Goal: Task Accomplishment & Management: Use online tool/utility

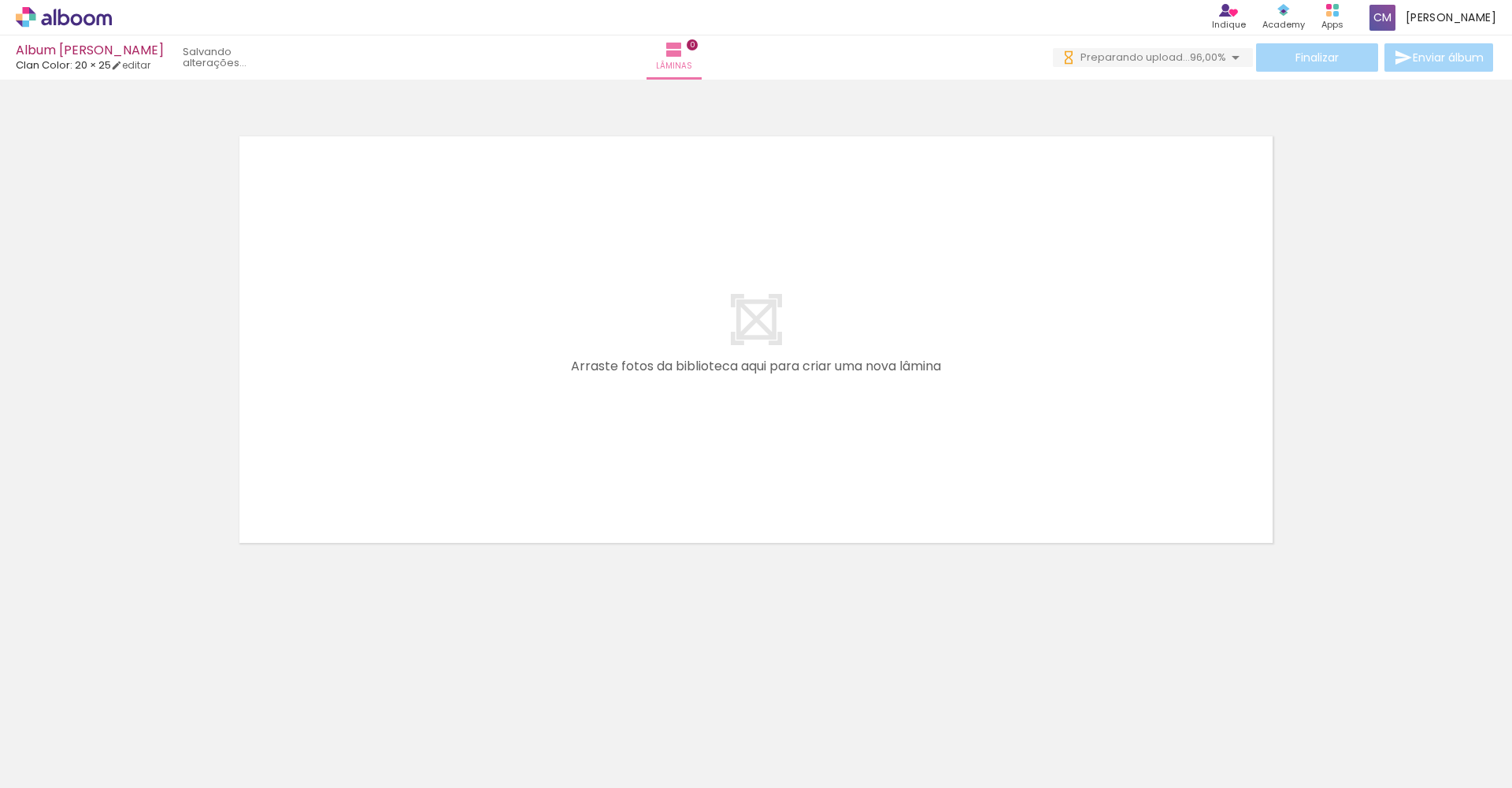
scroll to position [0, 1342]
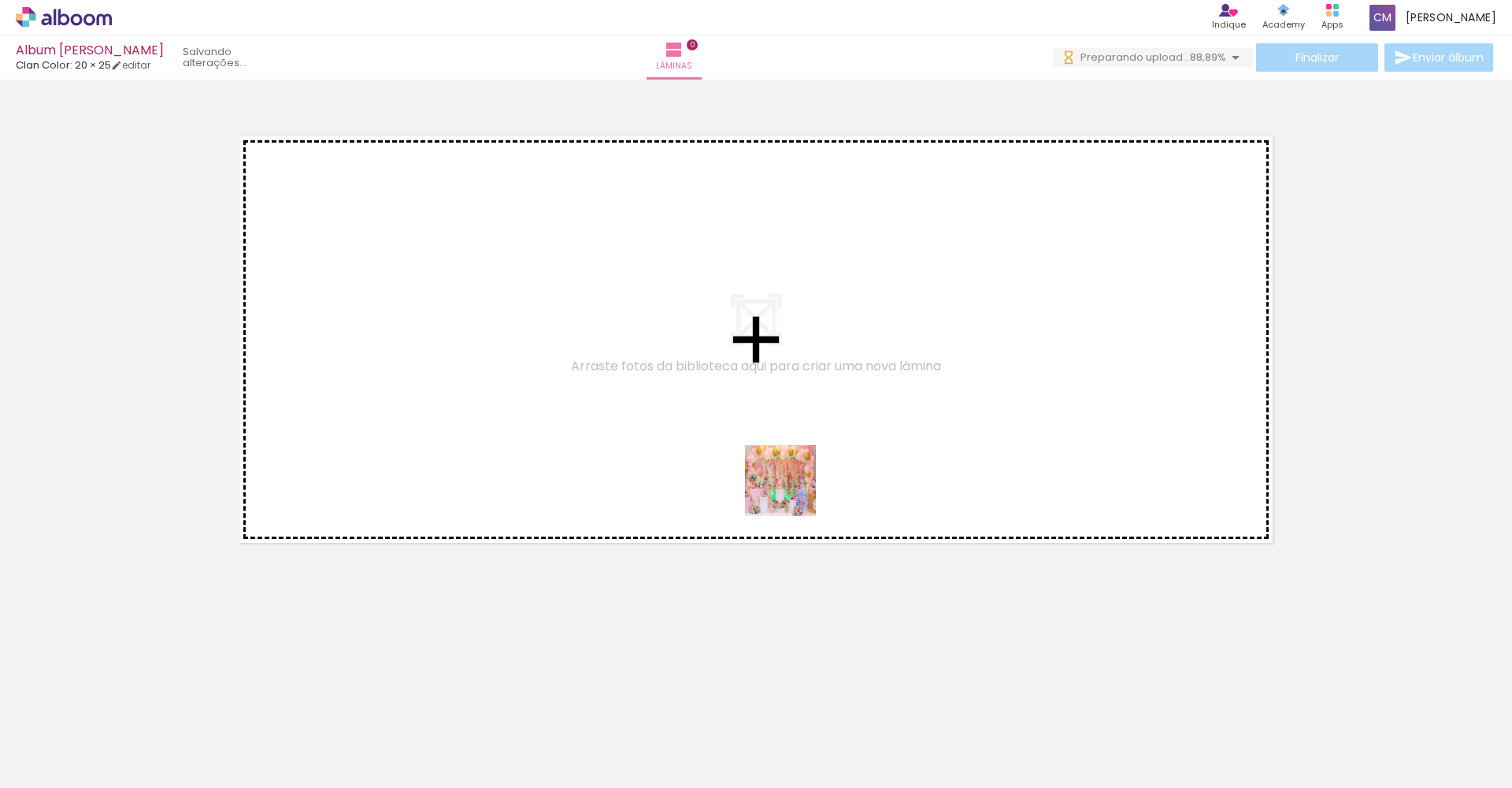
drag, startPoint x: 782, startPoint y: 743, endPoint x: 792, endPoint y: 387, distance: 356.1
click at [792, 387] on quentale-workspace at bounding box center [756, 394] width 1512 height 788
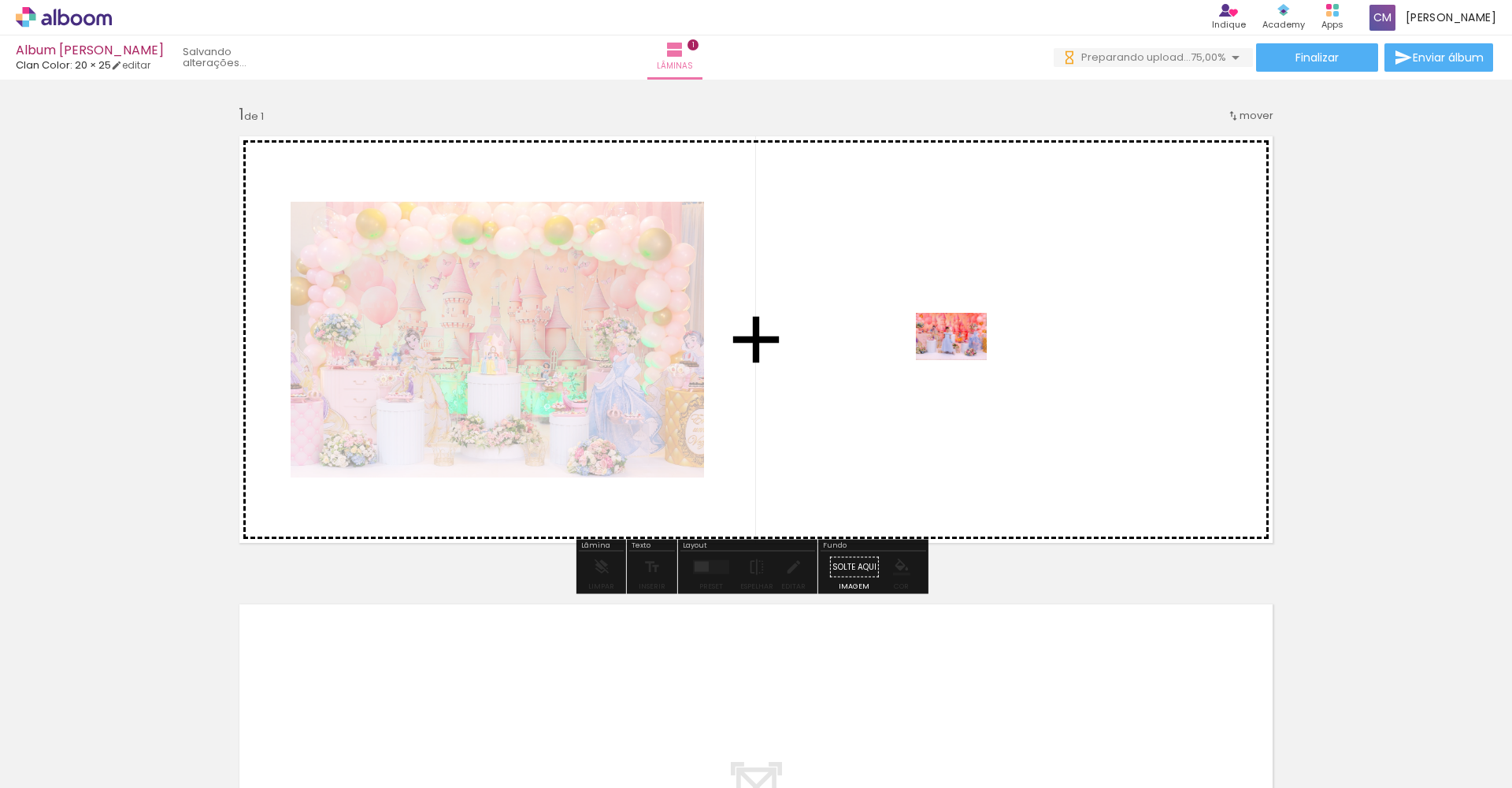
drag, startPoint x: 851, startPoint y: 730, endPoint x: 963, endPoint y: 360, distance: 386.6
click at [963, 360] on quentale-workspace at bounding box center [756, 394] width 1512 height 788
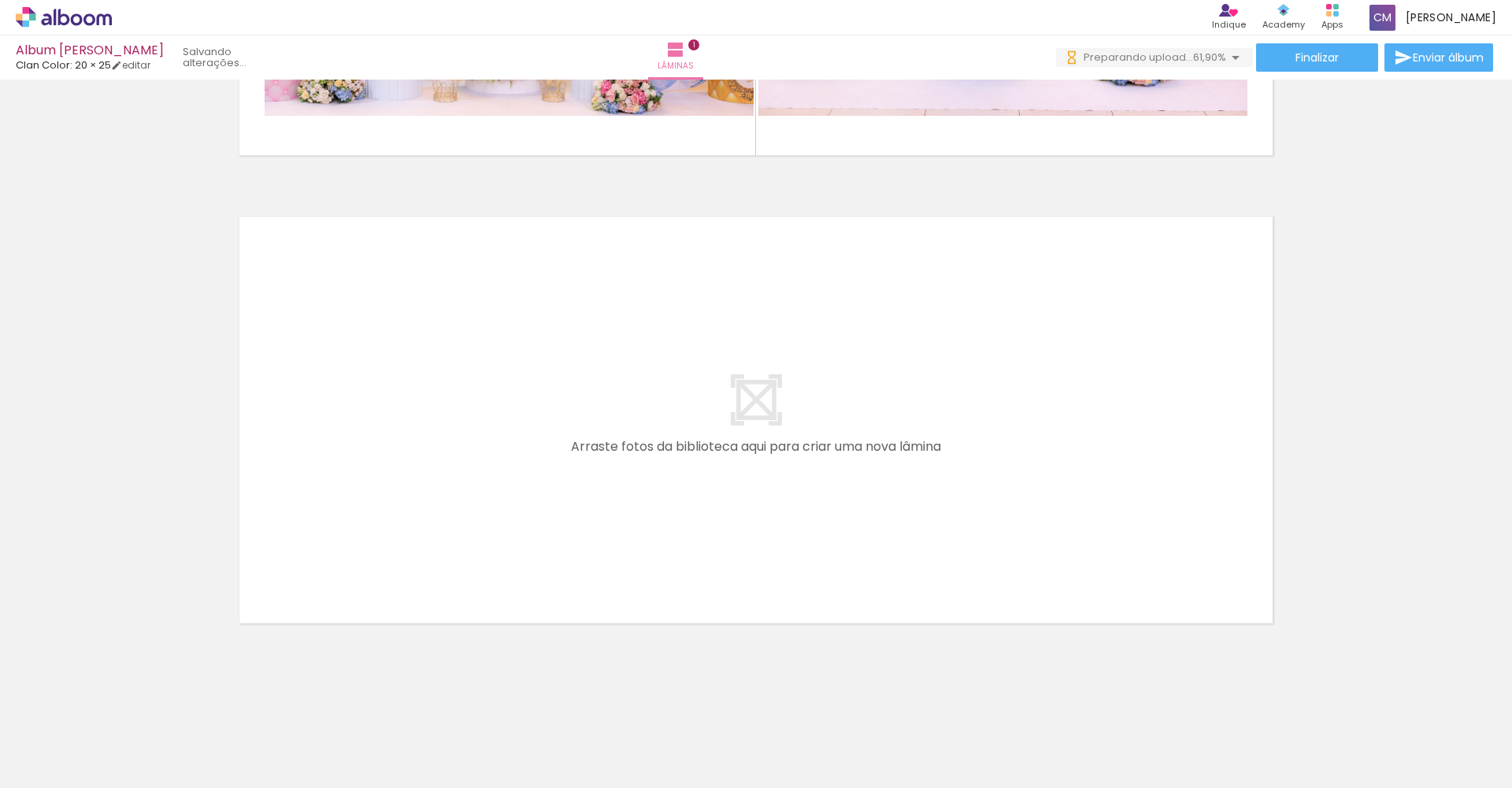
scroll to position [0, 1135]
drag, startPoint x: 560, startPoint y: 780, endPoint x: 982, endPoint y: 785, distance: 422.0
click at [129, 785] on iron-horizontal-list at bounding box center [113, 738] width 31 height 98
drag, startPoint x: 753, startPoint y: 780, endPoint x: 981, endPoint y: 778, distance: 228.0
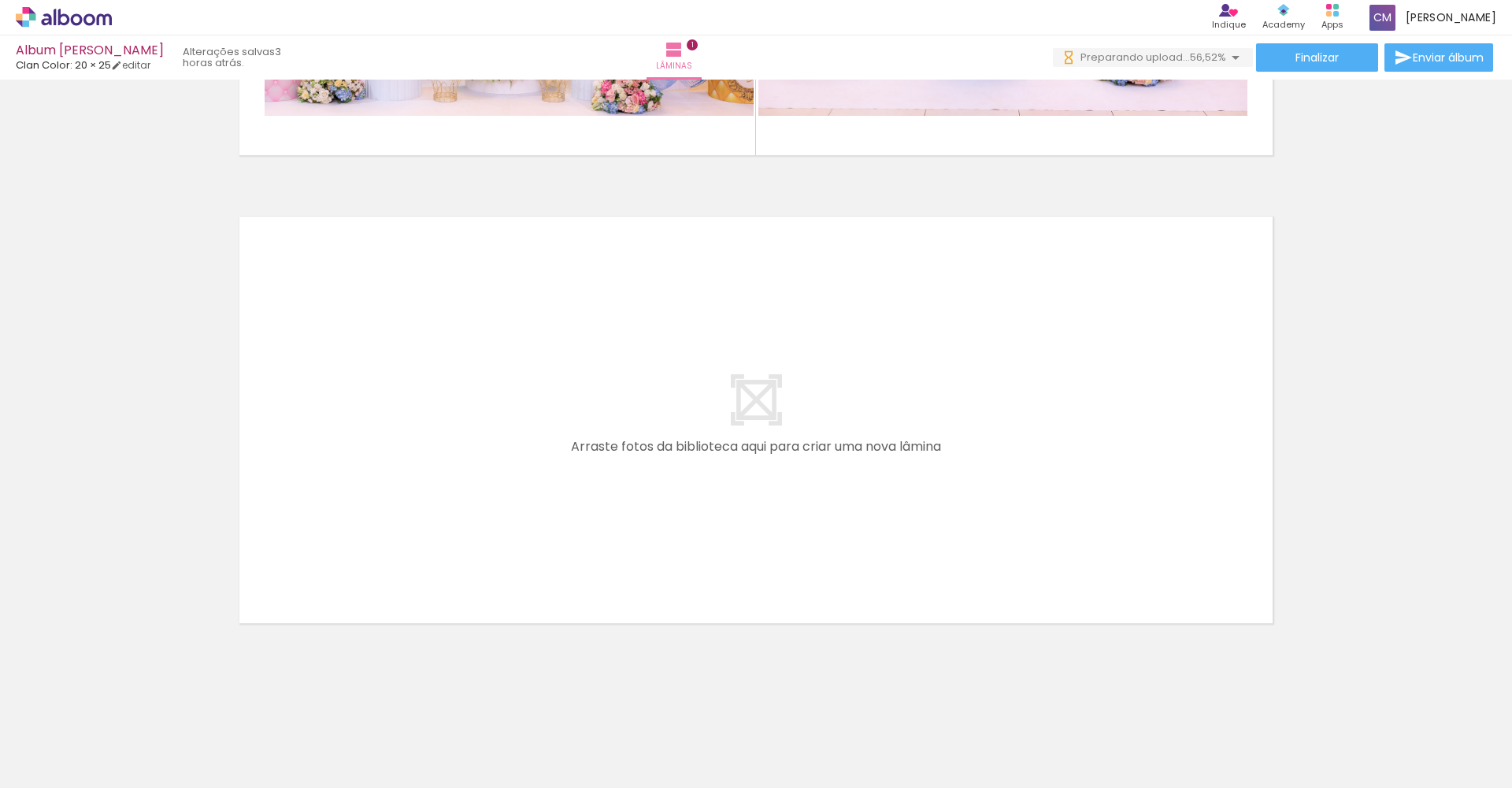
click at [129, 778] on iron-horizontal-list at bounding box center [113, 738] width 31 height 98
drag, startPoint x: 788, startPoint y: 780, endPoint x: 984, endPoint y: 784, distance: 196.0
click at [129, 784] on iron-horizontal-list at bounding box center [113, 738] width 31 height 98
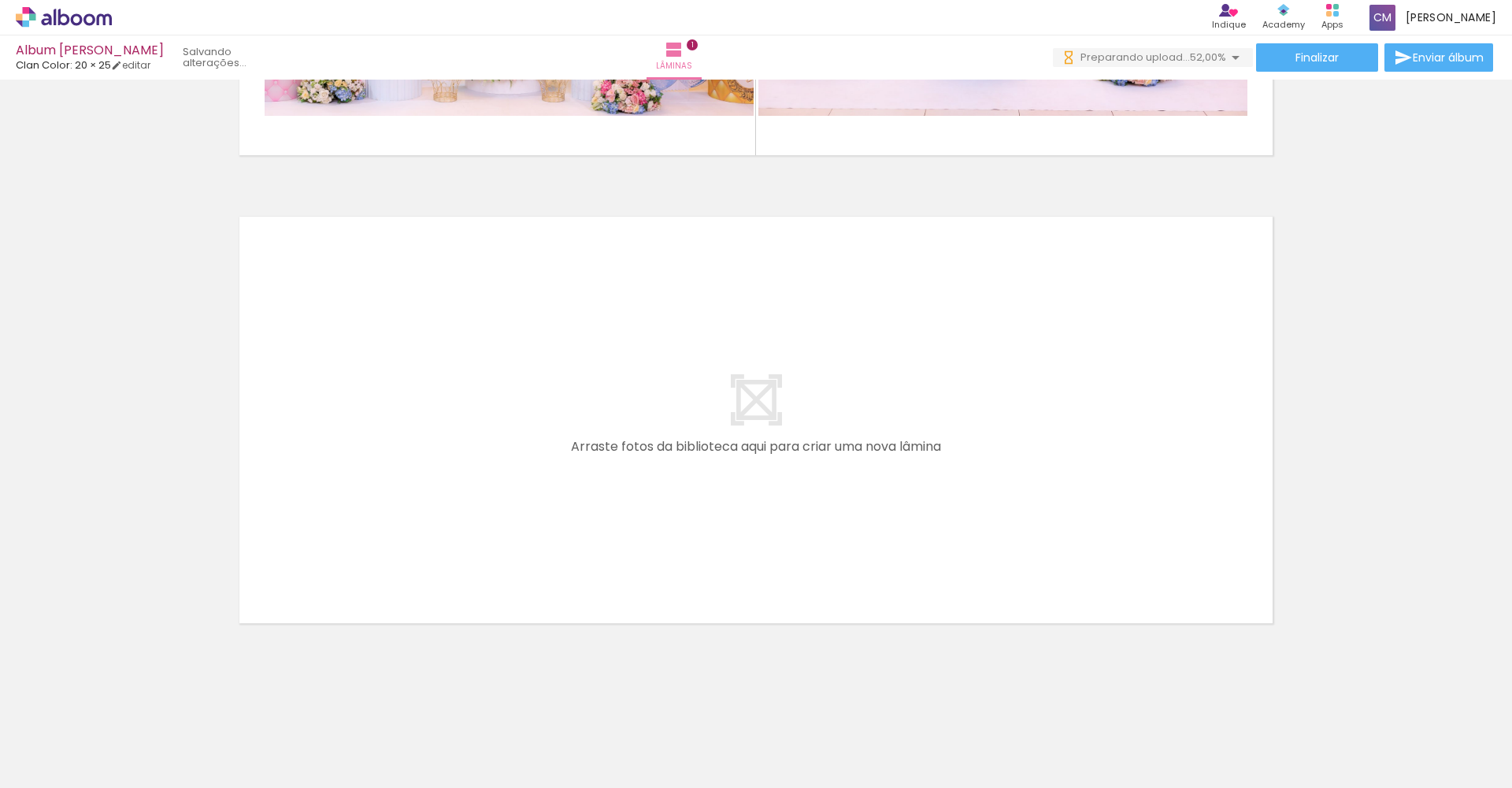
drag, startPoint x: 807, startPoint y: 781, endPoint x: 667, endPoint y: 579, distance: 245.8
click at [129, 780] on iron-horizontal-list at bounding box center [113, 738] width 31 height 98
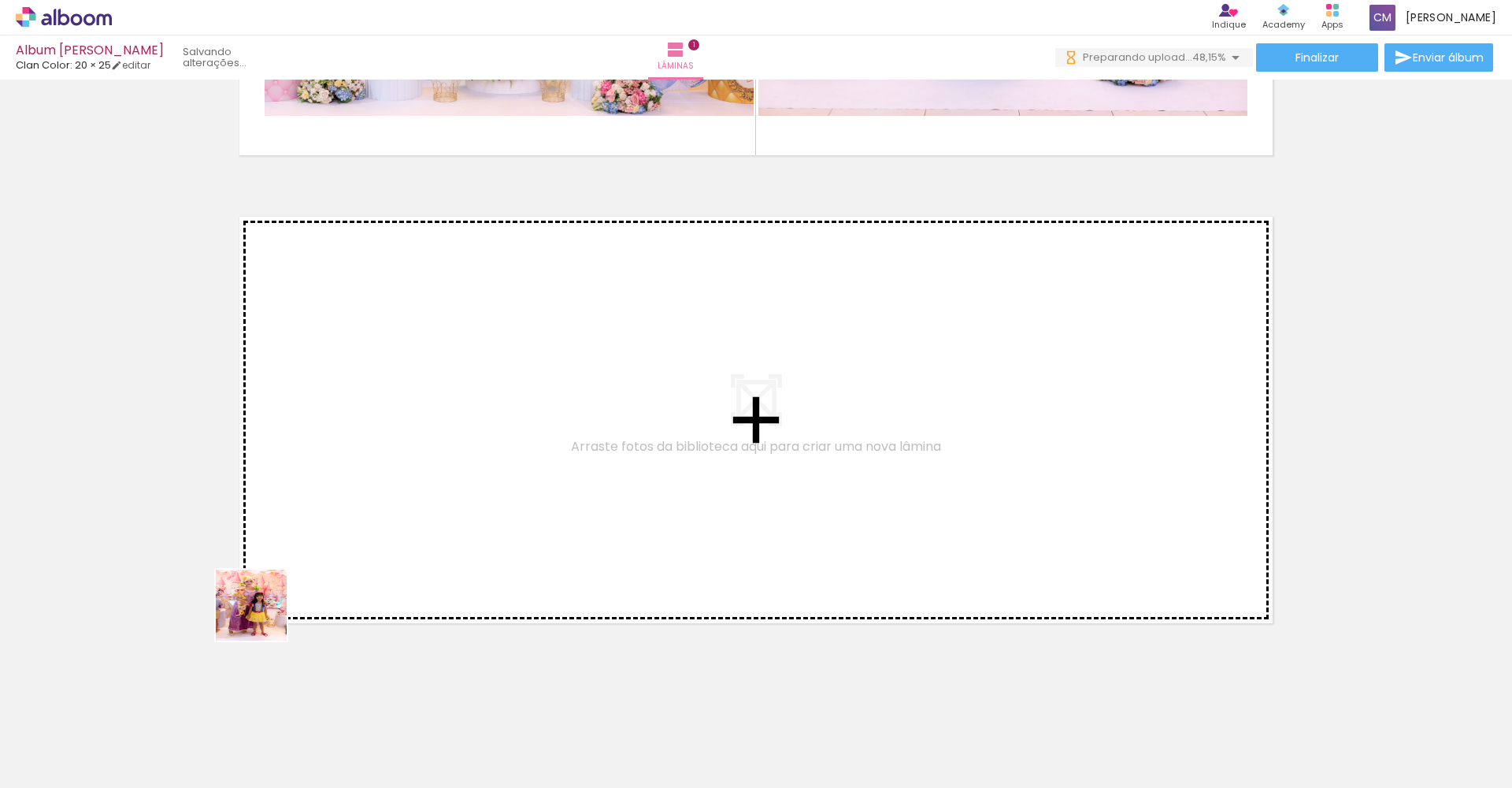
drag, startPoint x: 173, startPoint y: 732, endPoint x: 408, endPoint y: 457, distance: 361.7
click at [408, 457] on quentale-workspace at bounding box center [756, 394] width 1512 height 788
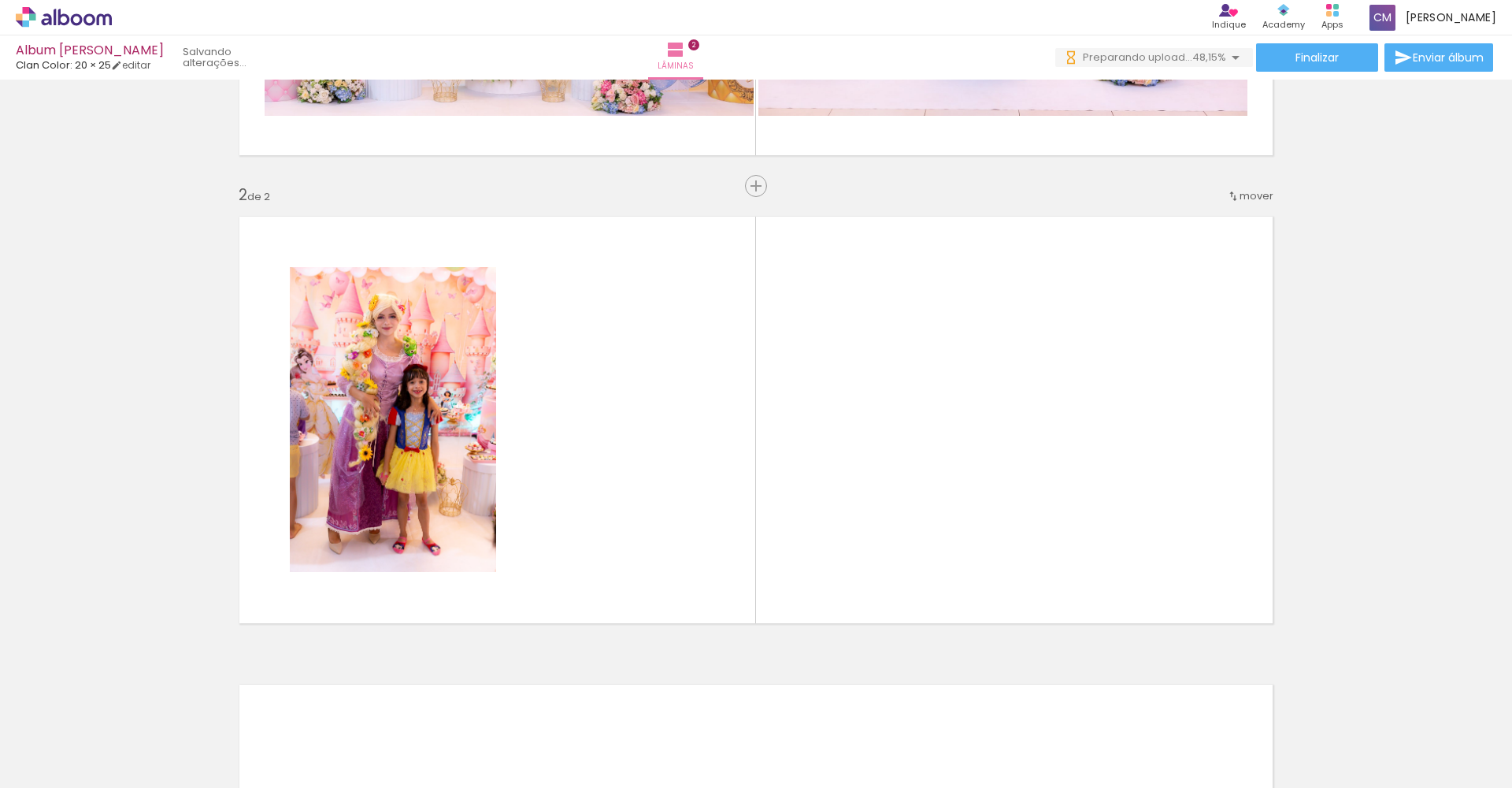
scroll to position [423, 0]
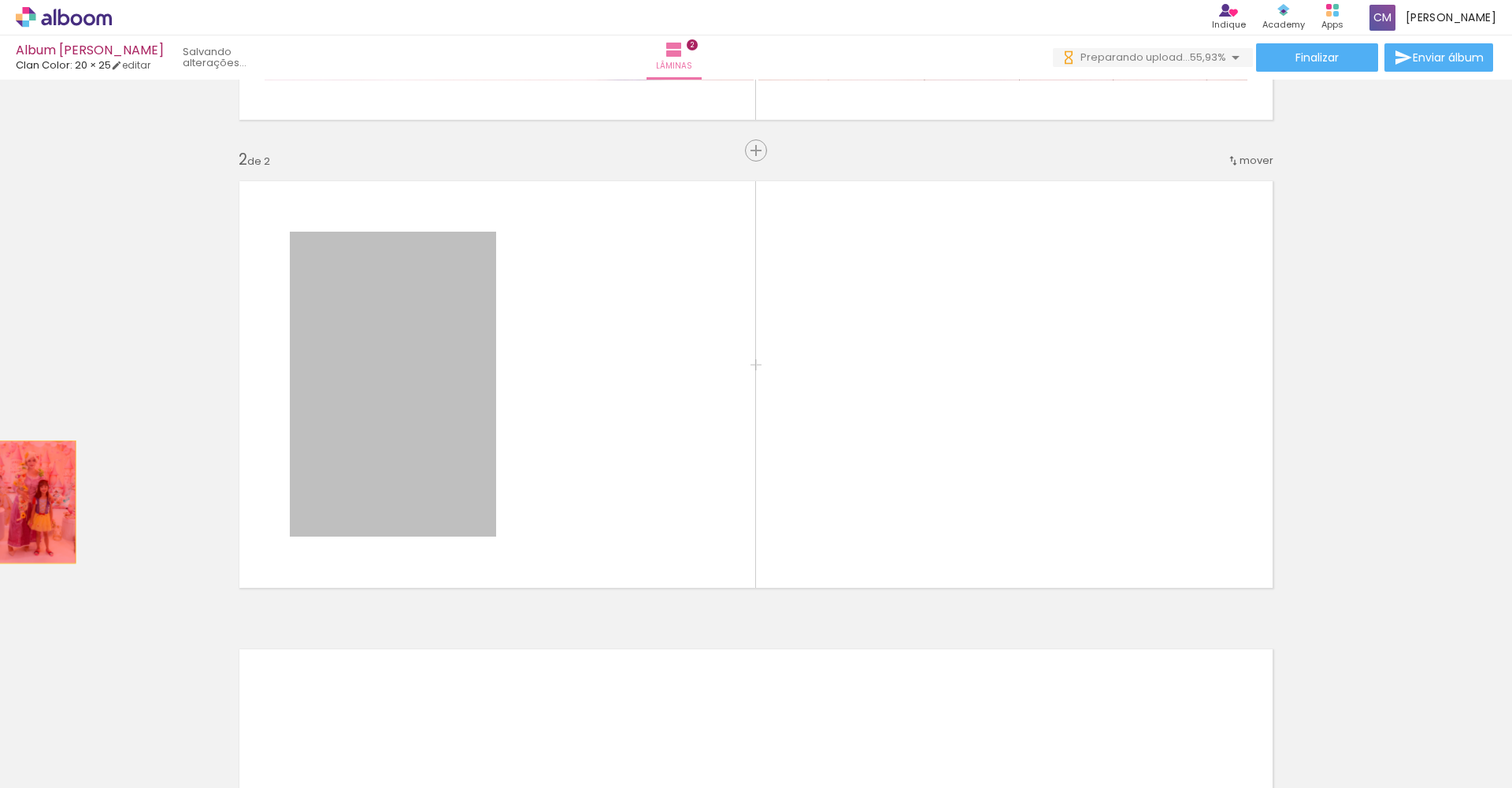
drag, startPoint x: 392, startPoint y: 457, endPoint x: 29, endPoint y: 502, distance: 365.8
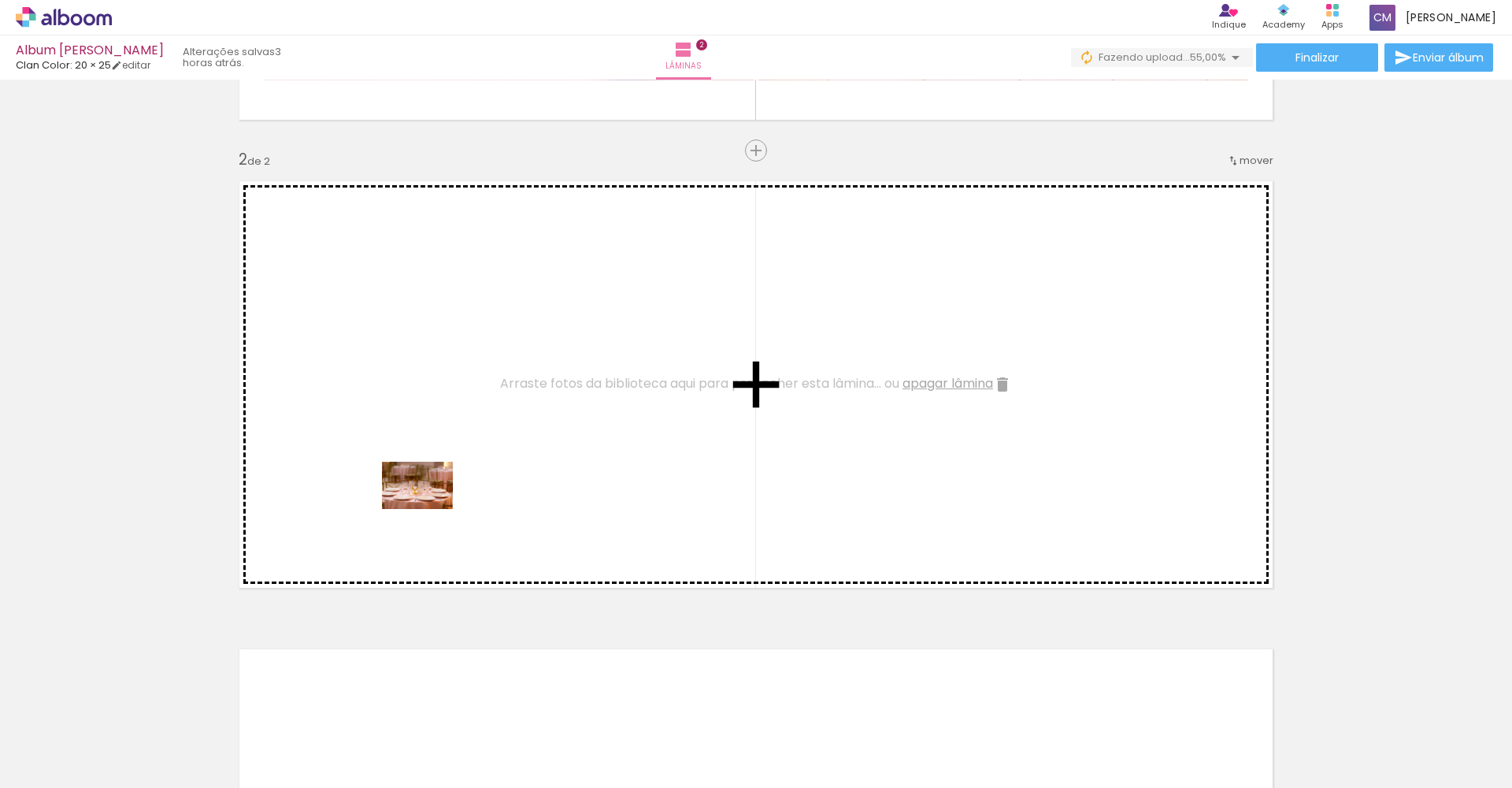
drag, startPoint x: 266, startPoint y: 741, endPoint x: 428, endPoint y: 728, distance: 162.5
click at [430, 505] on quentale-workspace at bounding box center [756, 394] width 1512 height 788
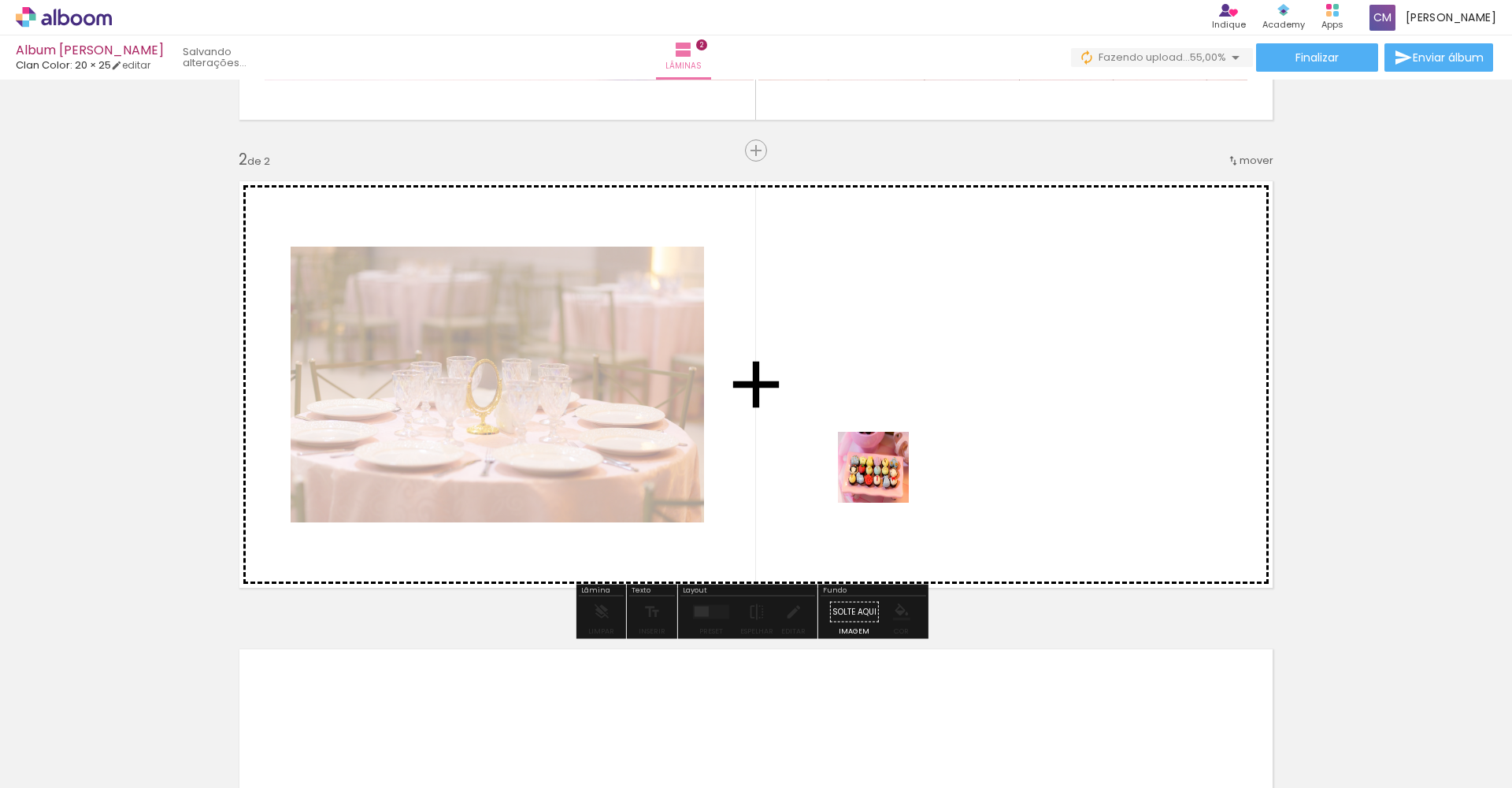
drag, startPoint x: 363, startPoint y: 752, endPoint x: 888, endPoint y: 478, distance: 592.2
click at [888, 478] on quentale-workspace at bounding box center [756, 394] width 1512 height 788
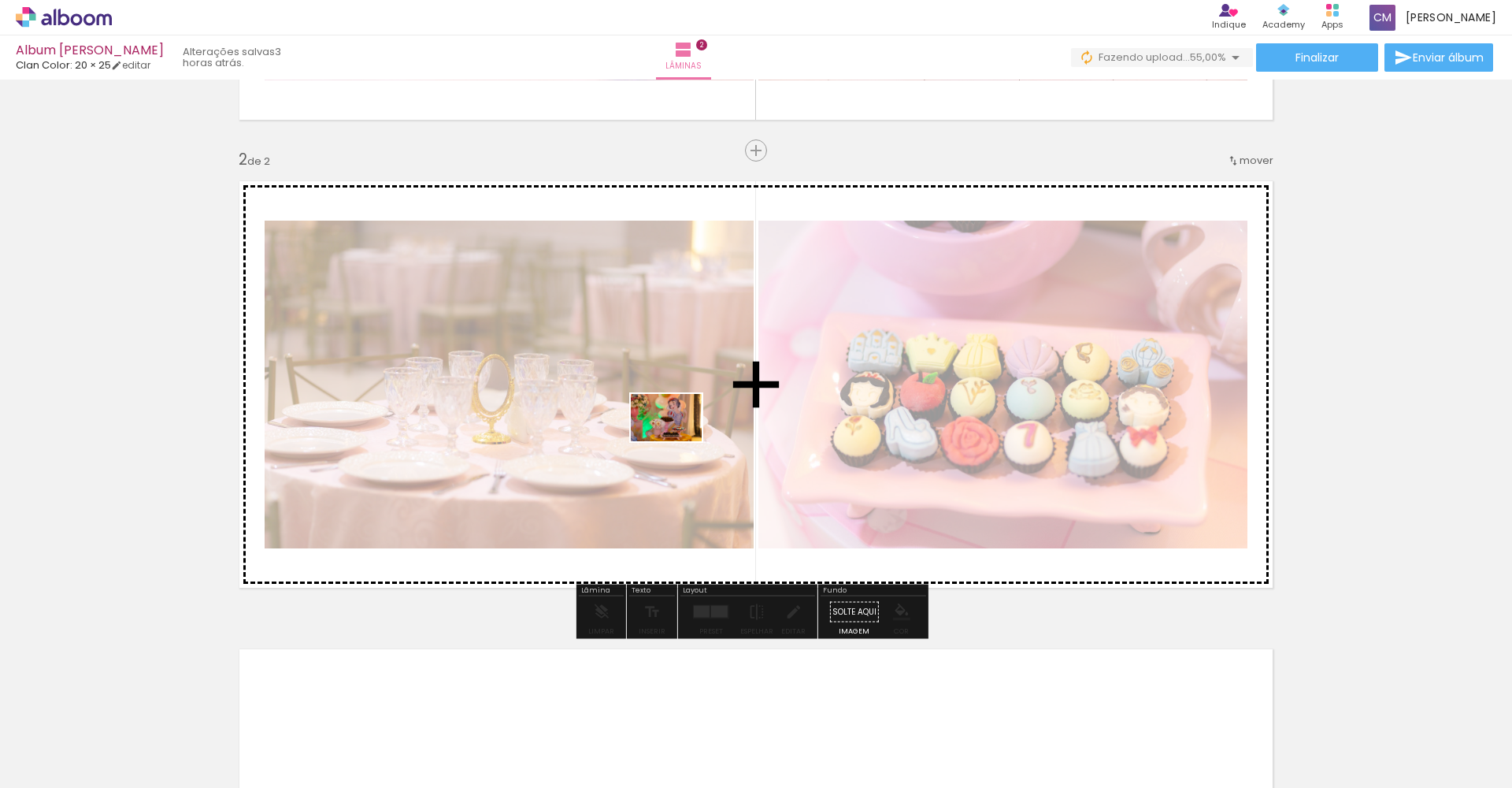
drag, startPoint x: 445, startPoint y: 739, endPoint x: 678, endPoint y: 442, distance: 377.5
click at [678, 442] on quentale-workspace at bounding box center [756, 394] width 1512 height 788
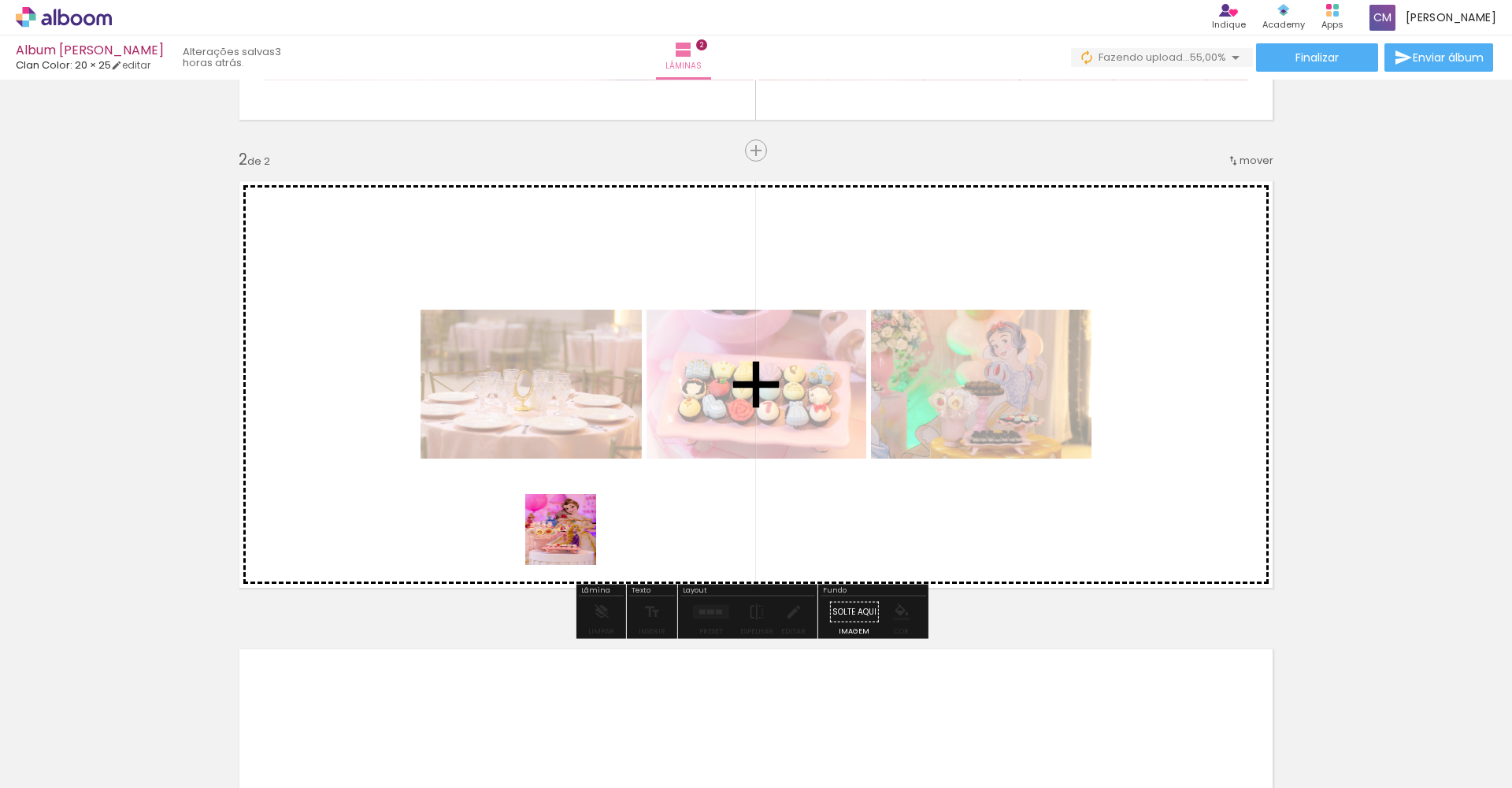
drag, startPoint x: 508, startPoint y: 751, endPoint x: 603, endPoint y: 456, distance: 309.9
click at [603, 456] on quentale-workspace at bounding box center [756, 394] width 1512 height 788
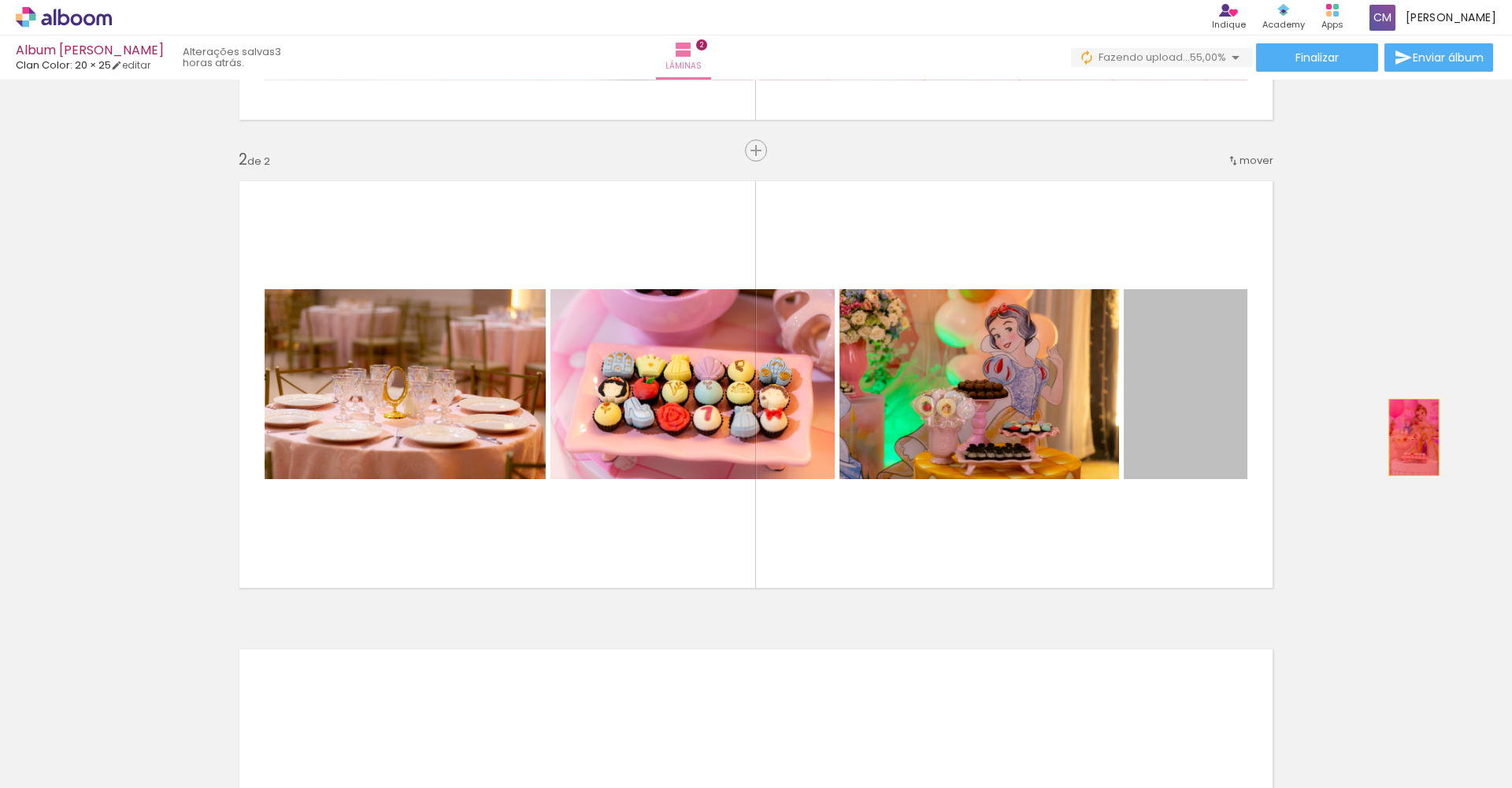
drag, startPoint x: 1169, startPoint y: 436, endPoint x: 1408, endPoint y: 437, distance: 239.0
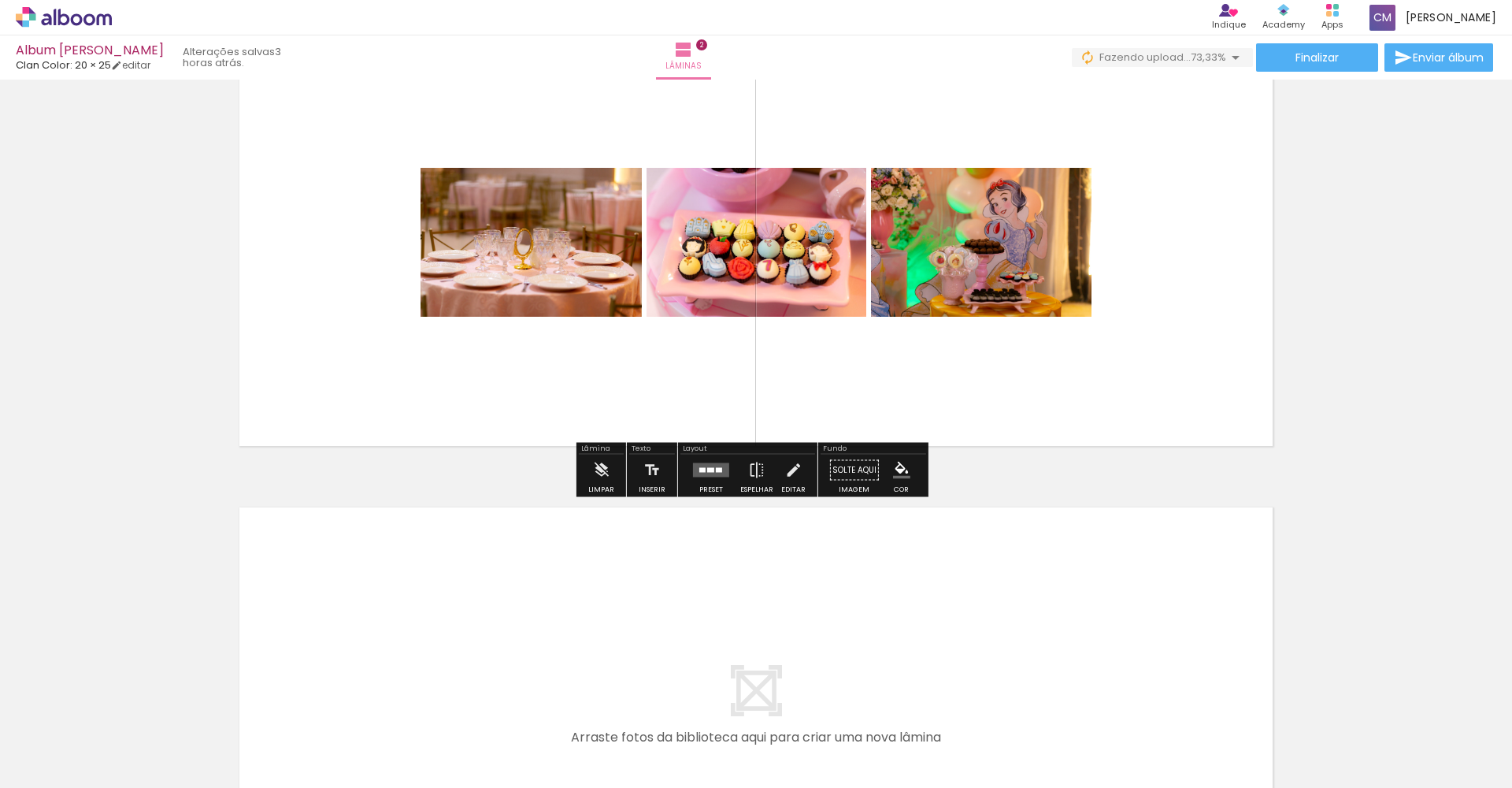
scroll to position [855, 0]
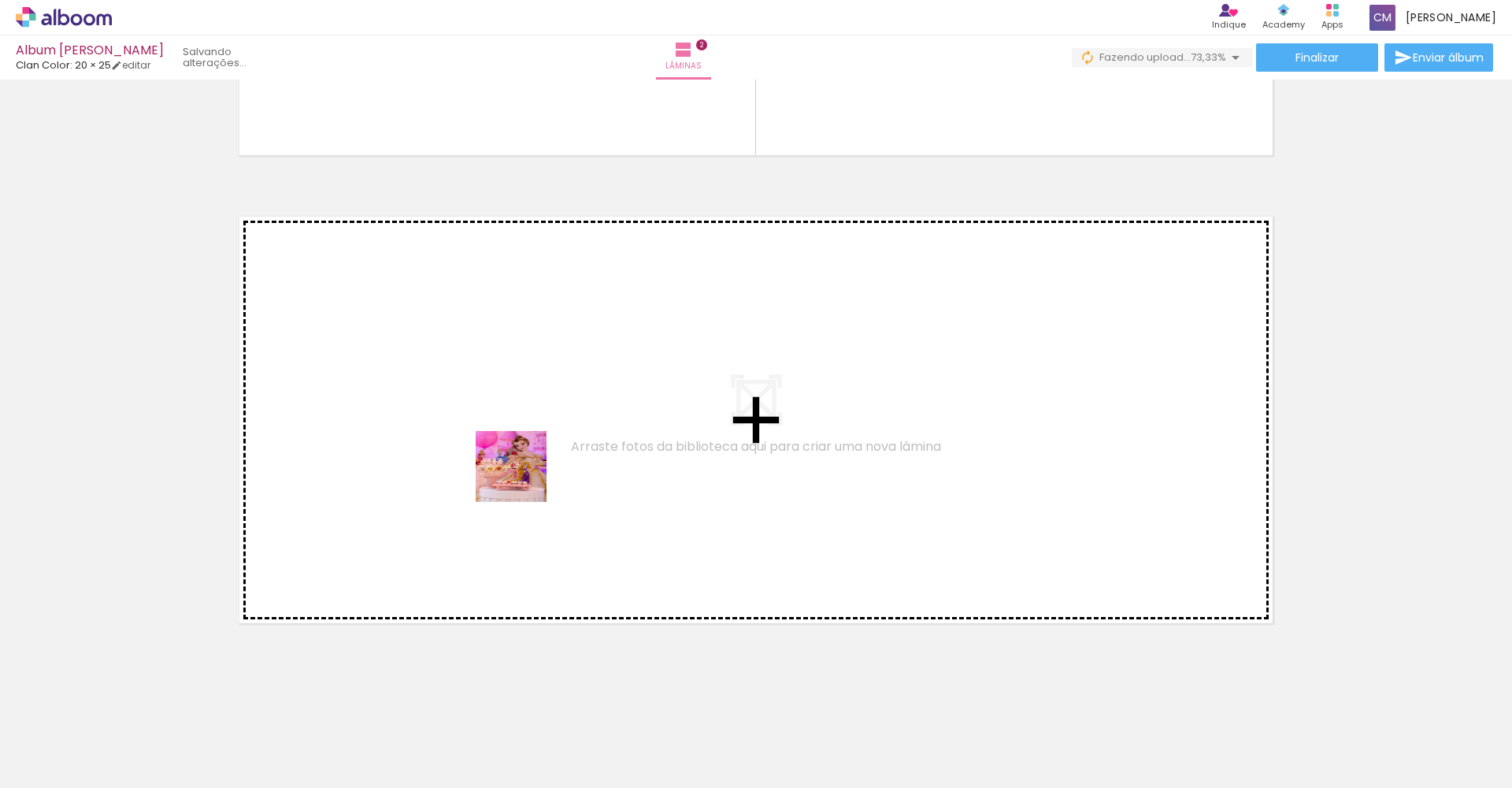
drag, startPoint x: 529, startPoint y: 738, endPoint x: 518, endPoint y: 447, distance: 291.2
click at [518, 447] on quentale-workspace at bounding box center [756, 394] width 1512 height 788
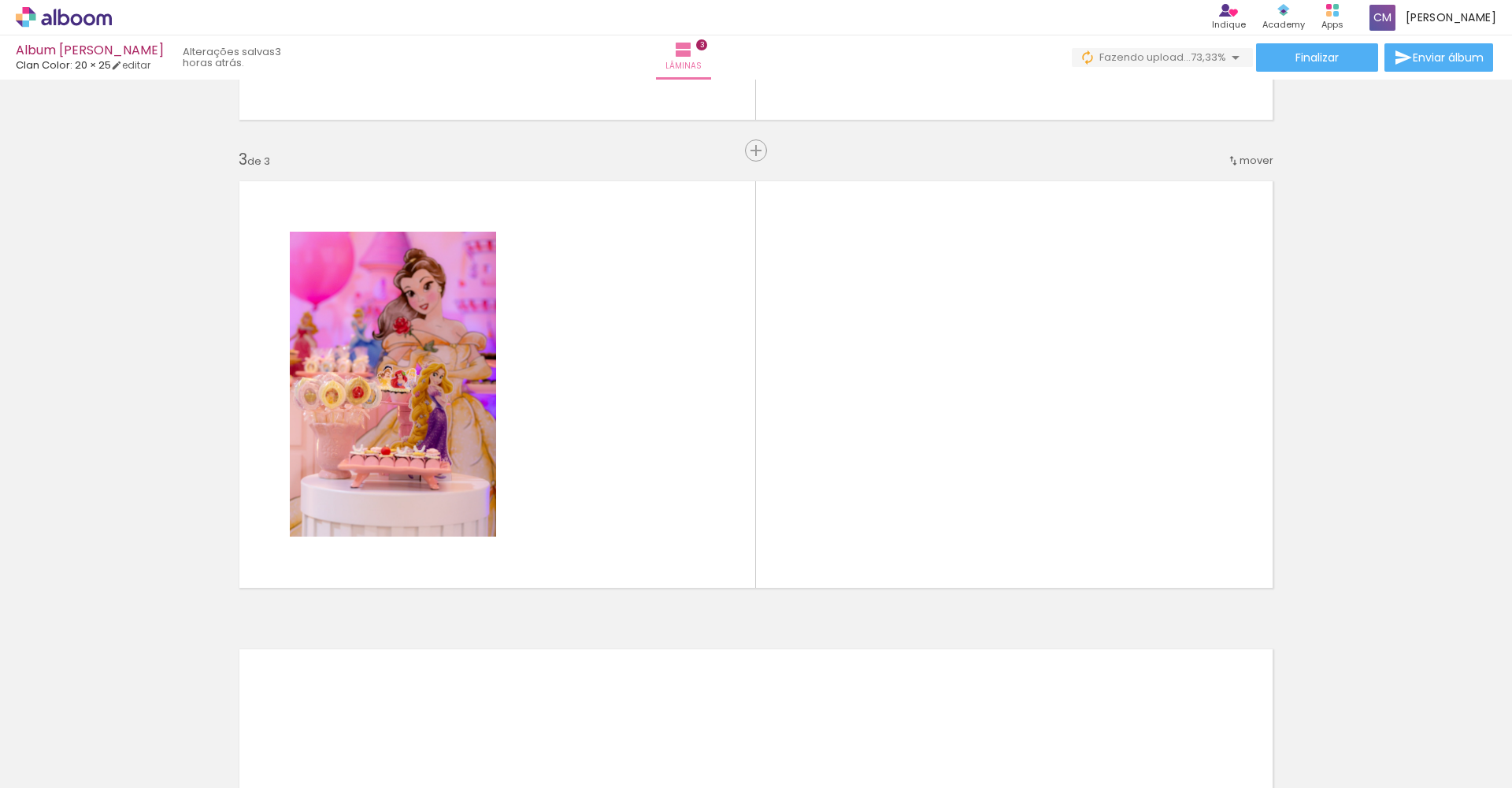
scroll to position [891, 0]
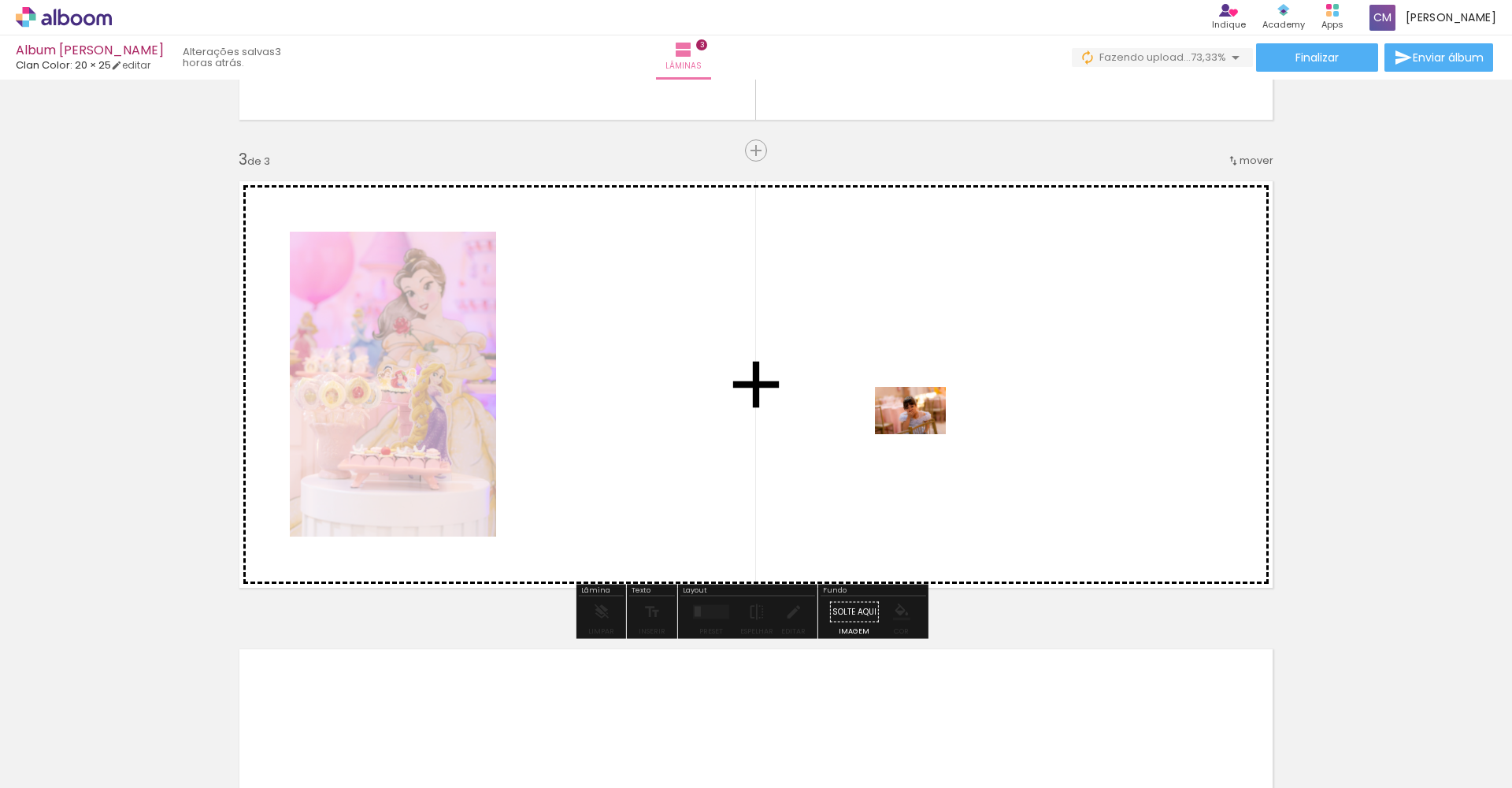
drag, startPoint x: 650, startPoint y: 690, endPoint x: 922, endPoint y: 434, distance: 373.5
click at [922, 434] on quentale-workspace at bounding box center [756, 394] width 1512 height 788
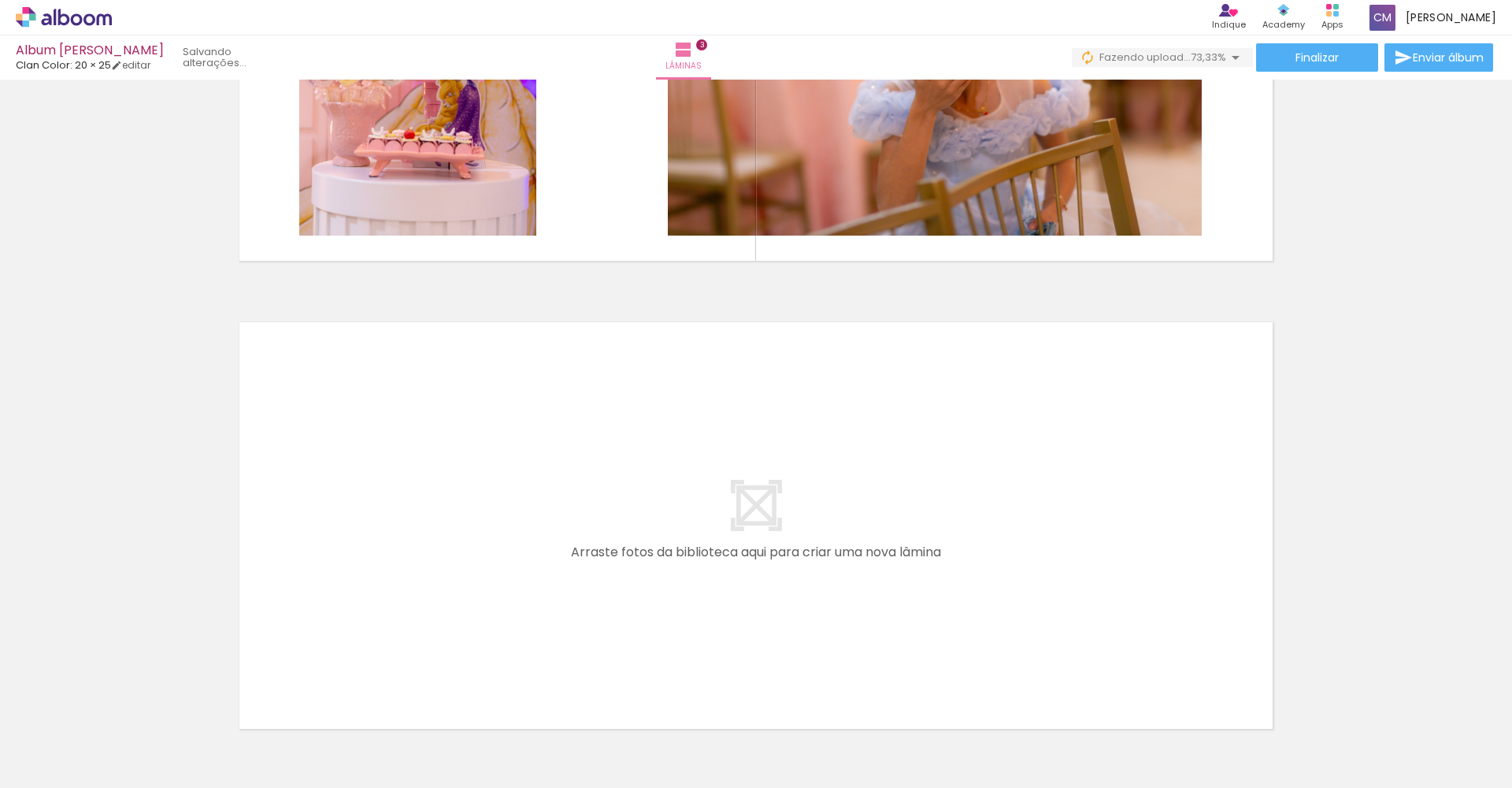
scroll to position [1324, 0]
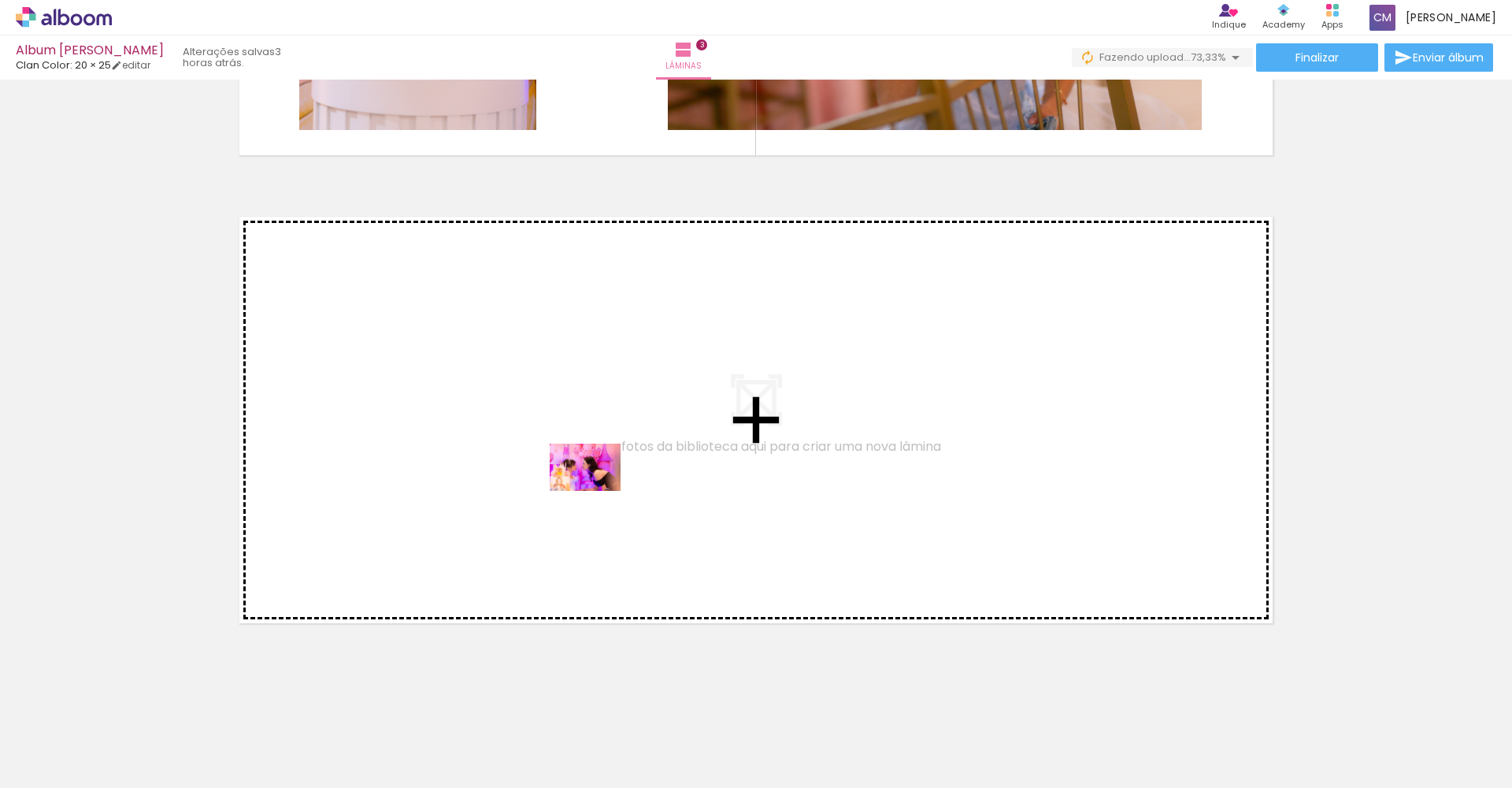
drag, startPoint x: 690, startPoint y: 743, endPoint x: 596, endPoint y: 489, distance: 270.8
click at [596, 489] on quentale-workspace at bounding box center [756, 394] width 1512 height 788
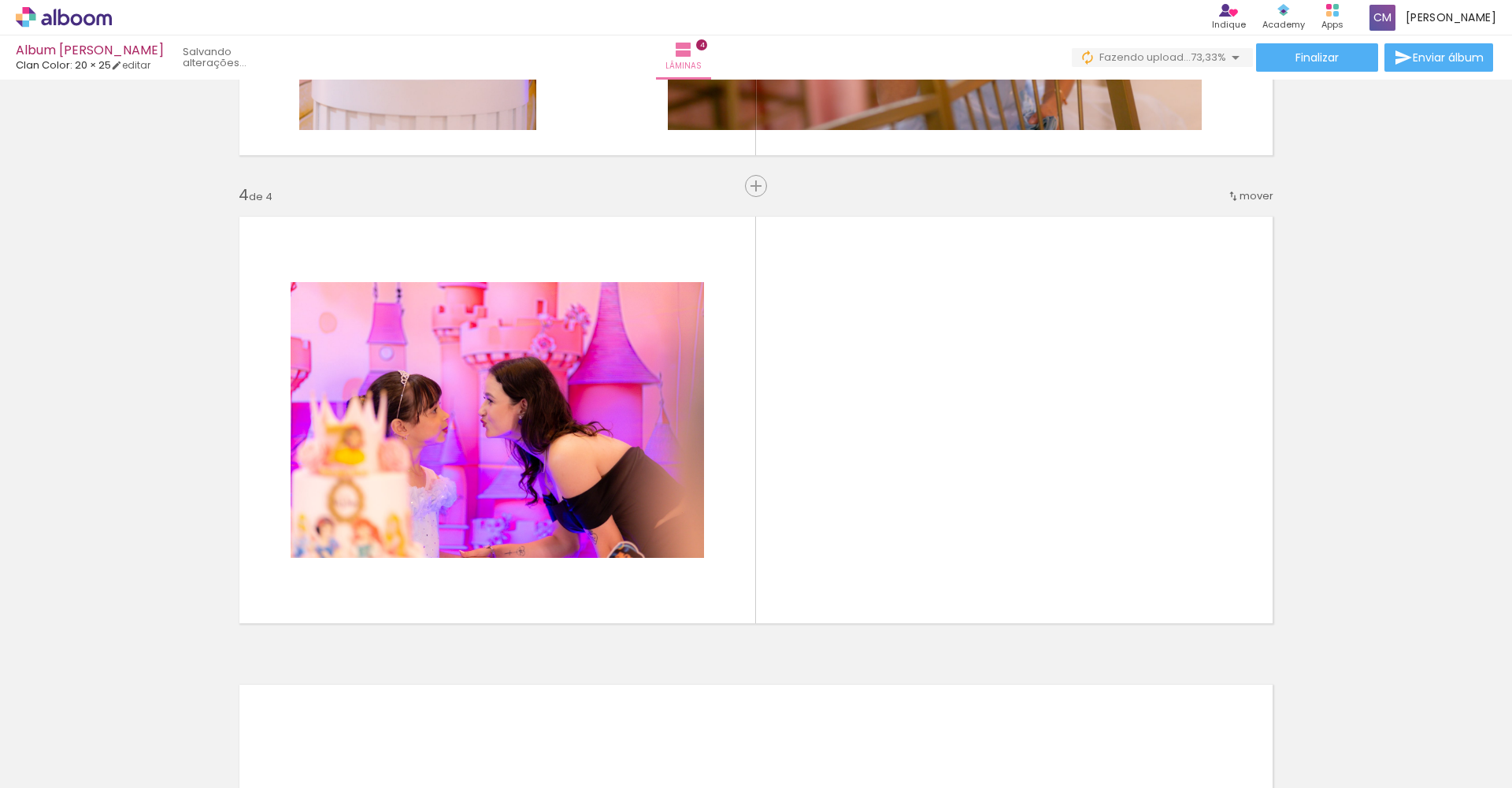
scroll to position [1359, 0]
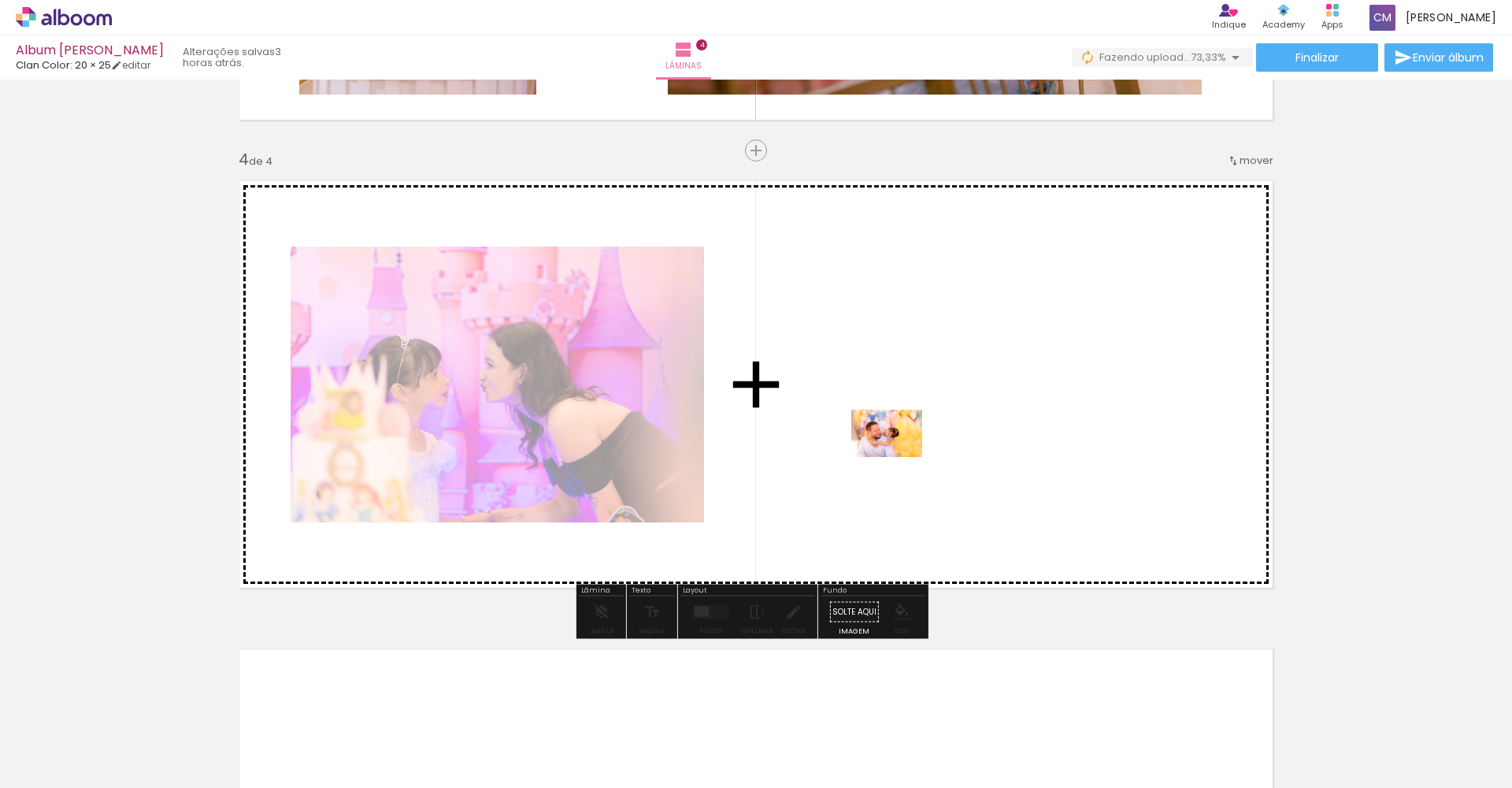
drag, startPoint x: 772, startPoint y: 738, endPoint x: 898, endPoint y: 457, distance: 308.0
click at [898, 457] on quentale-workspace at bounding box center [756, 394] width 1512 height 788
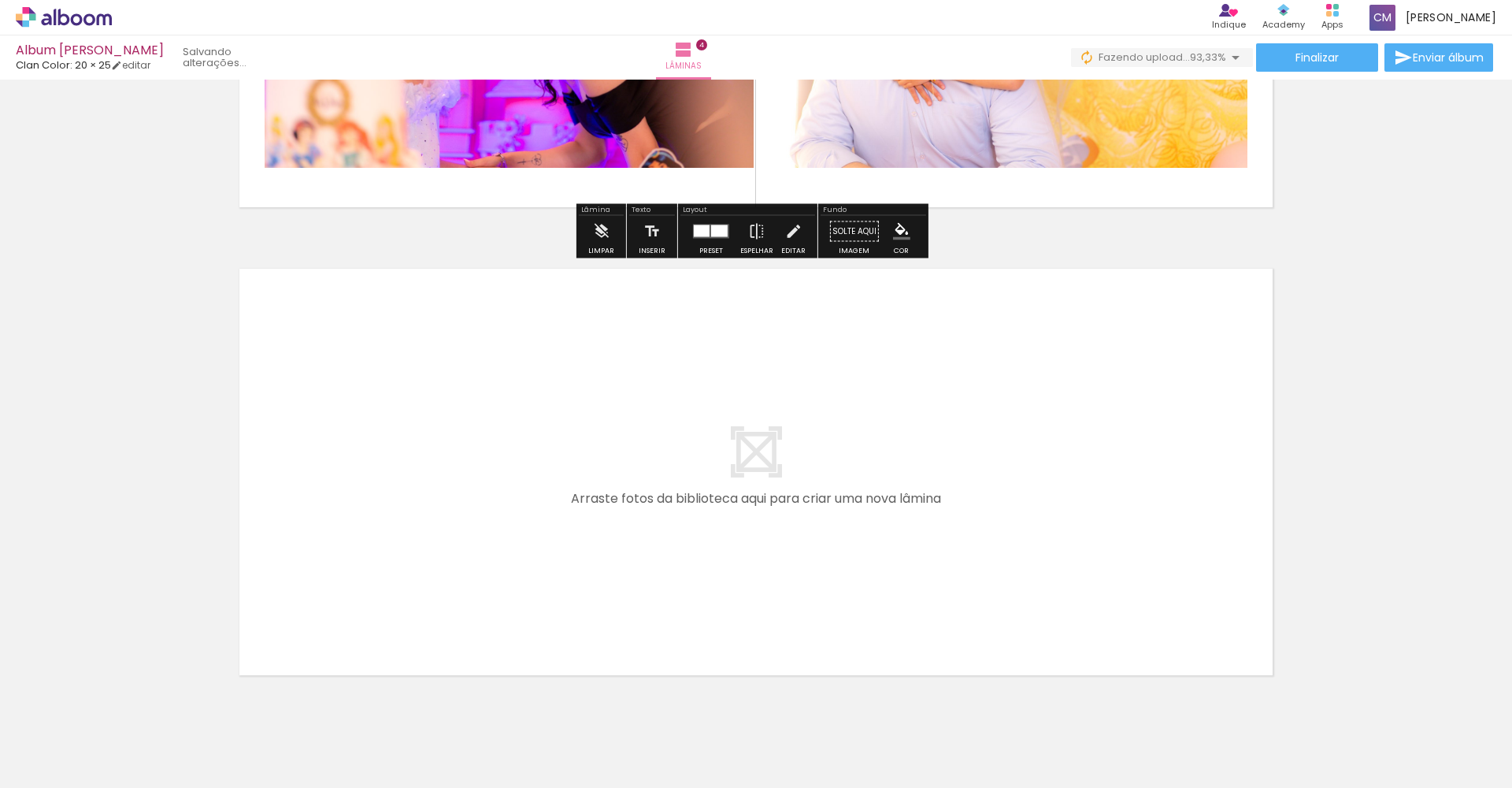
scroll to position [1791, 0]
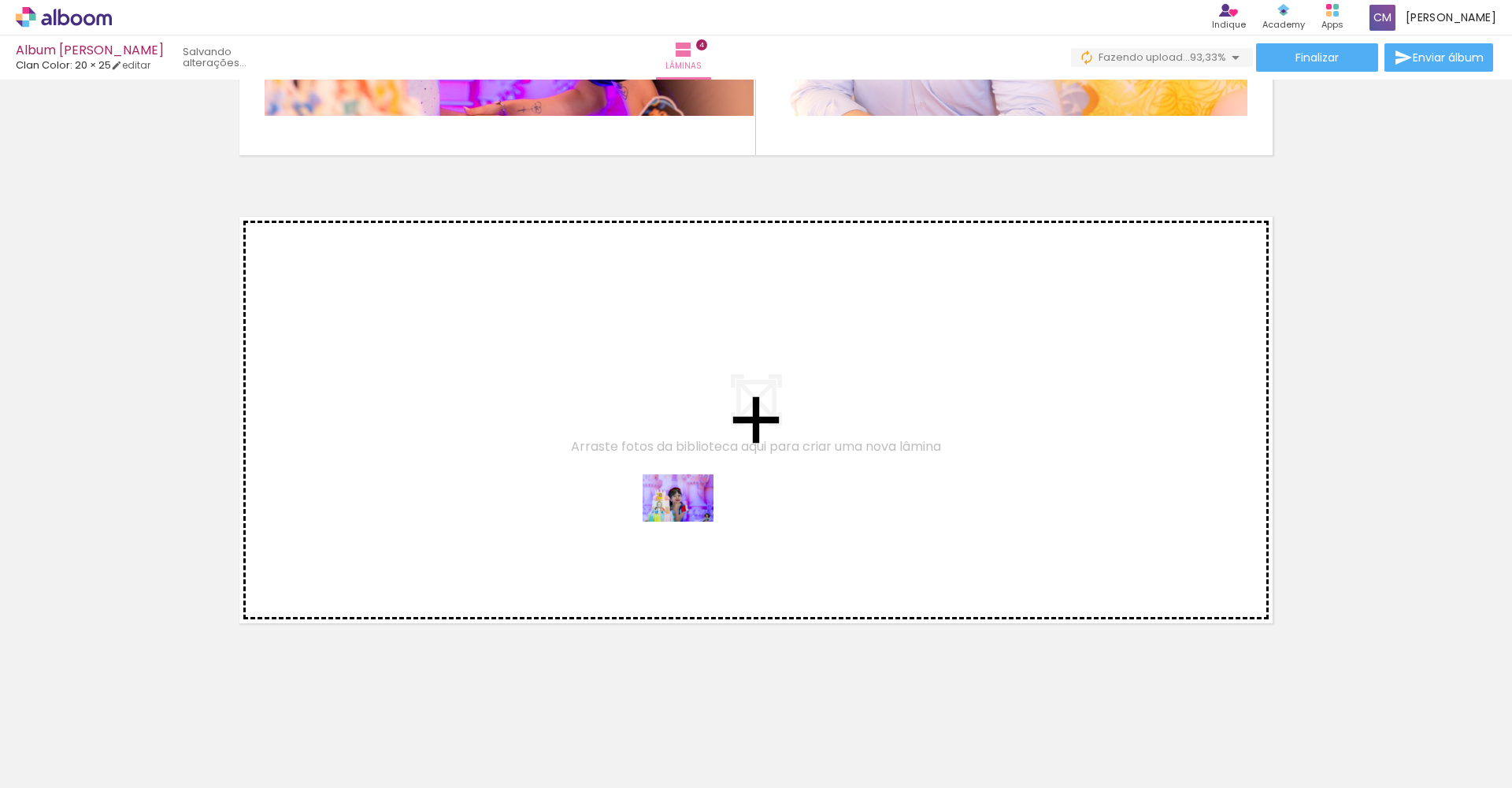
drag, startPoint x: 696, startPoint y: 740, endPoint x: 690, endPoint y: 521, distance: 219.1
click at [690, 521] on quentale-workspace at bounding box center [756, 394] width 1512 height 788
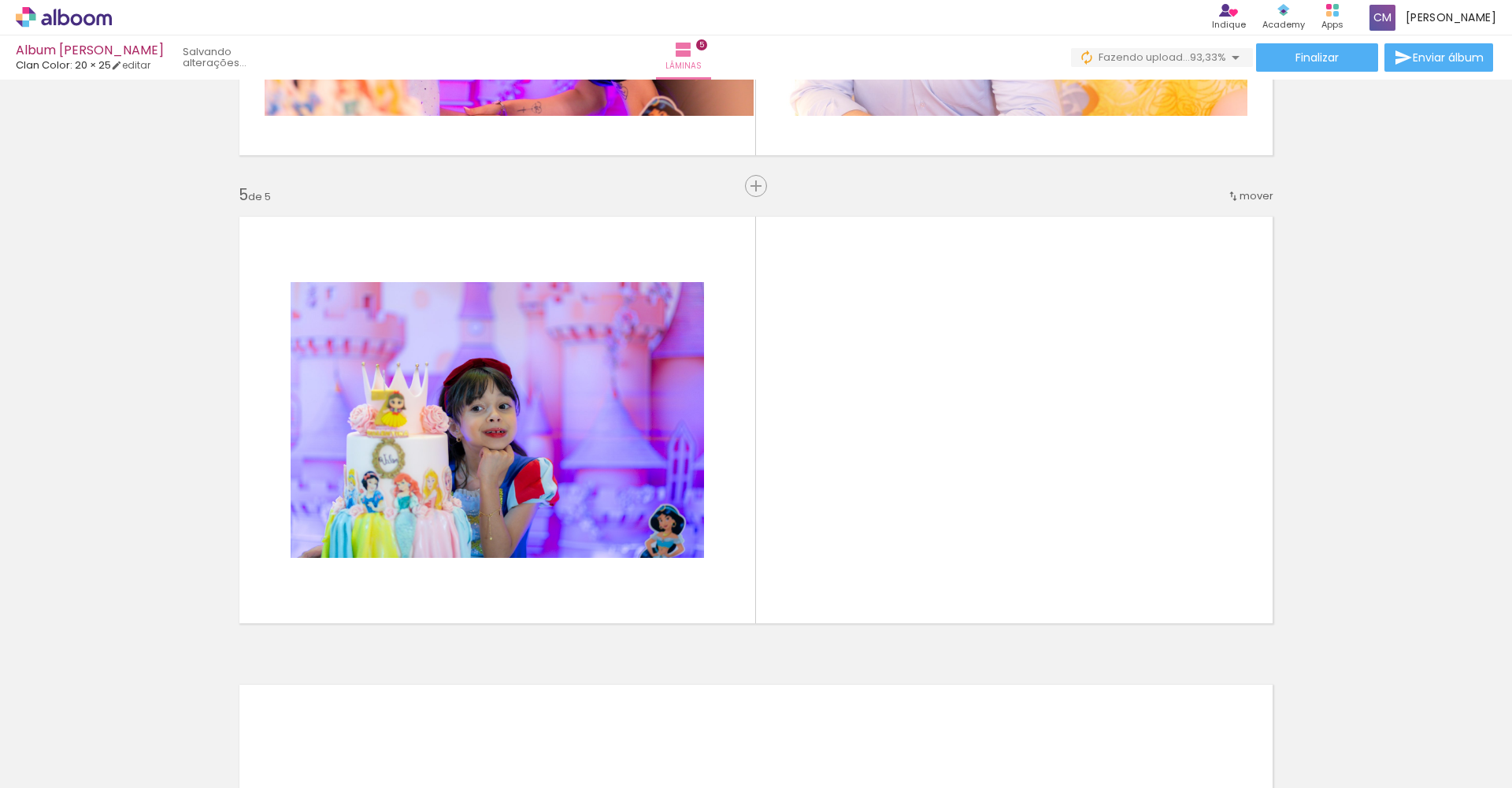
scroll to position [1827, 0]
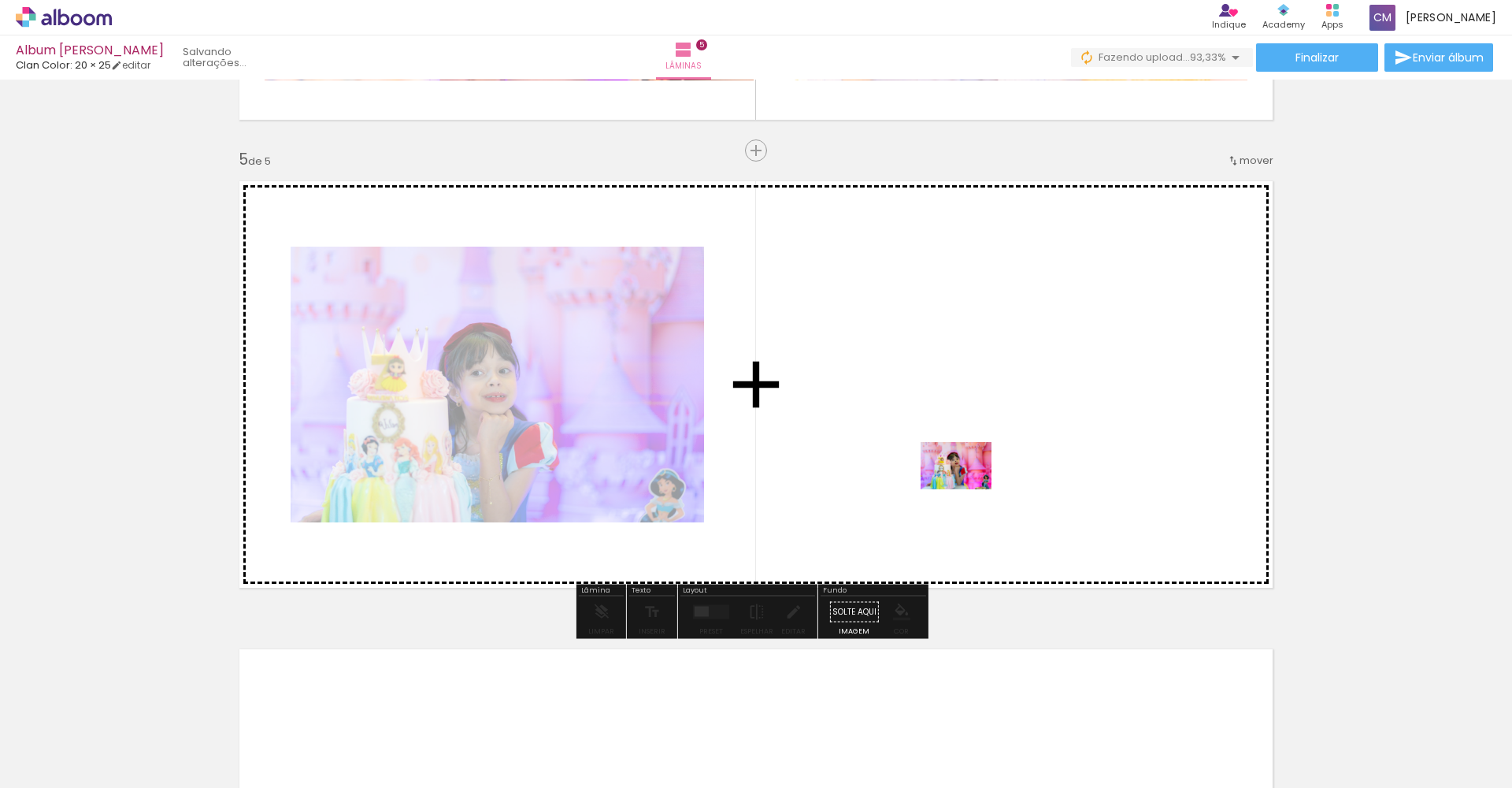
drag, startPoint x: 781, startPoint y: 748, endPoint x: 967, endPoint y: 489, distance: 318.9
click at [967, 489] on quentale-workspace at bounding box center [756, 394] width 1512 height 788
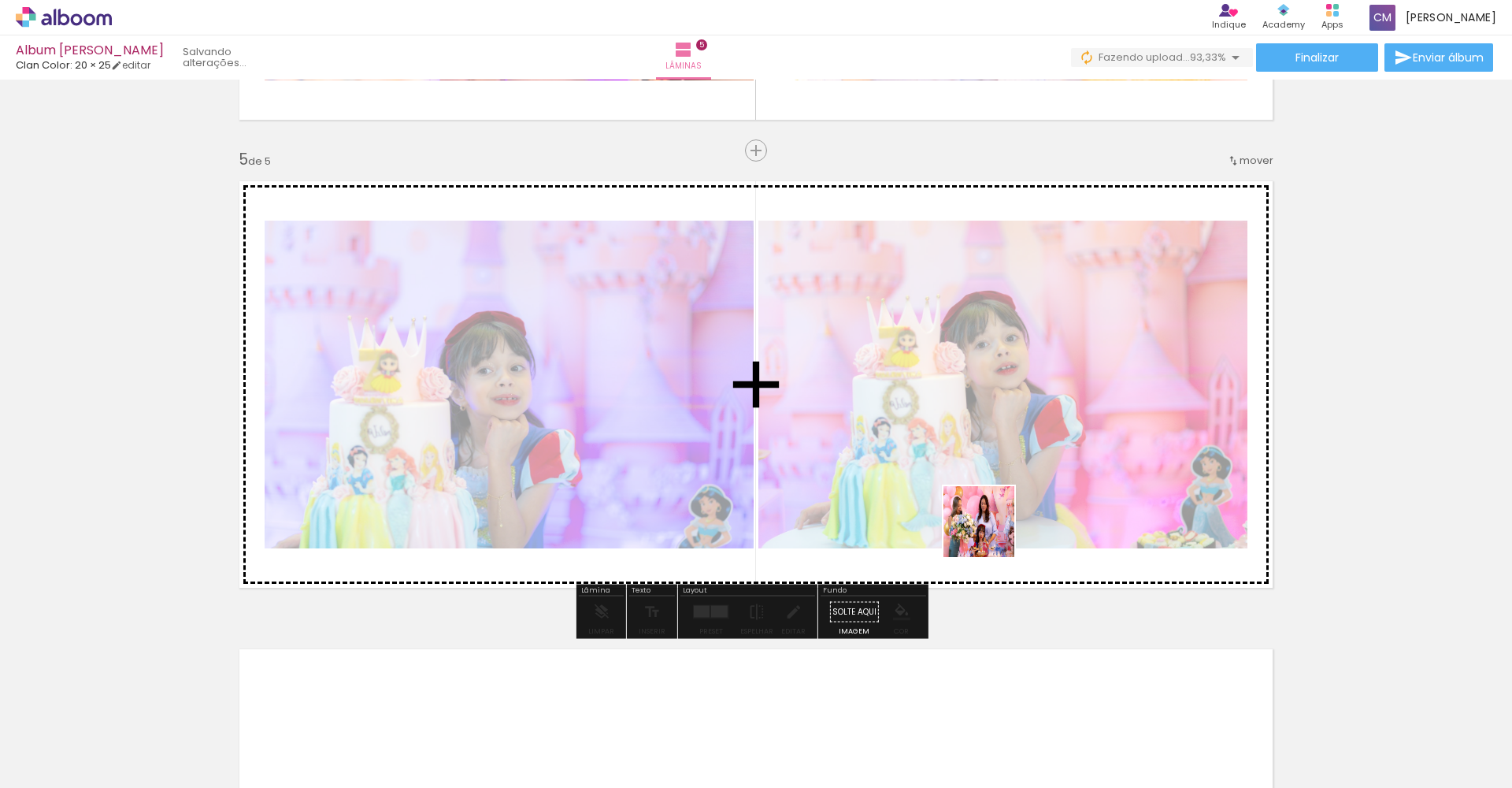
drag, startPoint x: 874, startPoint y: 742, endPoint x: 1020, endPoint y: 489, distance: 292.1
click at [1020, 489] on quentale-workspace at bounding box center [756, 394] width 1512 height 788
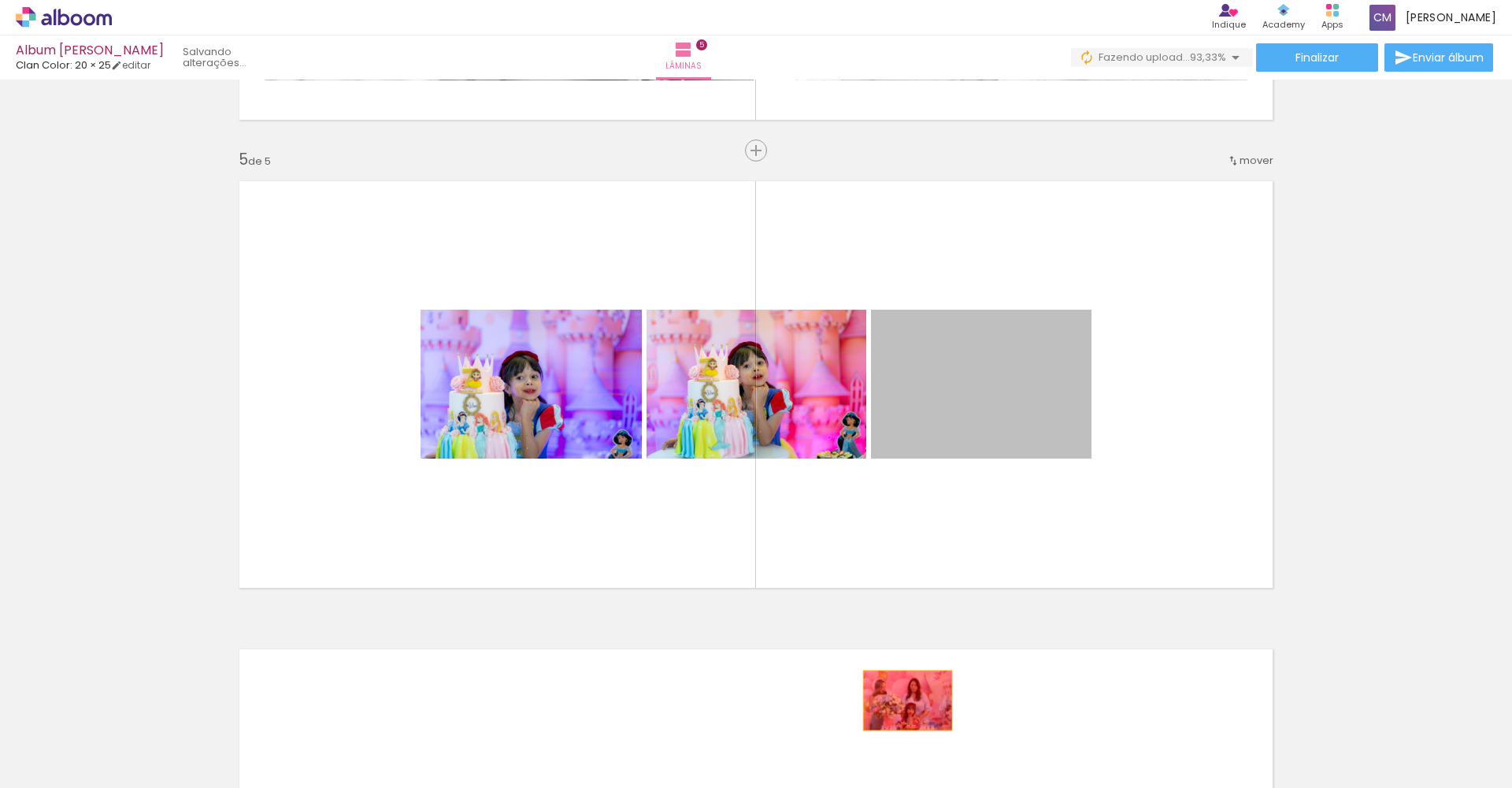
drag, startPoint x: 1025, startPoint y: 425, endPoint x: 864, endPoint y: 749, distance: 361.8
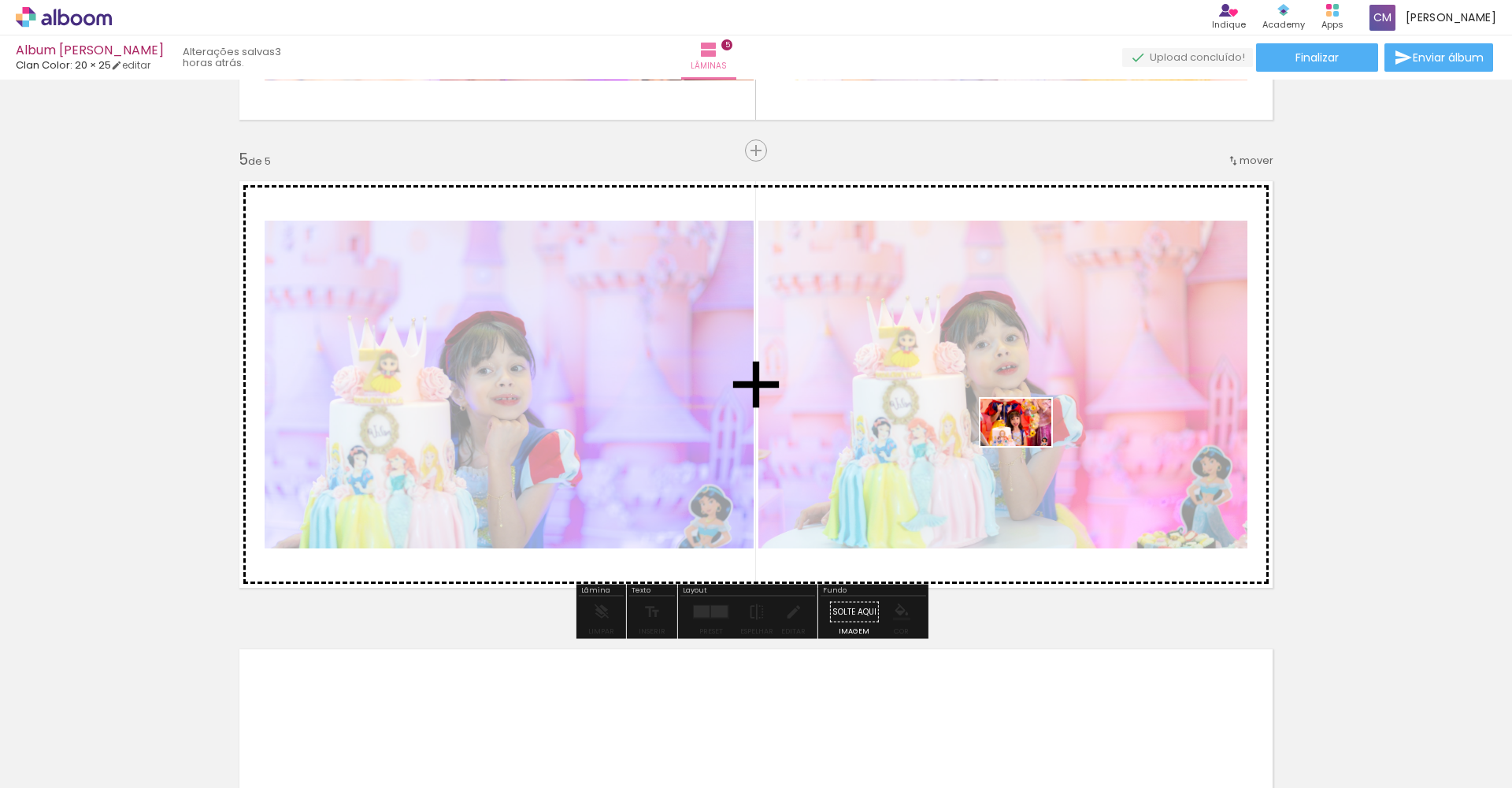
drag, startPoint x: 967, startPoint y: 667, endPoint x: 1027, endPoint y: 446, distance: 229.0
click at [1027, 446] on quentale-workspace at bounding box center [756, 394] width 1512 height 788
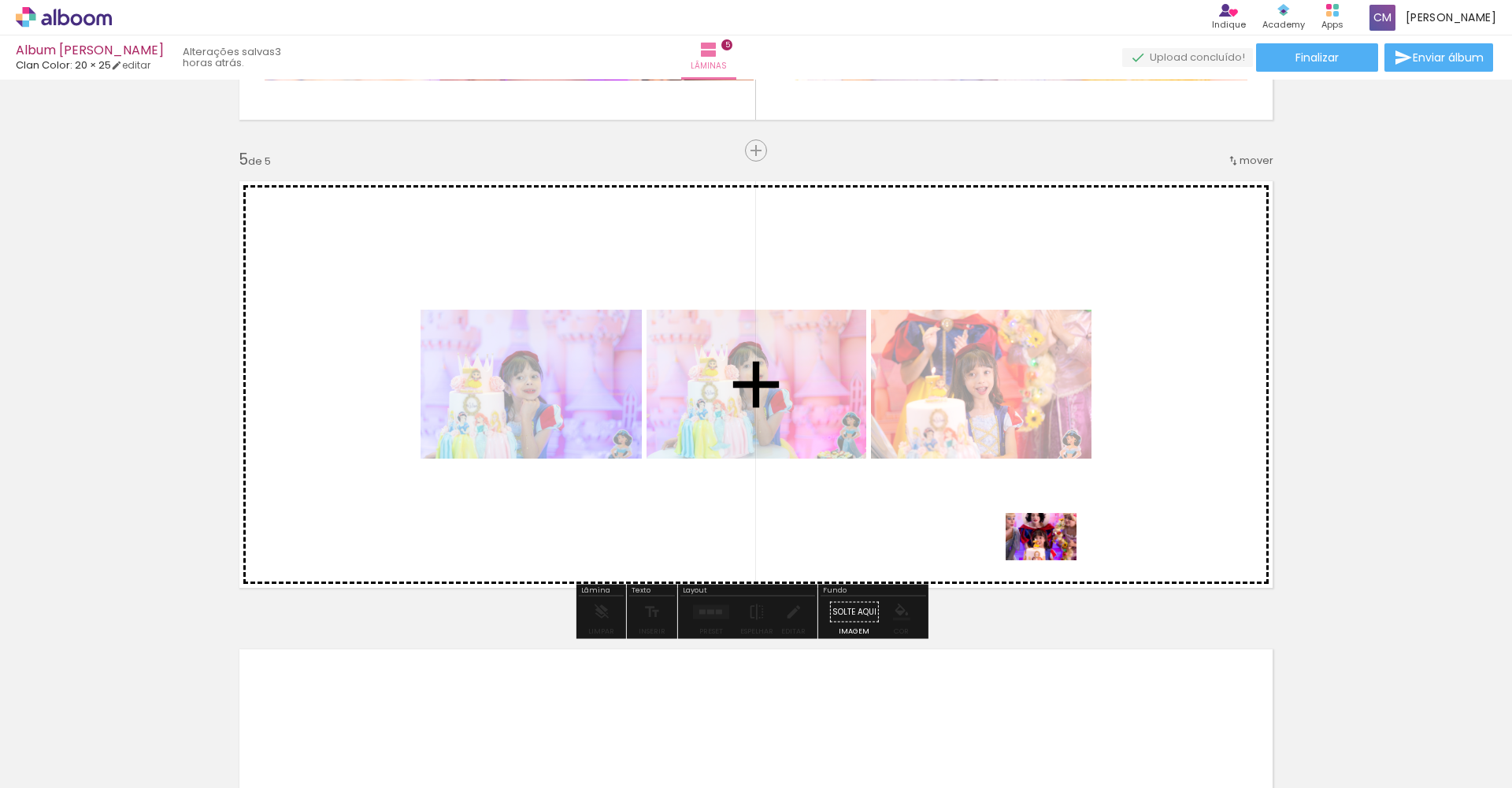
drag, startPoint x: 1037, startPoint y: 746, endPoint x: 1052, endPoint y: 560, distance: 186.6
click at [1052, 560] on quentale-workspace at bounding box center [756, 394] width 1512 height 788
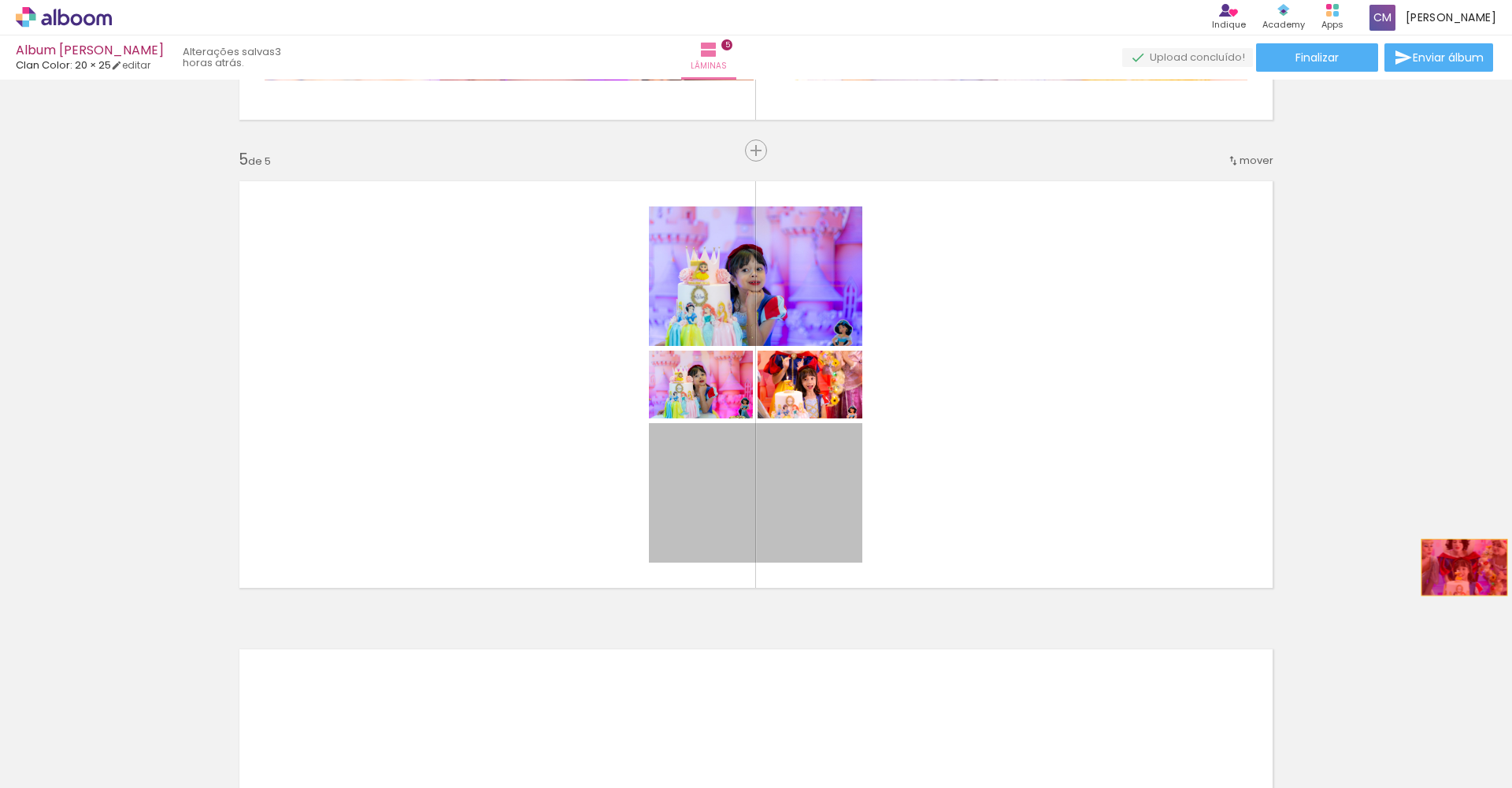
drag, startPoint x: 834, startPoint y: 516, endPoint x: 1461, endPoint y: 567, distance: 629.1
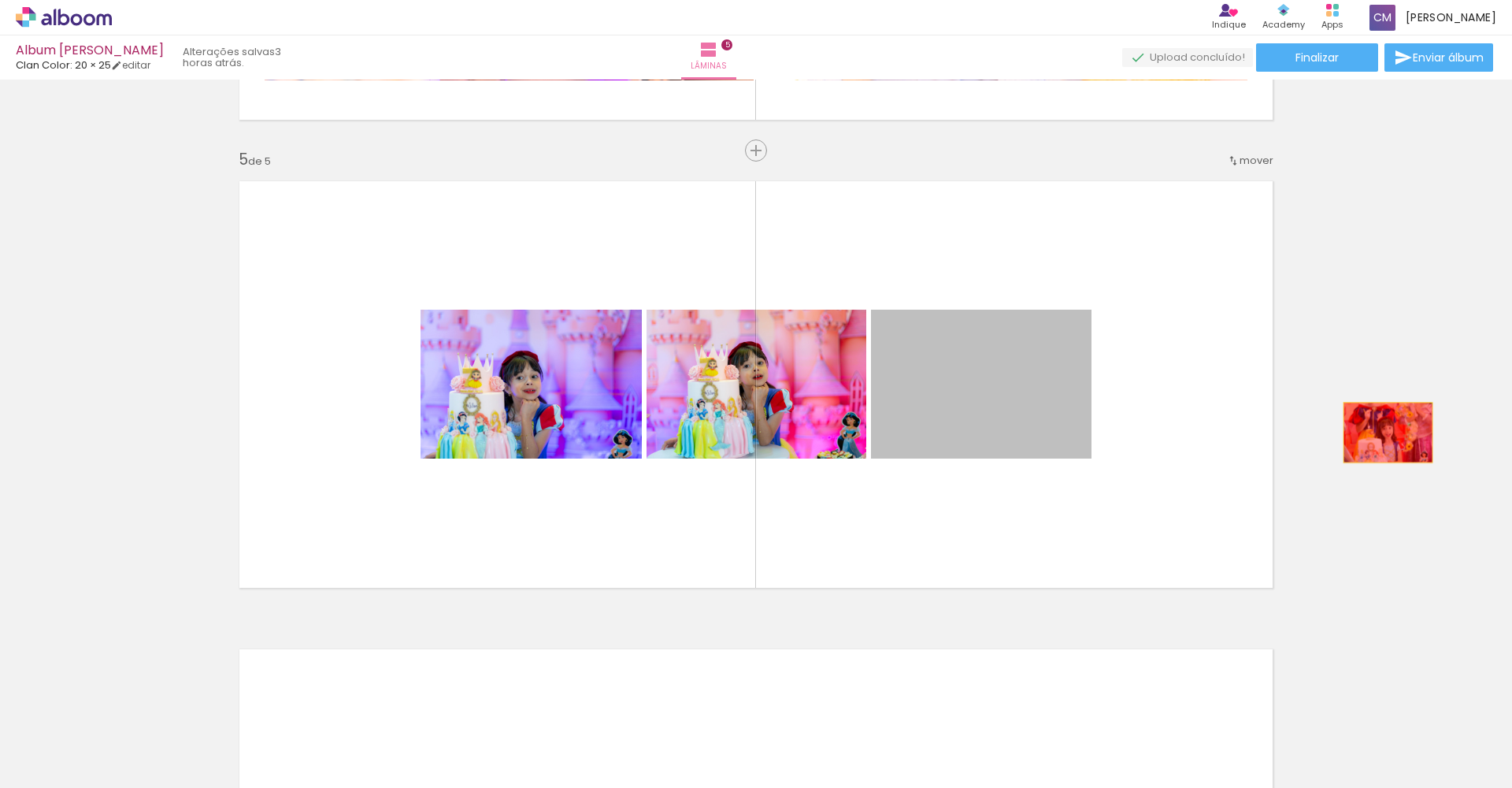
drag, startPoint x: 1031, startPoint y: 410, endPoint x: 1416, endPoint y: 438, distance: 386.0
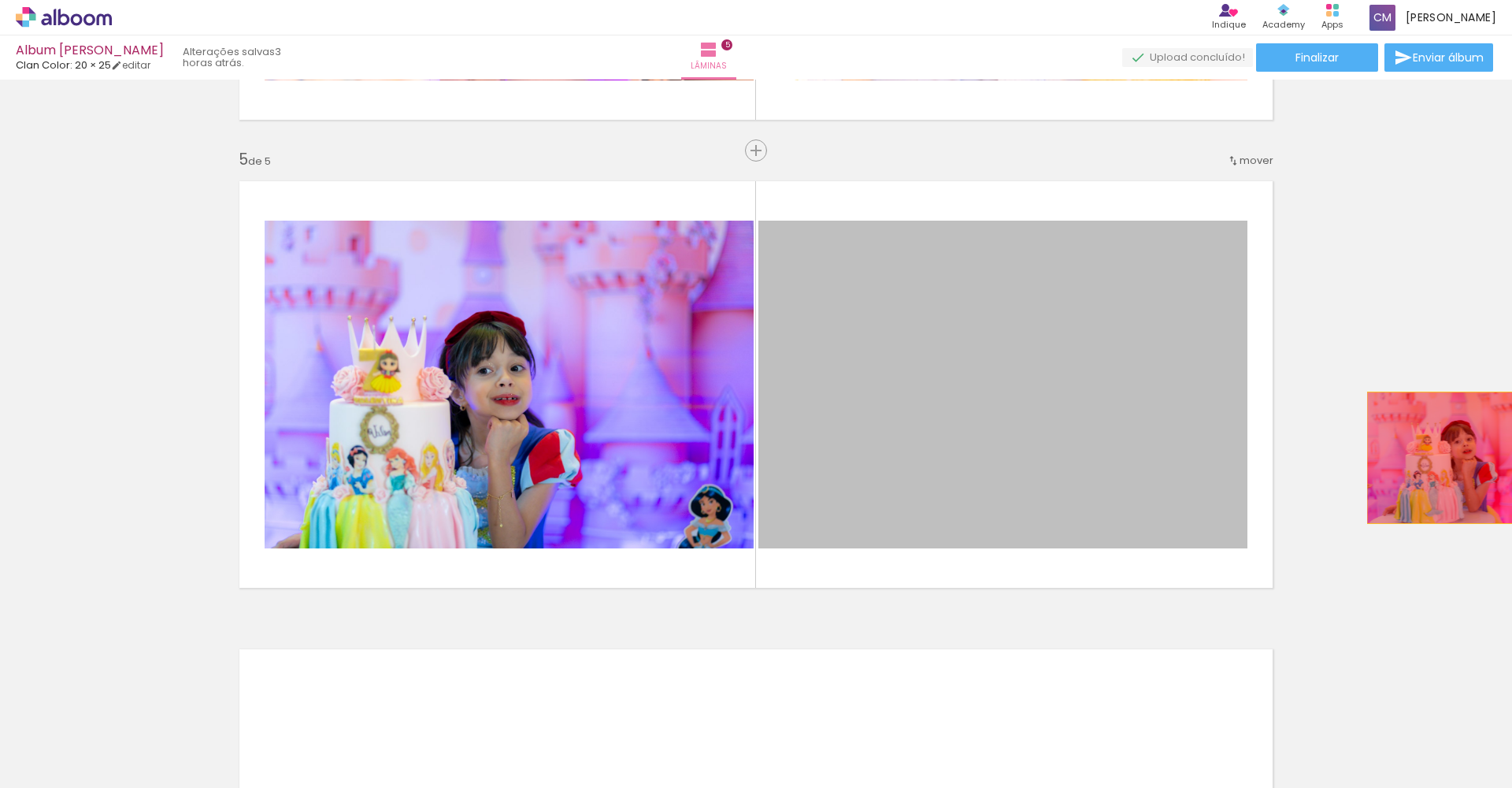
drag, startPoint x: 1067, startPoint y: 456, endPoint x: 1459, endPoint y: 457, distance: 392.0
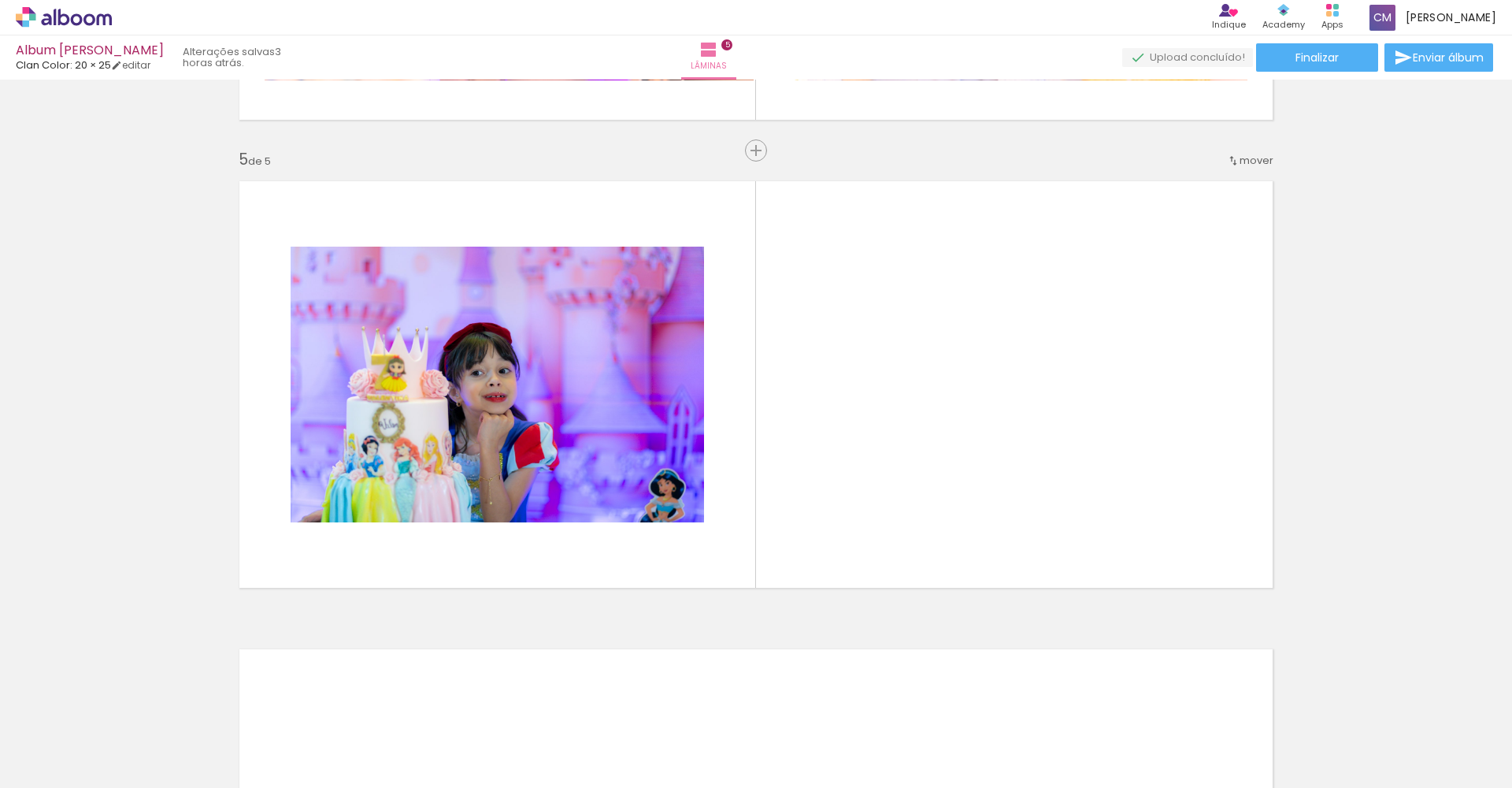
scroll to position [0, 1117]
drag, startPoint x: 597, startPoint y: 780, endPoint x: 888, endPoint y: 787, distance: 291.1
click at [129, 787] on iron-horizontal-list at bounding box center [113, 738] width 31 height 98
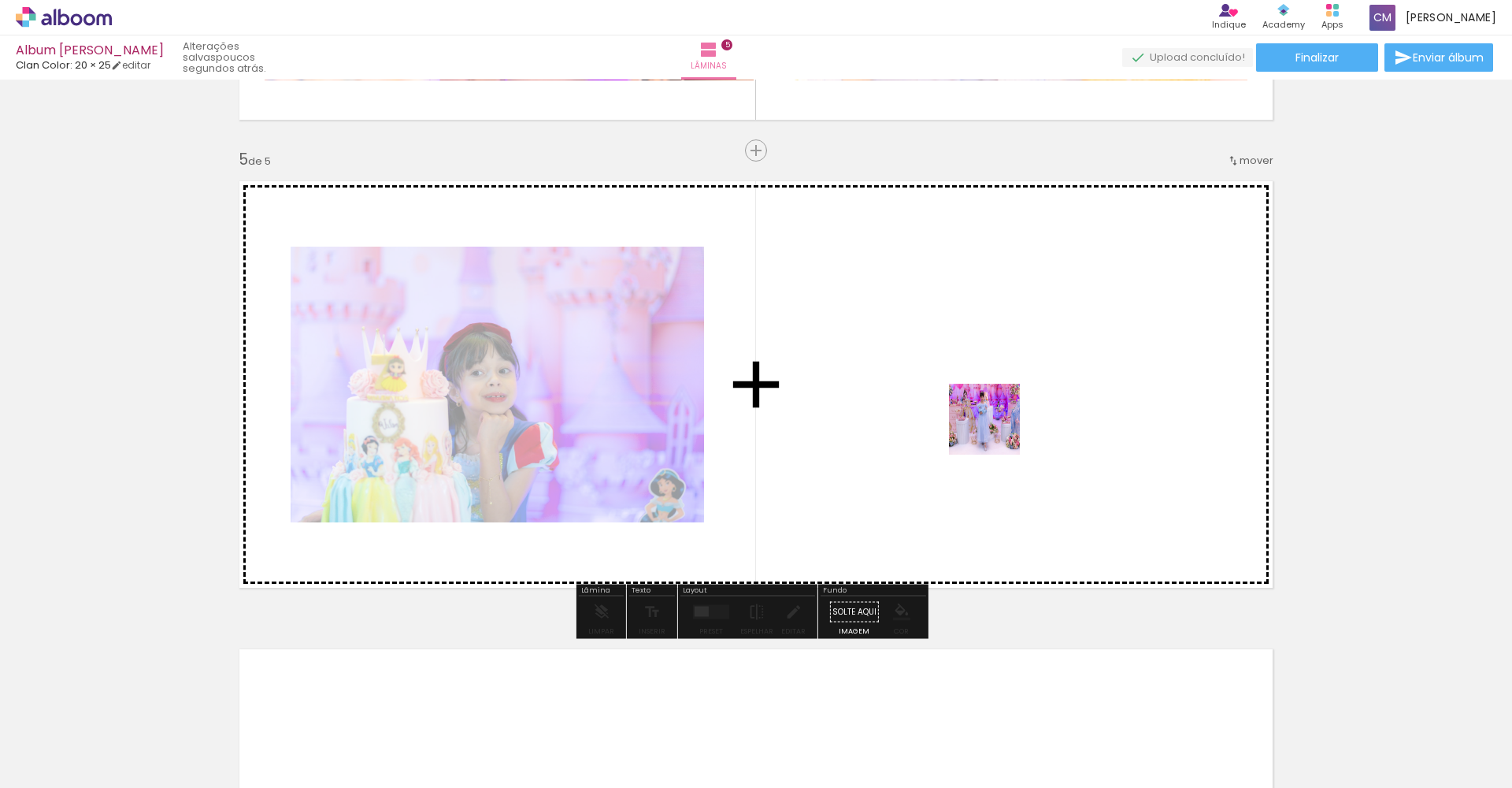
drag, startPoint x: 623, startPoint y: 740, endPoint x: 996, endPoint y: 431, distance: 484.4
click at [996, 431] on quentale-workspace at bounding box center [756, 394] width 1512 height 788
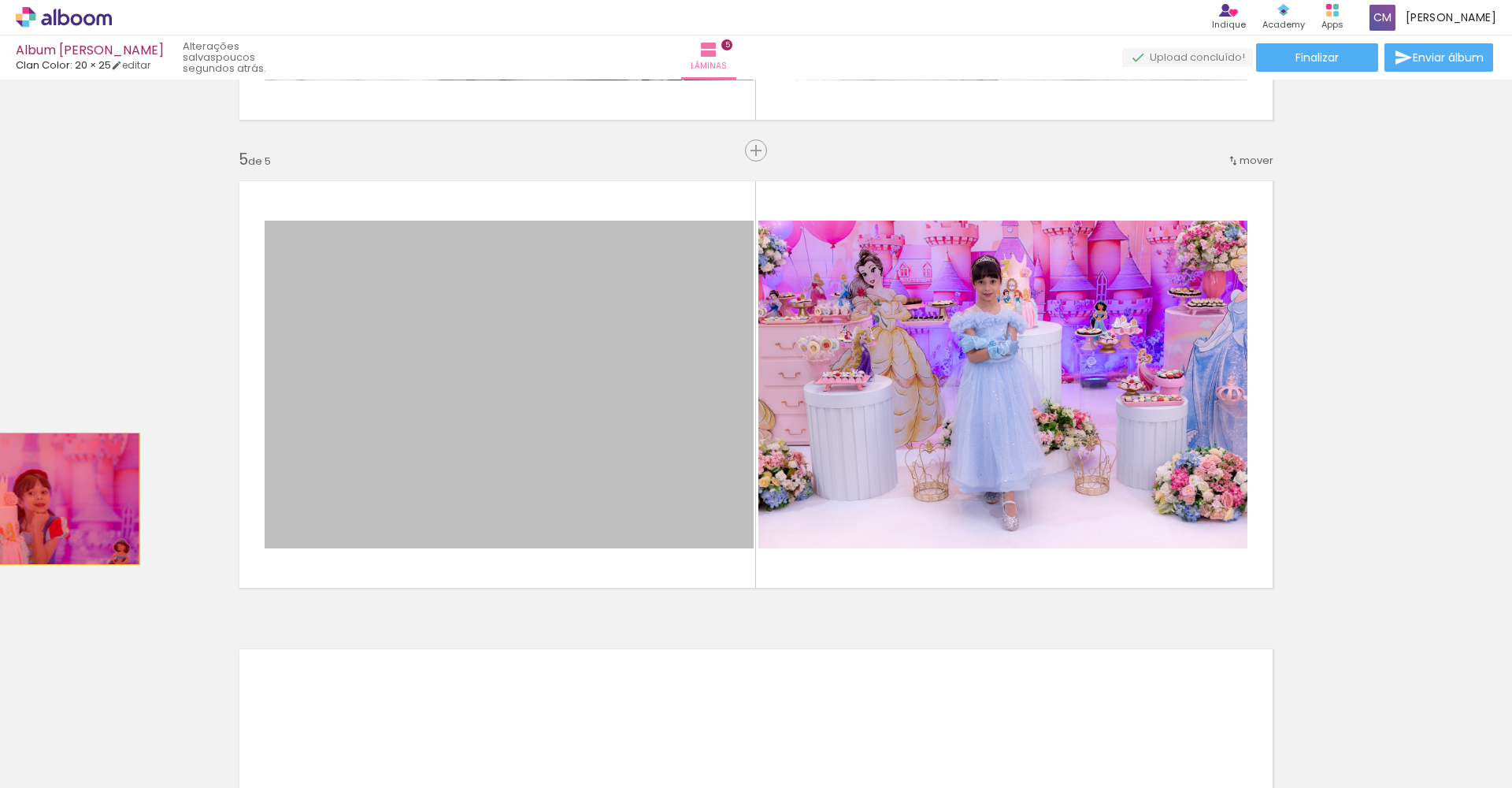
drag, startPoint x: 635, startPoint y: 475, endPoint x: 35, endPoint y: 499, distance: 600.5
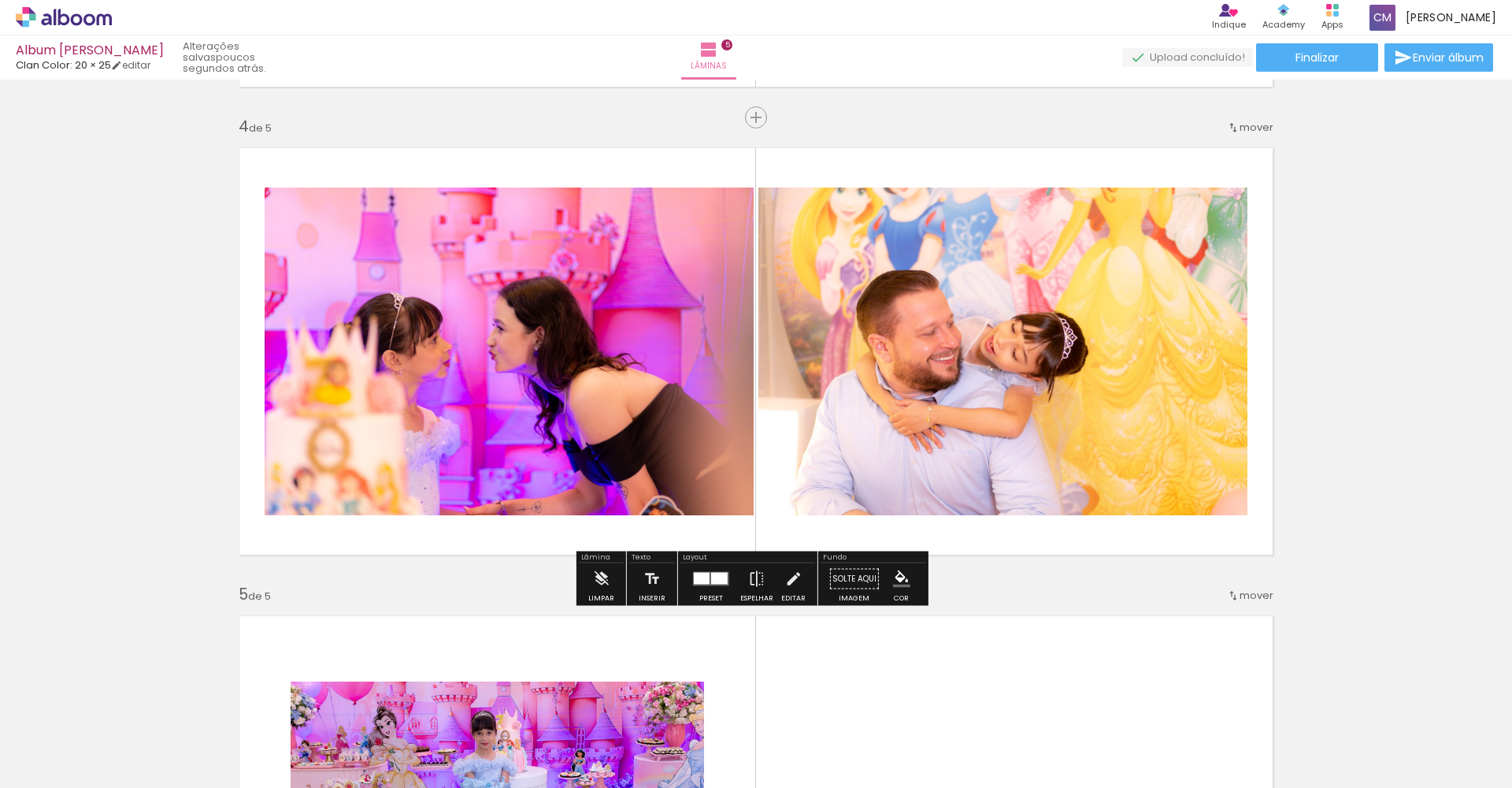
scroll to position [1735, 0]
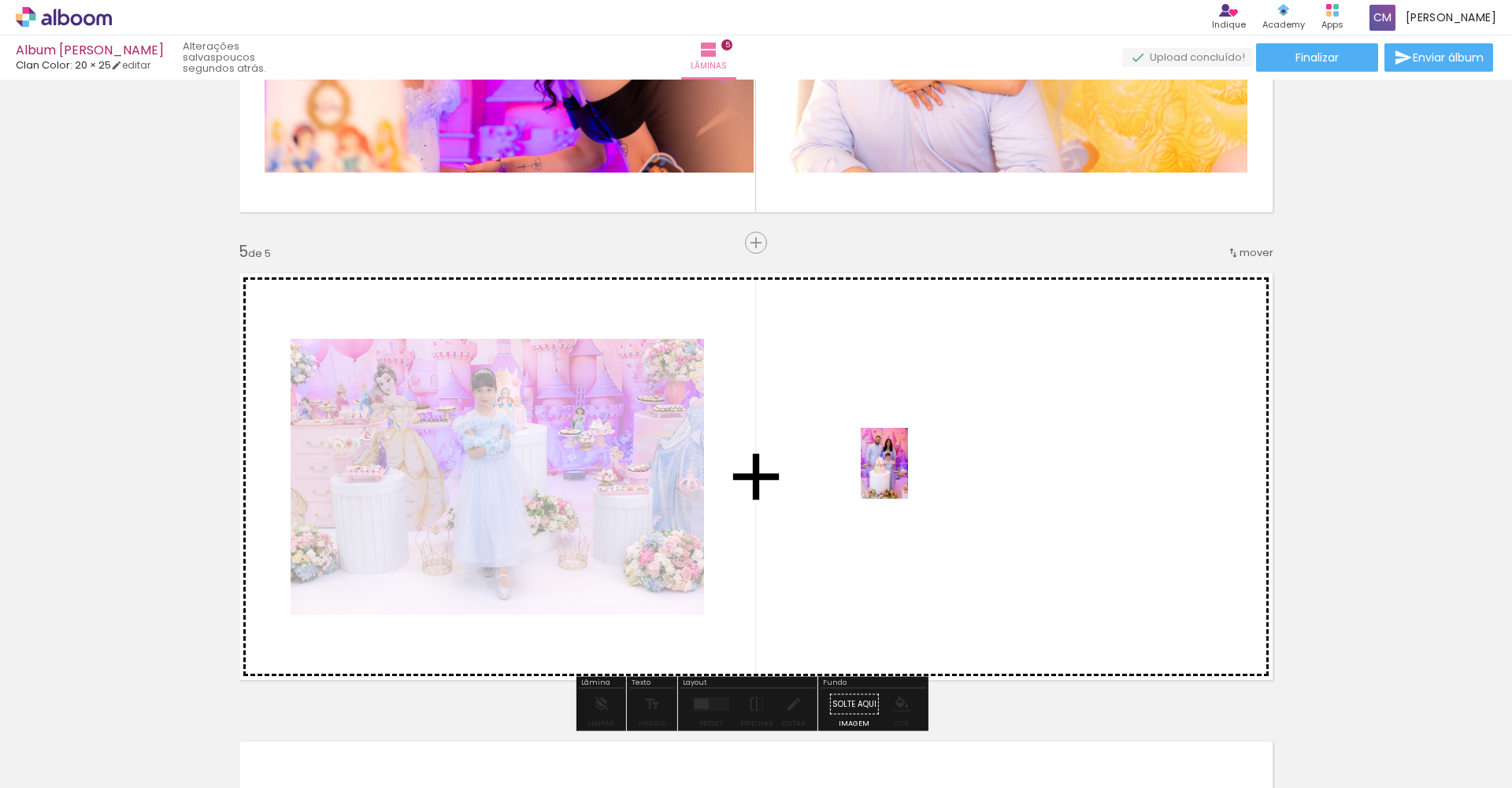
drag, startPoint x: 706, startPoint y: 728, endPoint x: 908, endPoint y: 475, distance: 323.7
click at [908, 475] on quentale-workspace at bounding box center [756, 394] width 1512 height 788
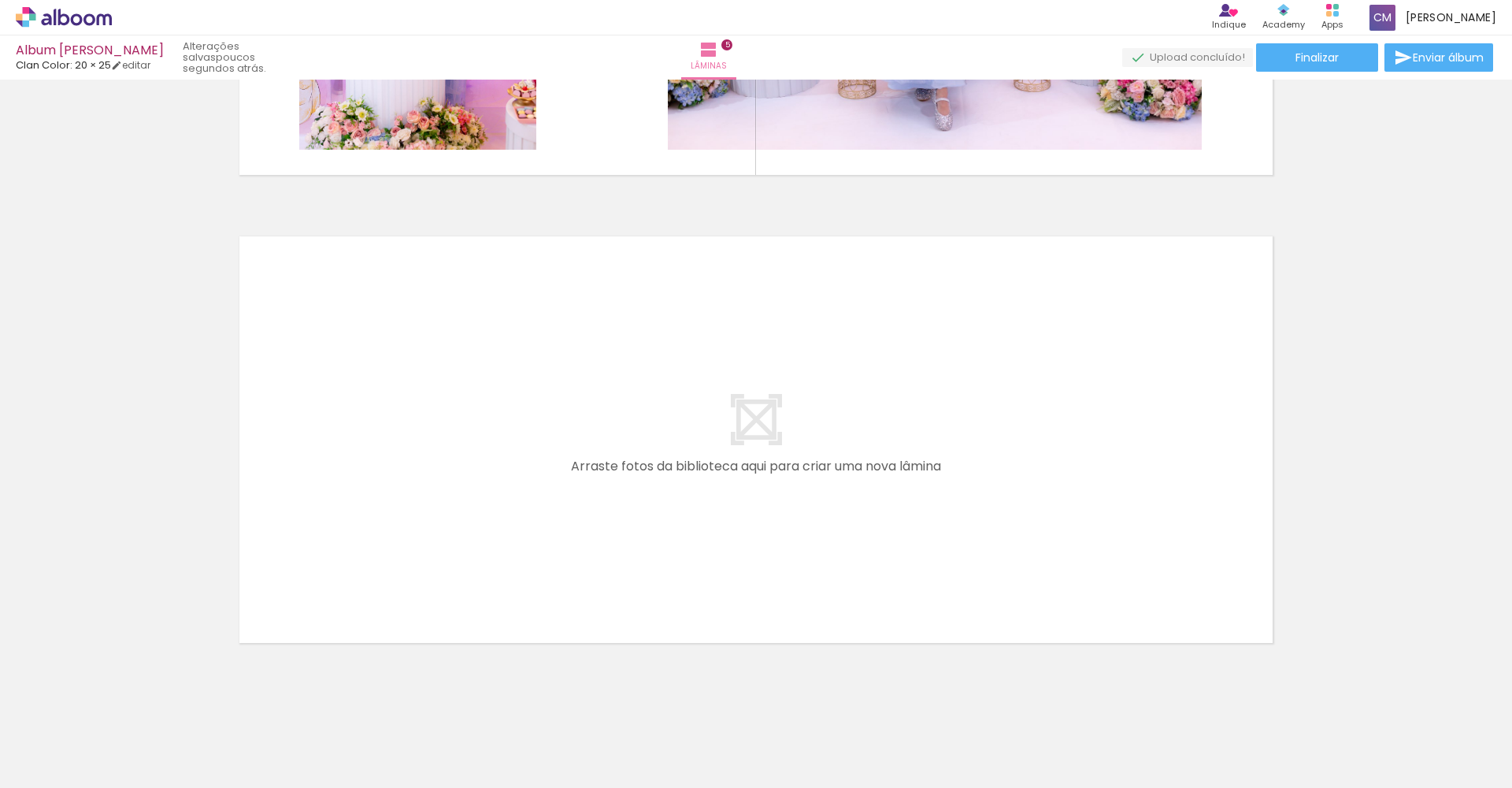
scroll to position [2260, 0]
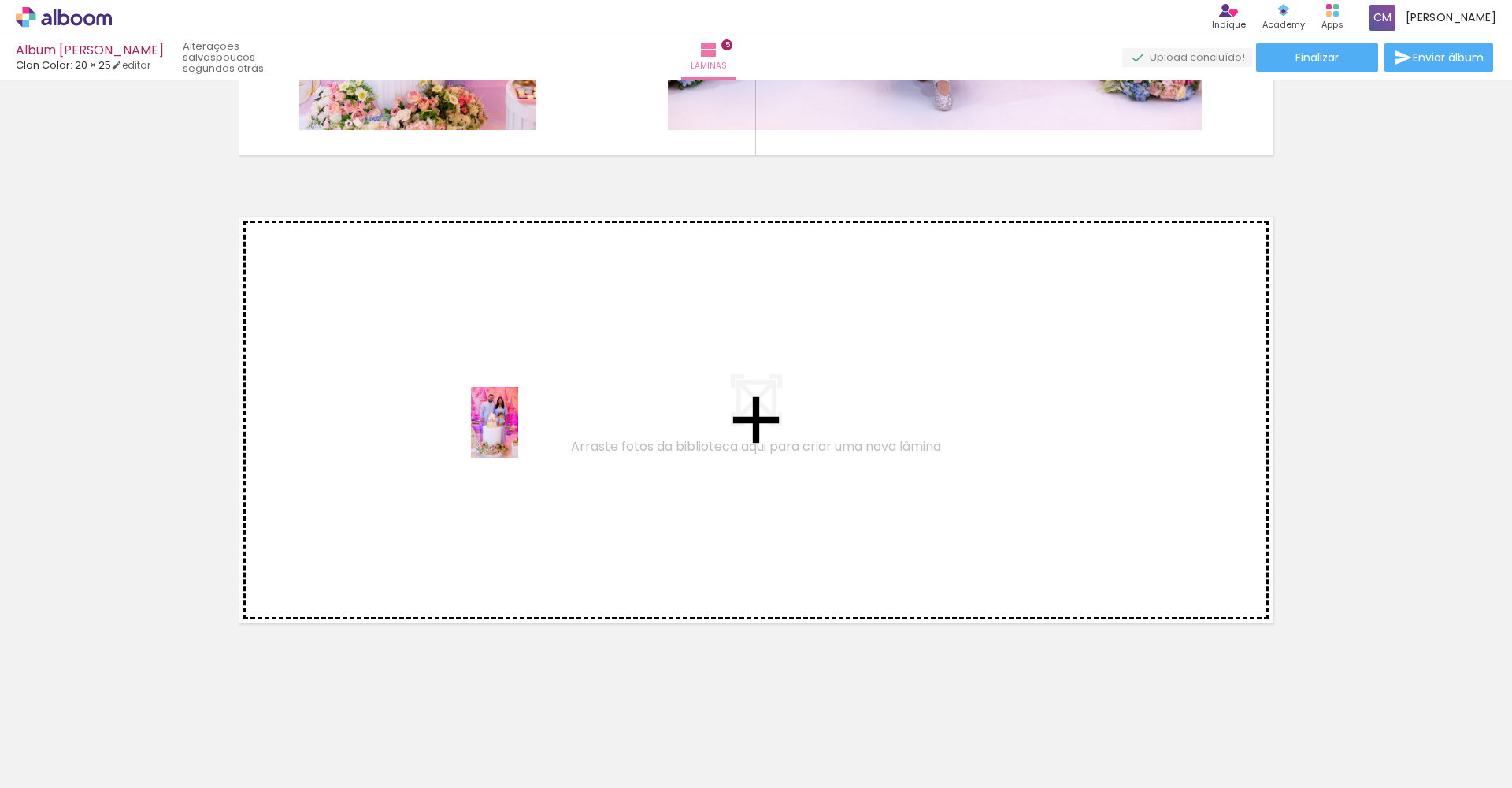
drag, startPoint x: 772, startPoint y: 740, endPoint x: 516, endPoint y: 433, distance: 399.7
click at [516, 433] on quentale-workspace at bounding box center [756, 394] width 1512 height 788
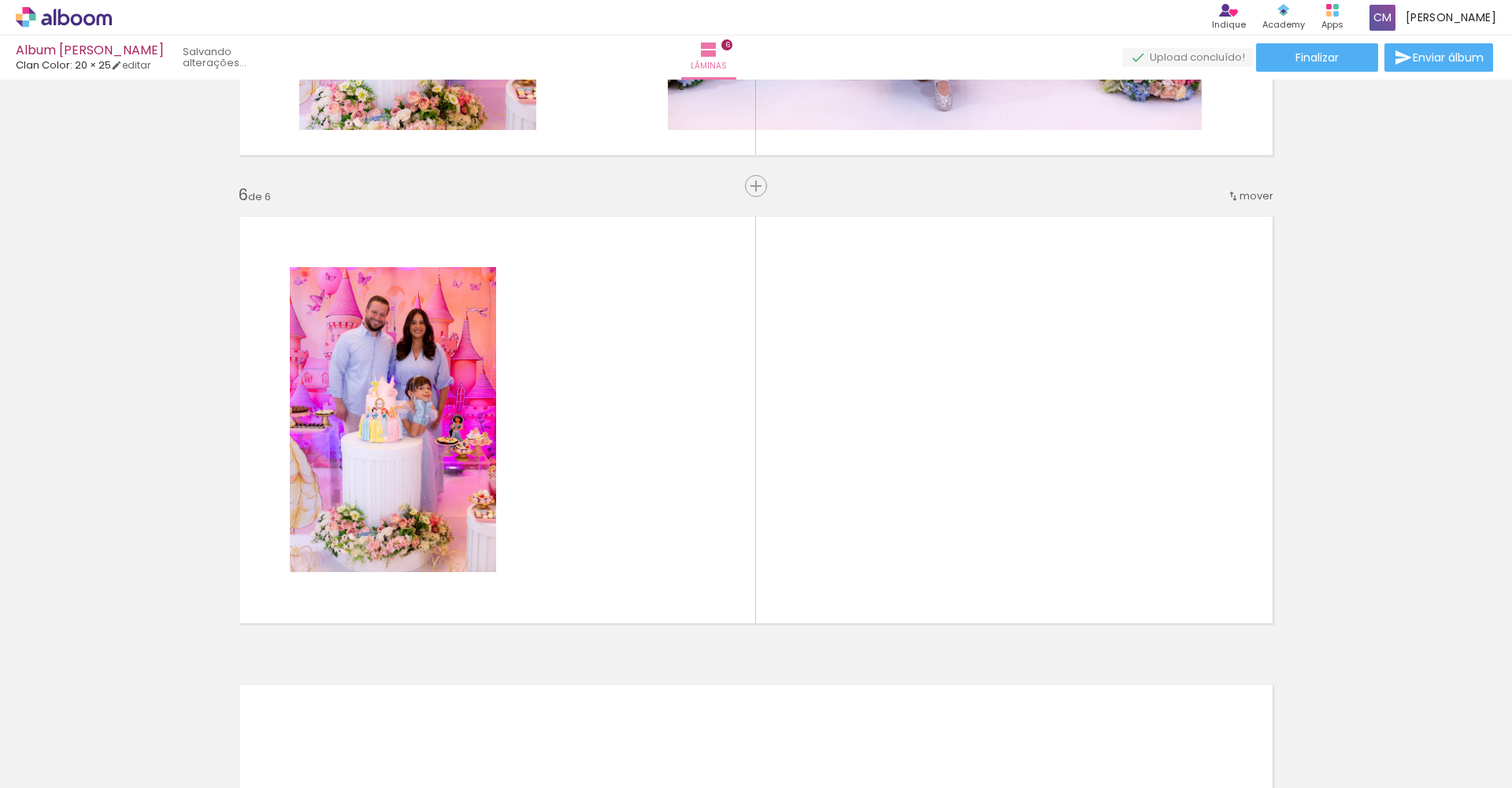
scroll to position [2295, 0]
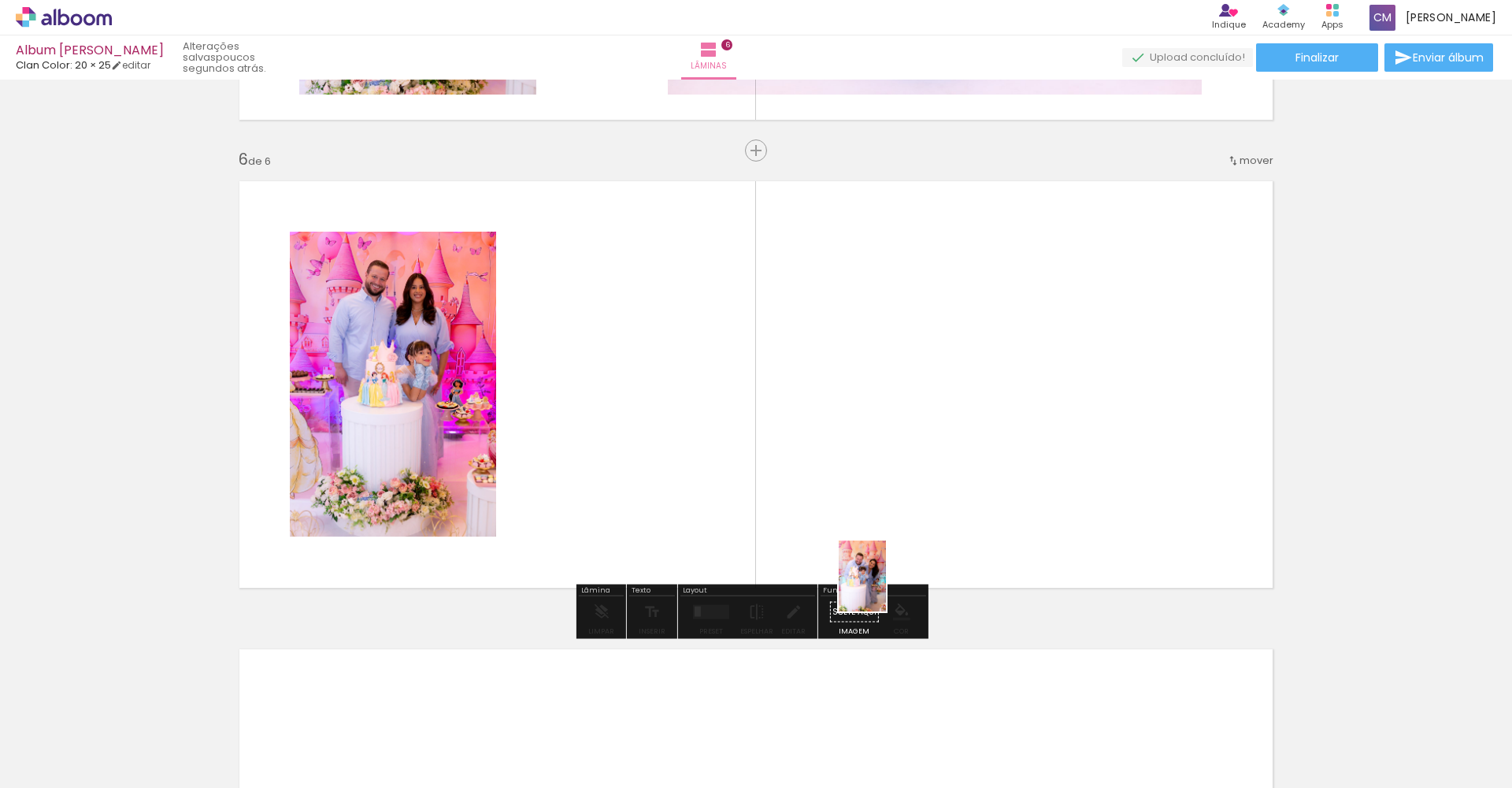
drag, startPoint x: 868, startPoint y: 745, endPoint x: 900, endPoint y: 469, distance: 277.8
click at [900, 469] on quentale-workspace at bounding box center [756, 394] width 1512 height 788
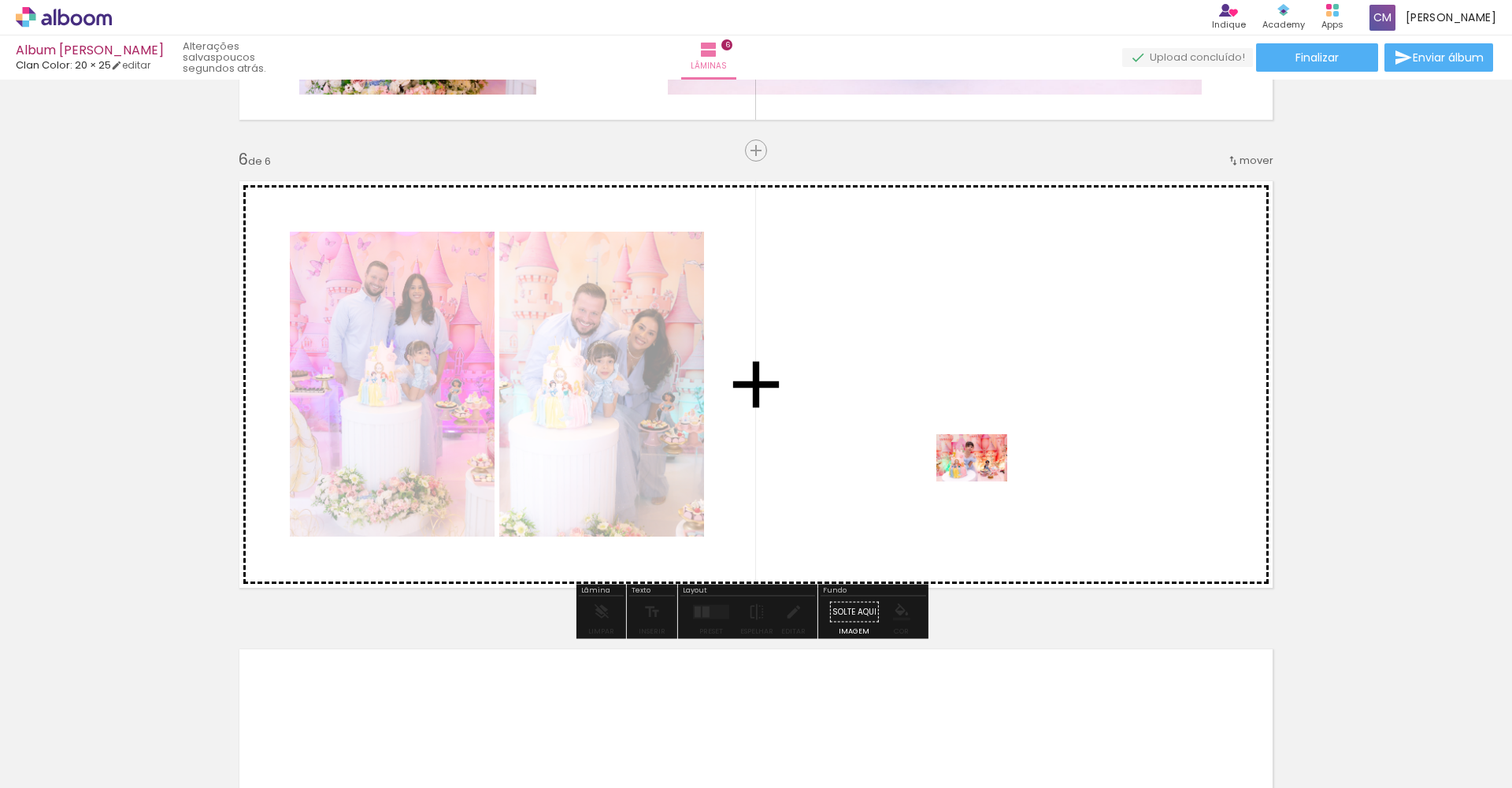
drag, startPoint x: 953, startPoint y: 741, endPoint x: 983, endPoint y: 481, distance: 261.7
click at [983, 481] on quentale-workspace at bounding box center [756, 394] width 1512 height 788
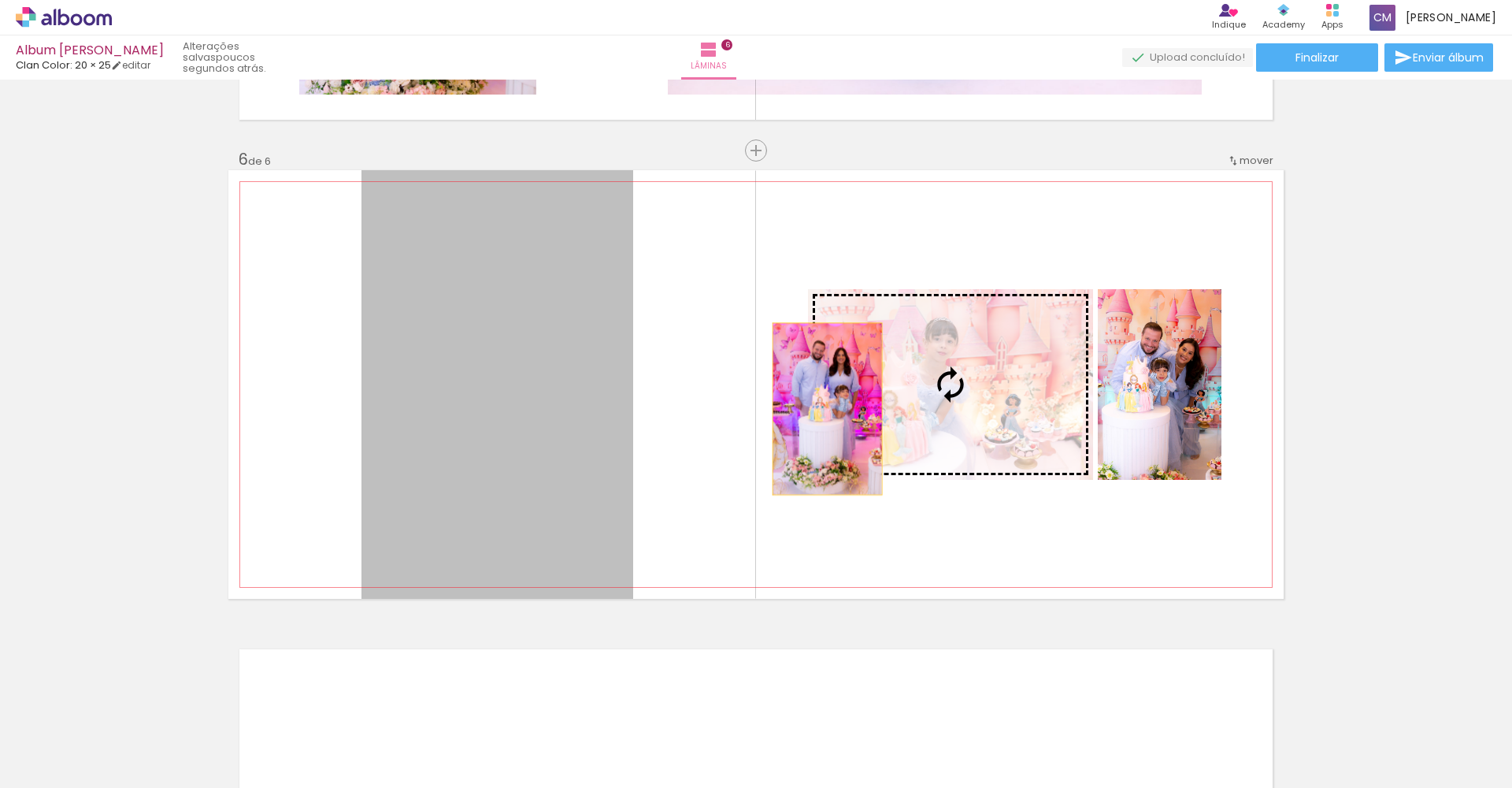
drag, startPoint x: 549, startPoint y: 409, endPoint x: 868, endPoint y: 409, distance: 319.0
click at [0, 0] on slot at bounding box center [0, 0] width 0 height 0
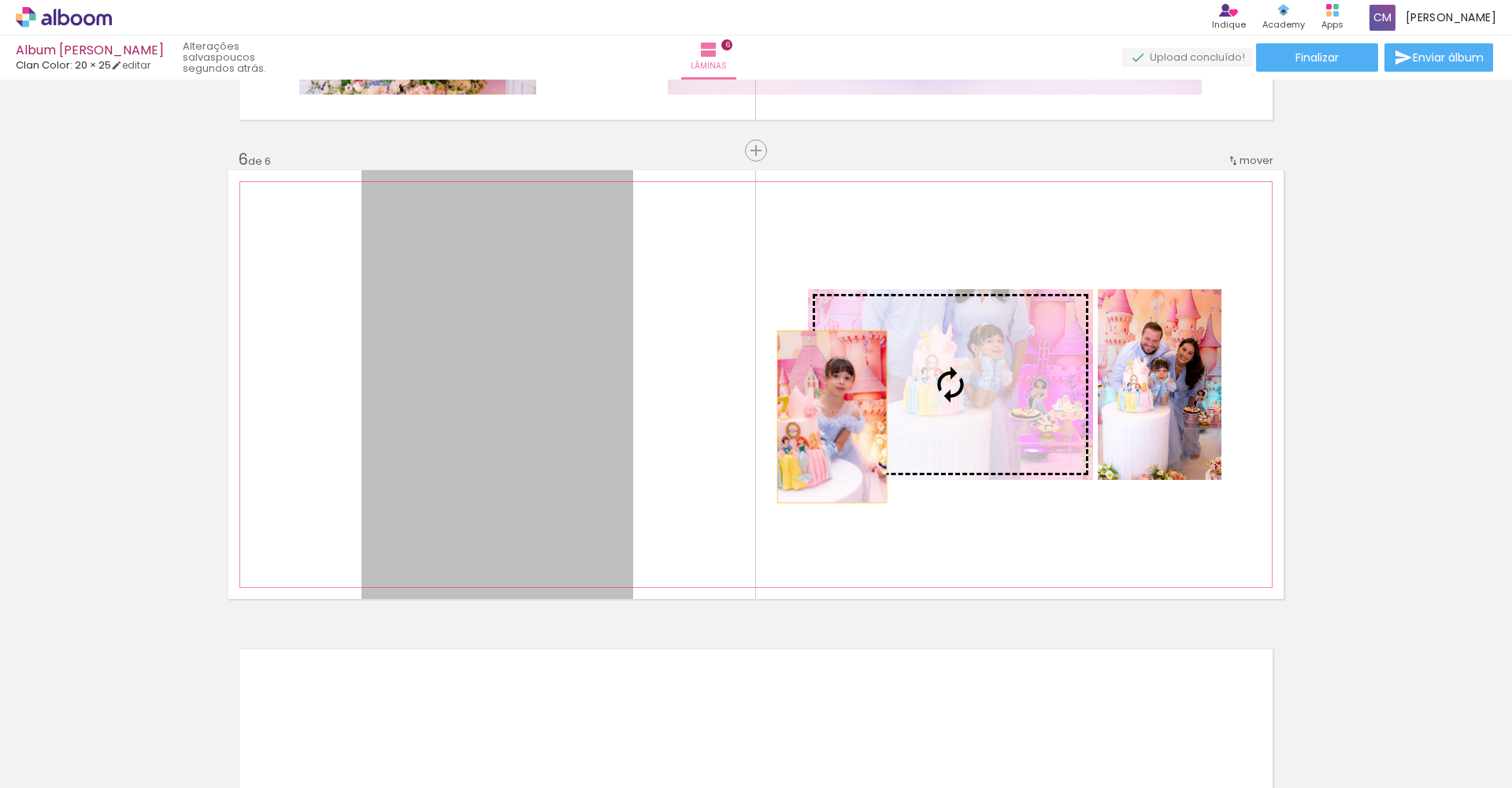
drag, startPoint x: 593, startPoint y: 427, endPoint x: 927, endPoint y: 410, distance: 334.4
click at [0, 0] on slot at bounding box center [0, 0] width 0 height 0
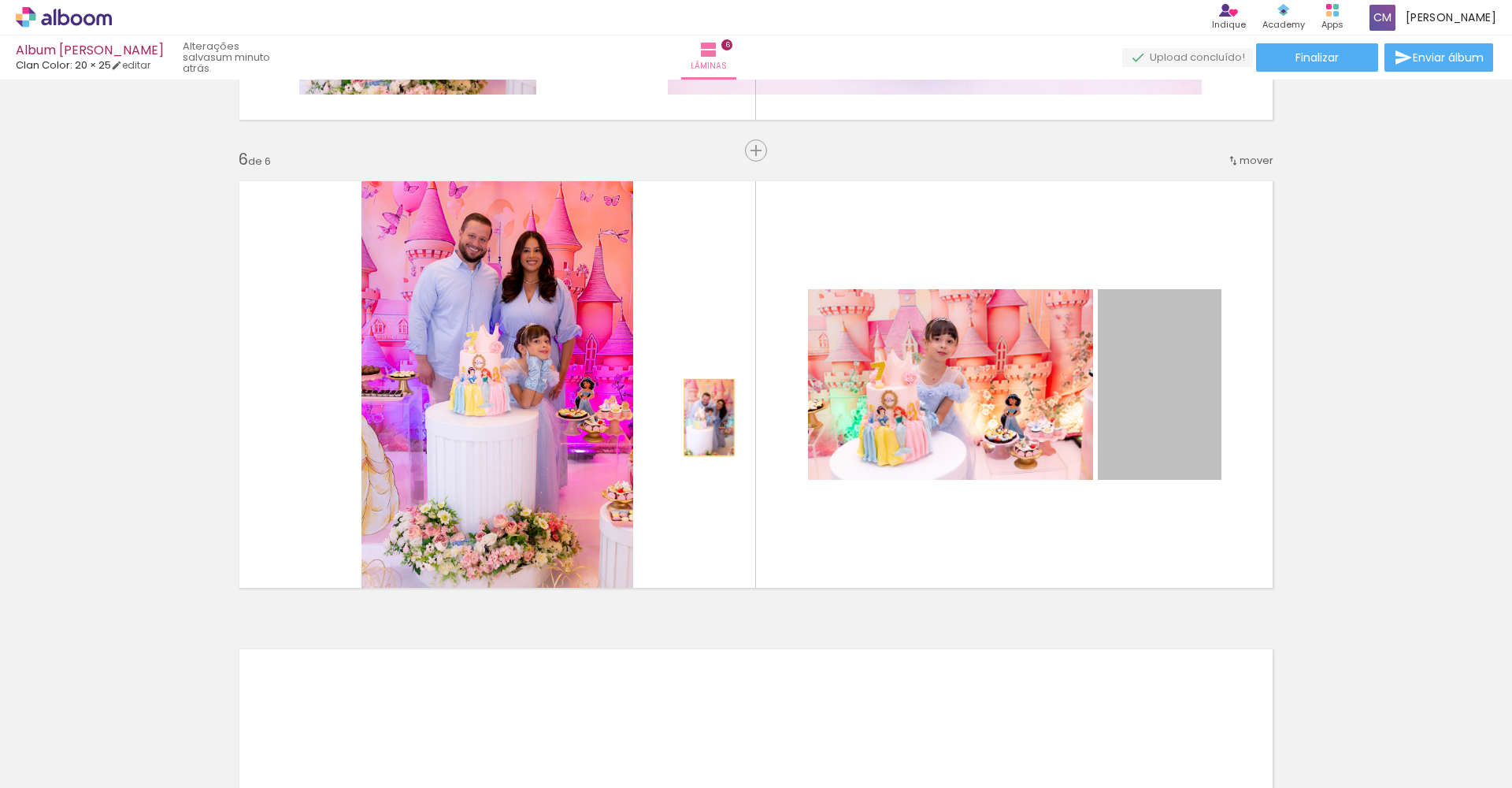
drag, startPoint x: 1153, startPoint y: 405, endPoint x: 701, endPoint y: 417, distance: 452.2
click at [701, 417] on quentale-layouter at bounding box center [756, 384] width 1055 height 429
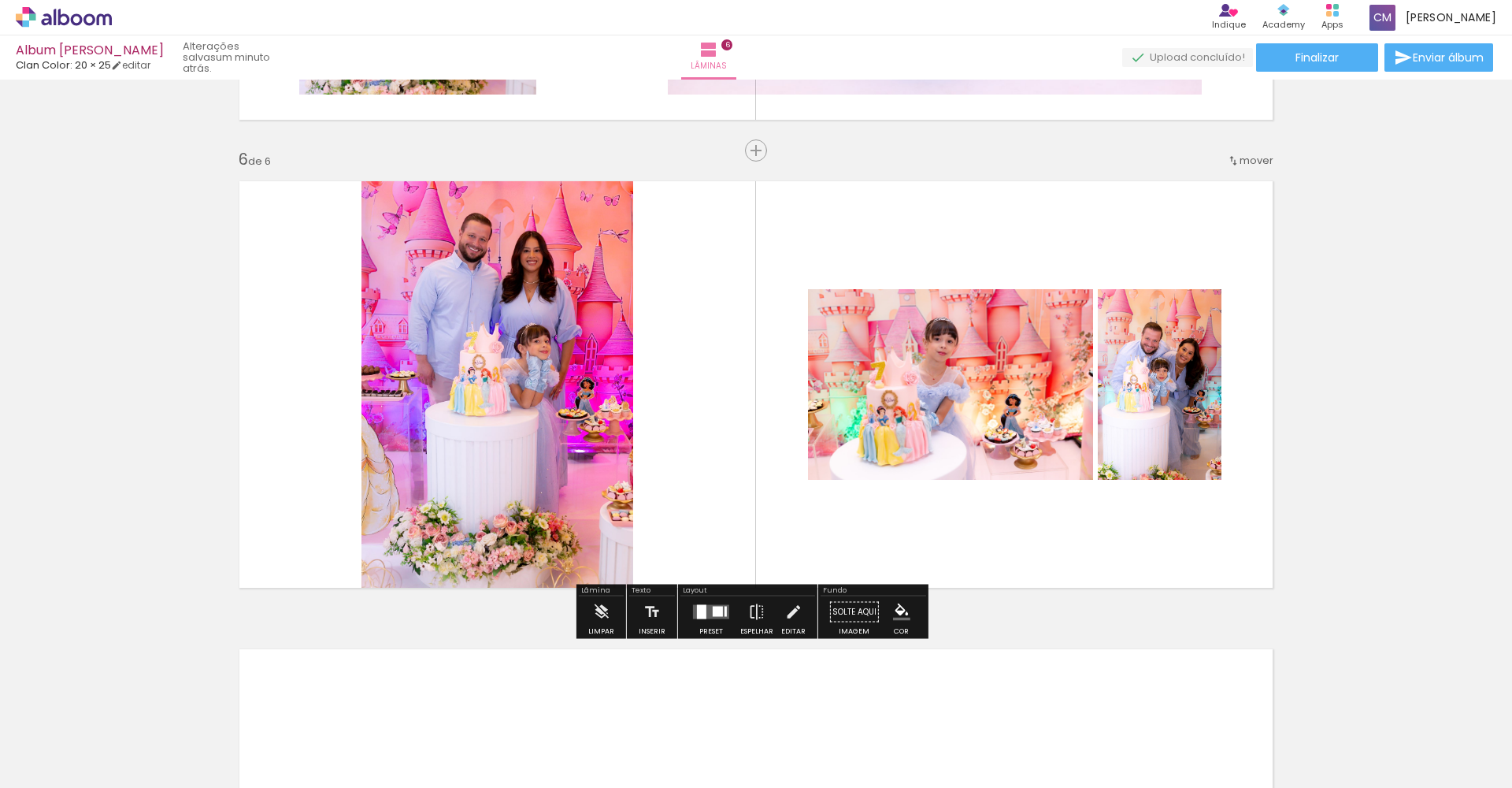
click at [728, 611] on div at bounding box center [711, 611] width 43 height 31
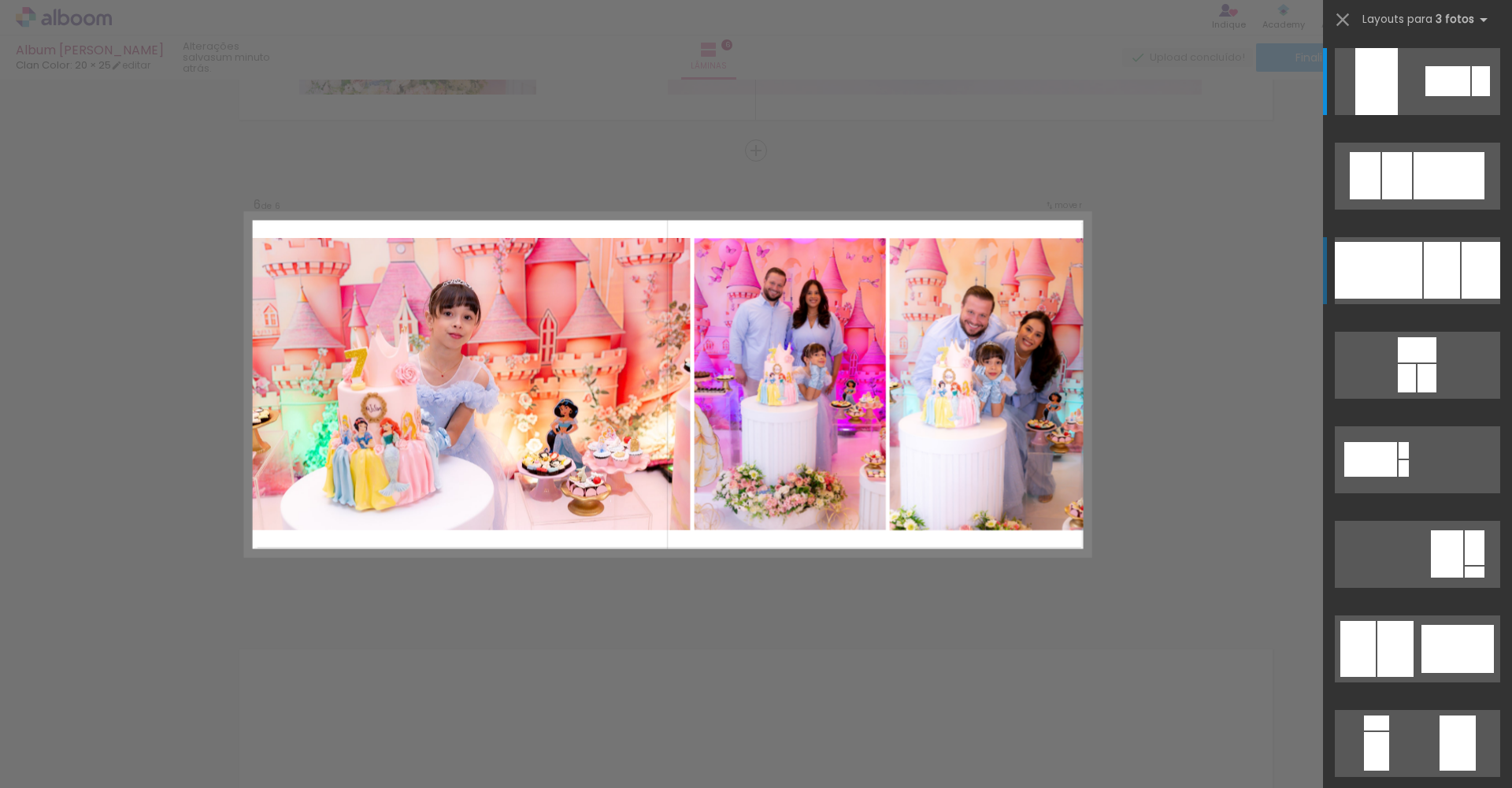
click at [1390, 273] on div at bounding box center [1378, 270] width 87 height 56
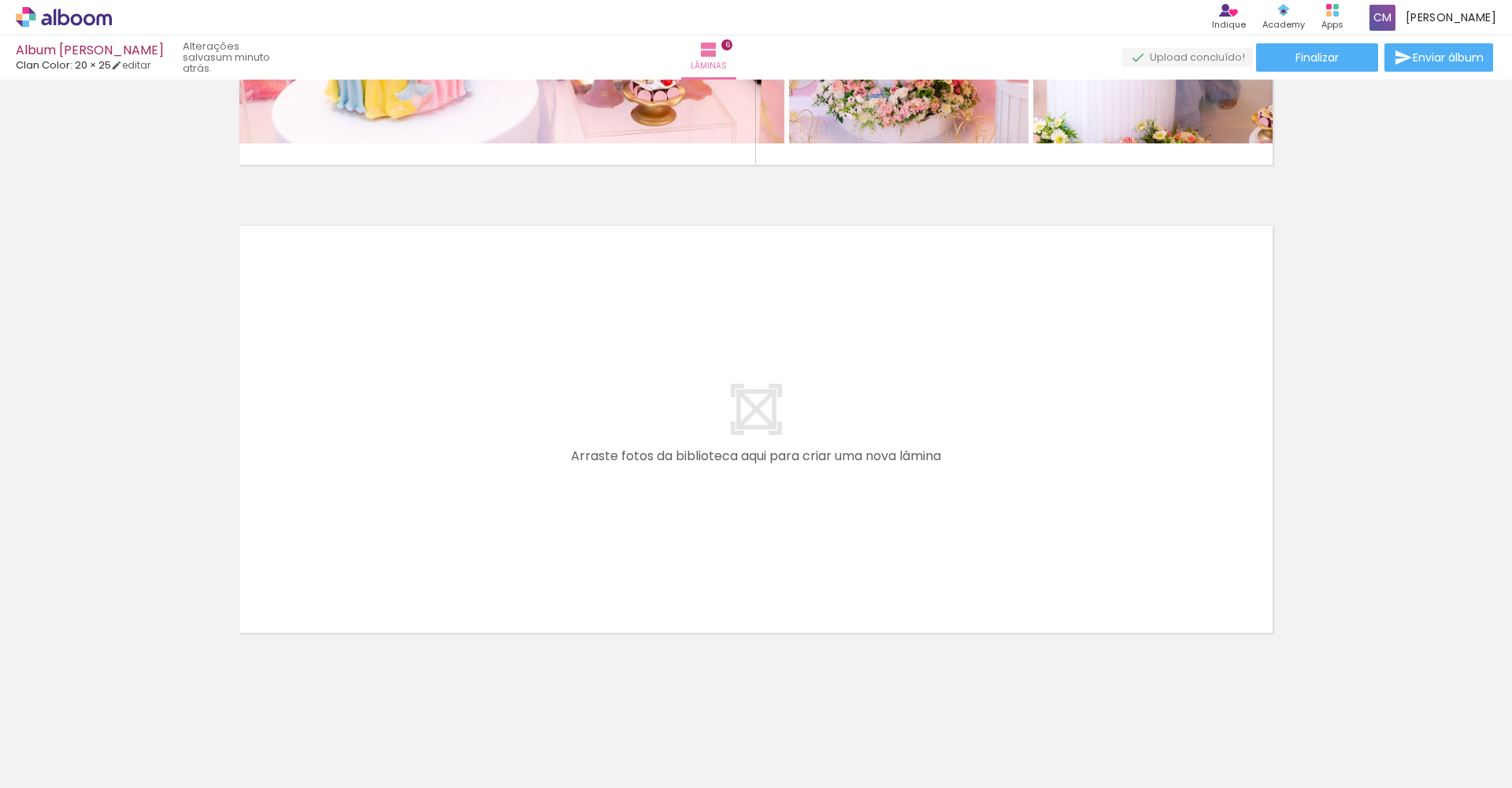
scroll to position [2727, 0]
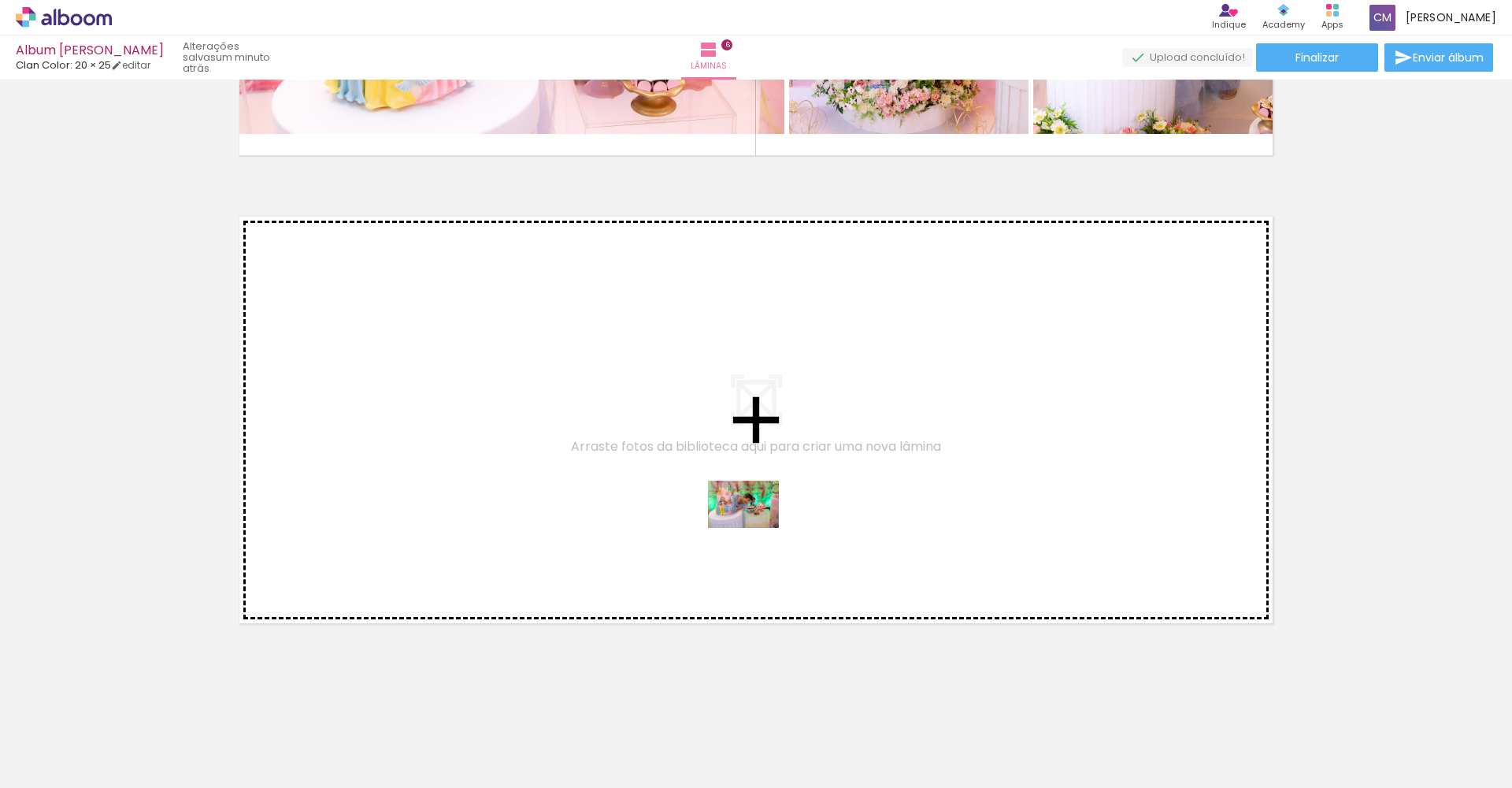
drag, startPoint x: 1065, startPoint y: 748, endPoint x: 755, endPoint y: 528, distance: 380.1
click at [755, 528] on quentale-workspace at bounding box center [756, 394] width 1512 height 788
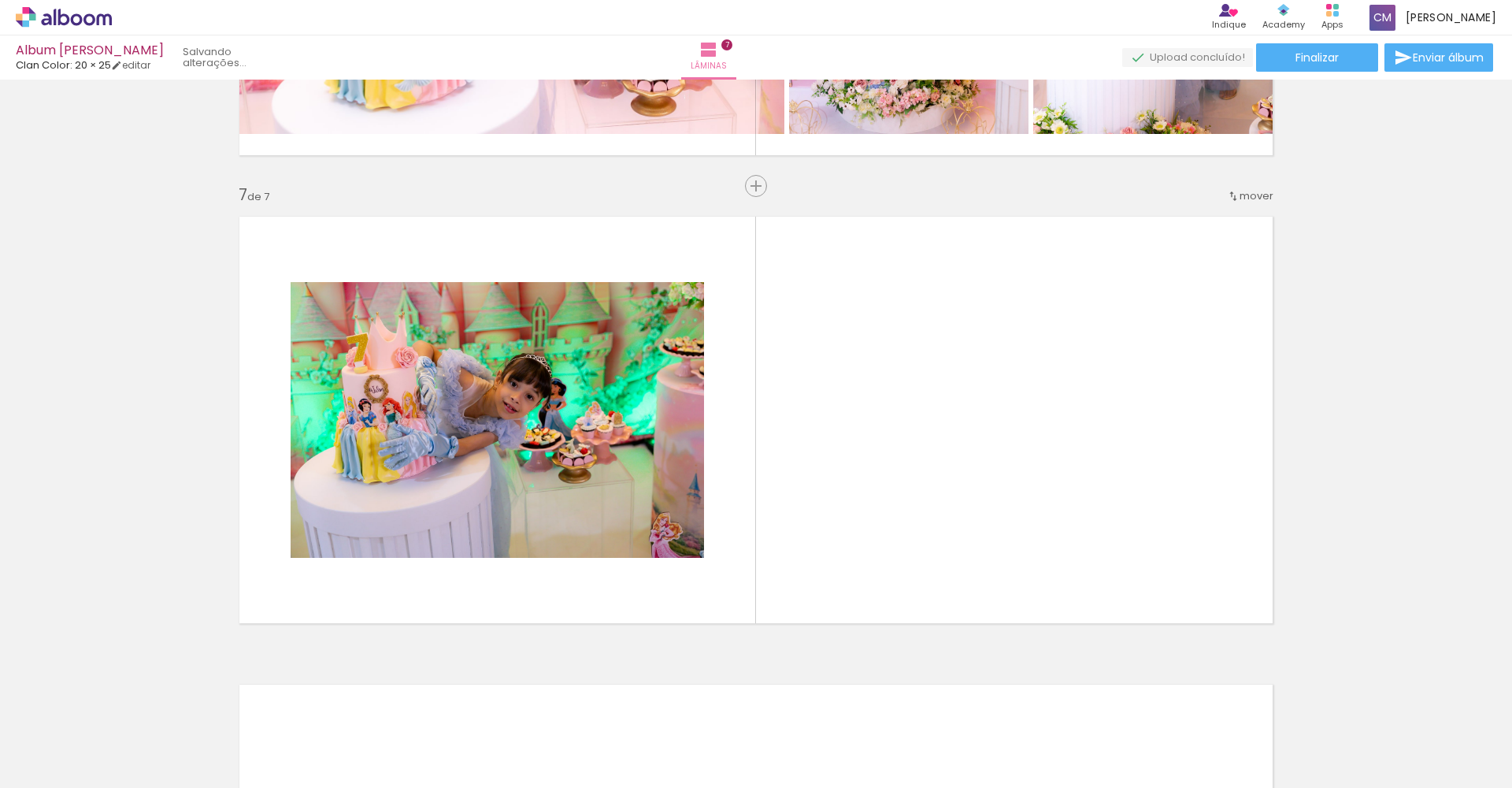
scroll to position [2763, 0]
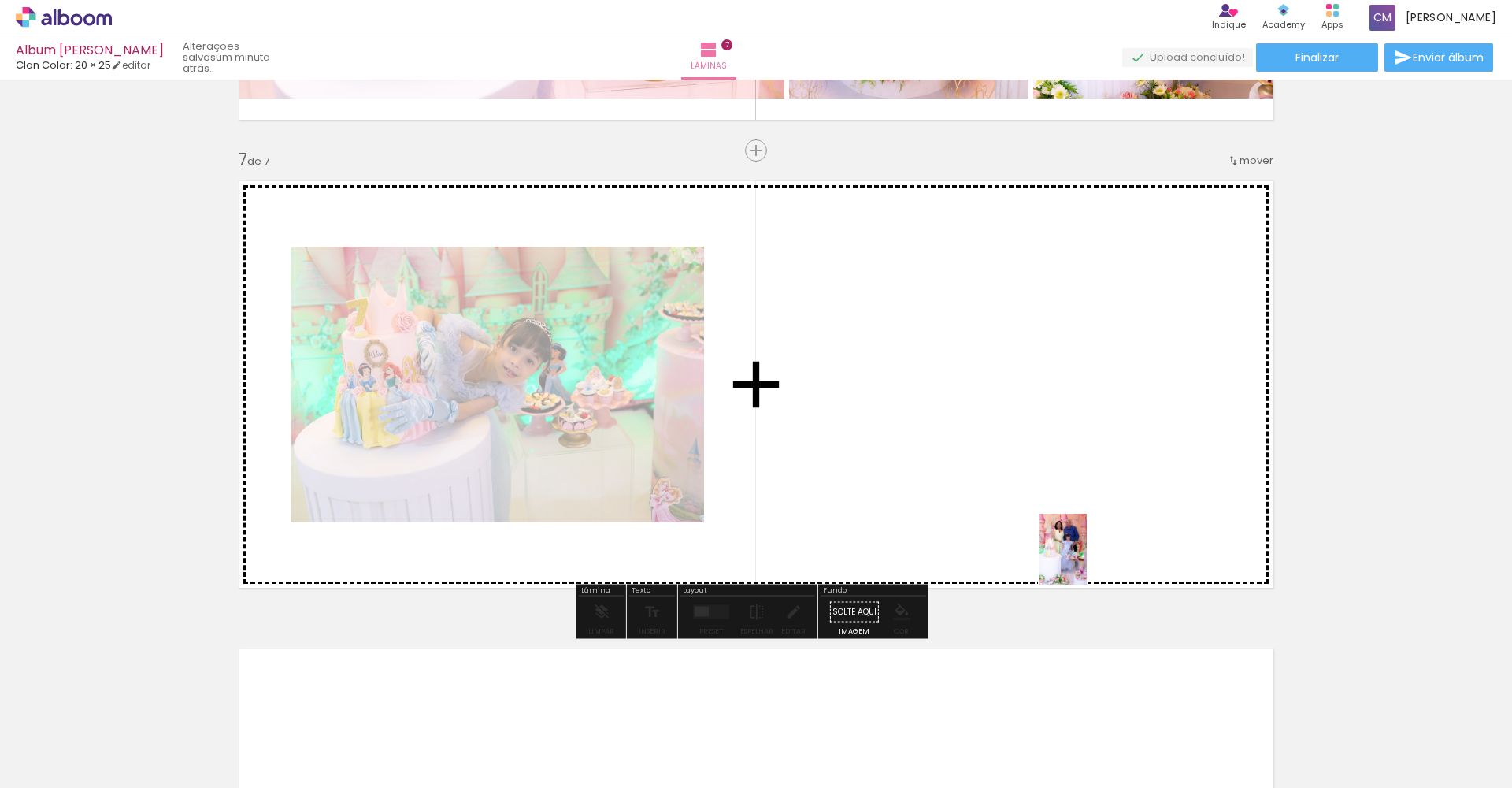
drag, startPoint x: 1131, startPoint y: 745, endPoint x: 1068, endPoint y: 479, distance: 273.4
click at [1068, 479] on quentale-workspace at bounding box center [756, 394] width 1512 height 788
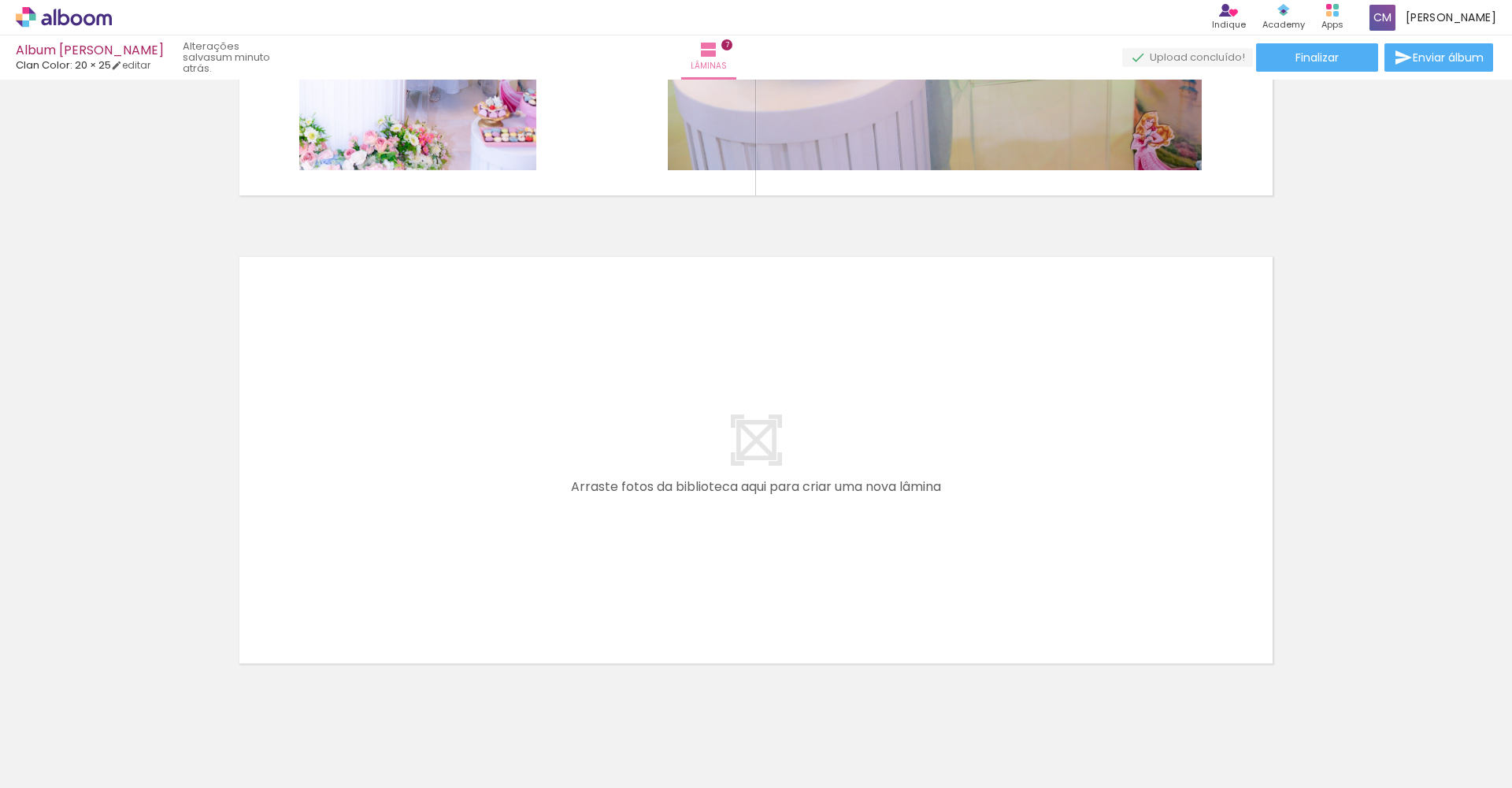
scroll to position [3185, 0]
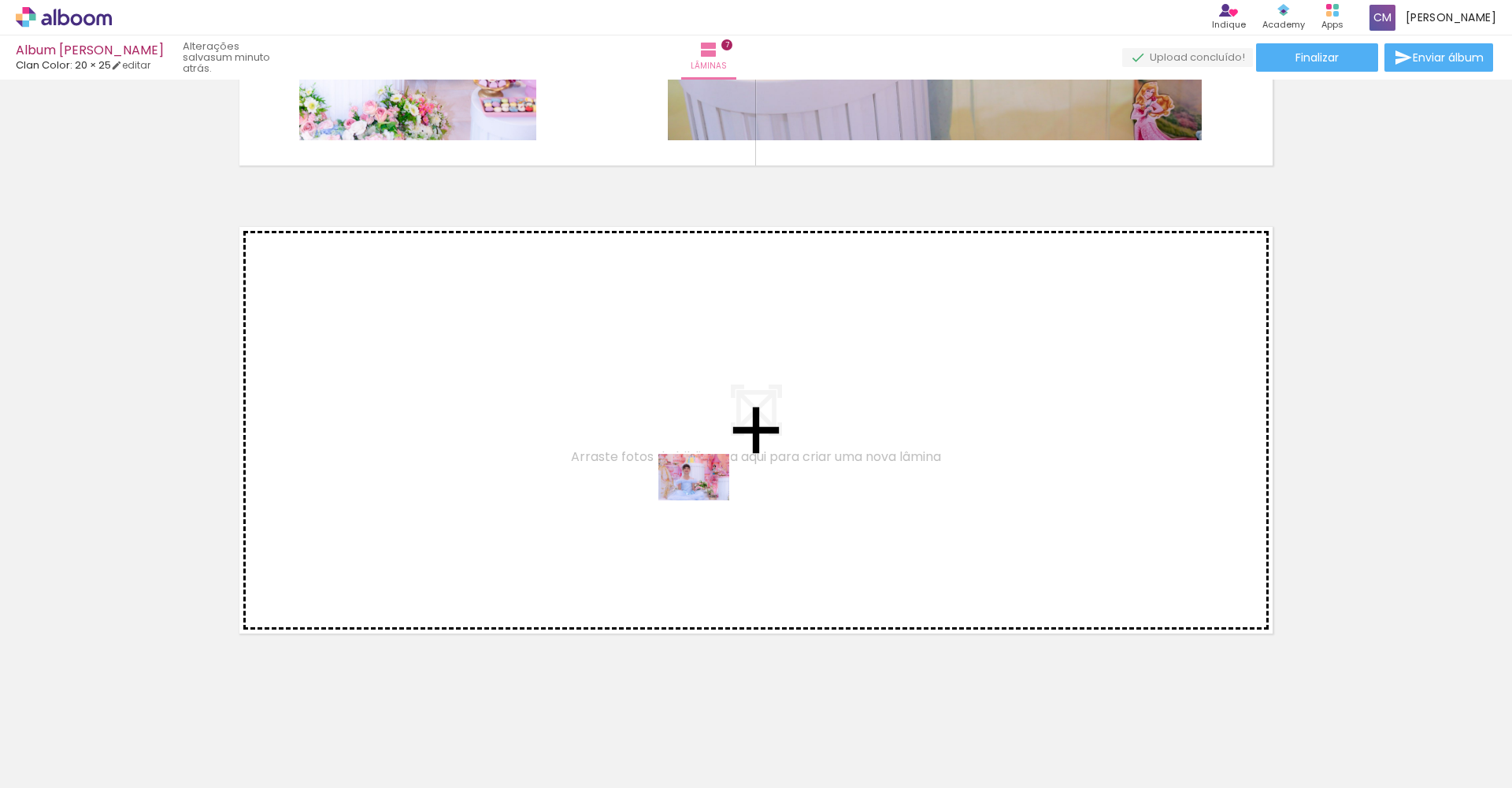
drag, startPoint x: 1213, startPoint y: 752, endPoint x: 667, endPoint y: 484, distance: 608.2
click at [667, 484] on quentale-workspace at bounding box center [756, 394] width 1512 height 788
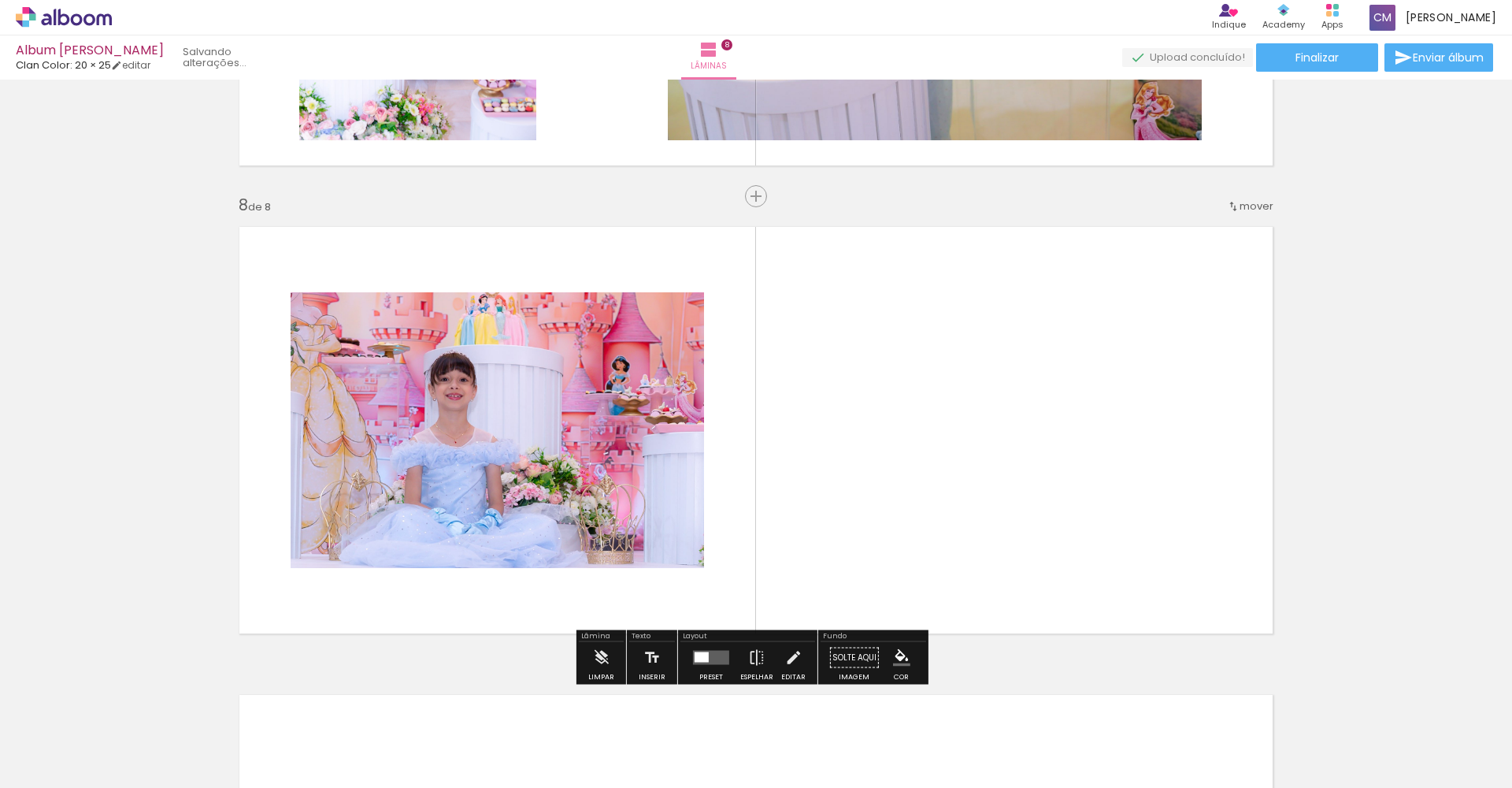
scroll to position [3230, 0]
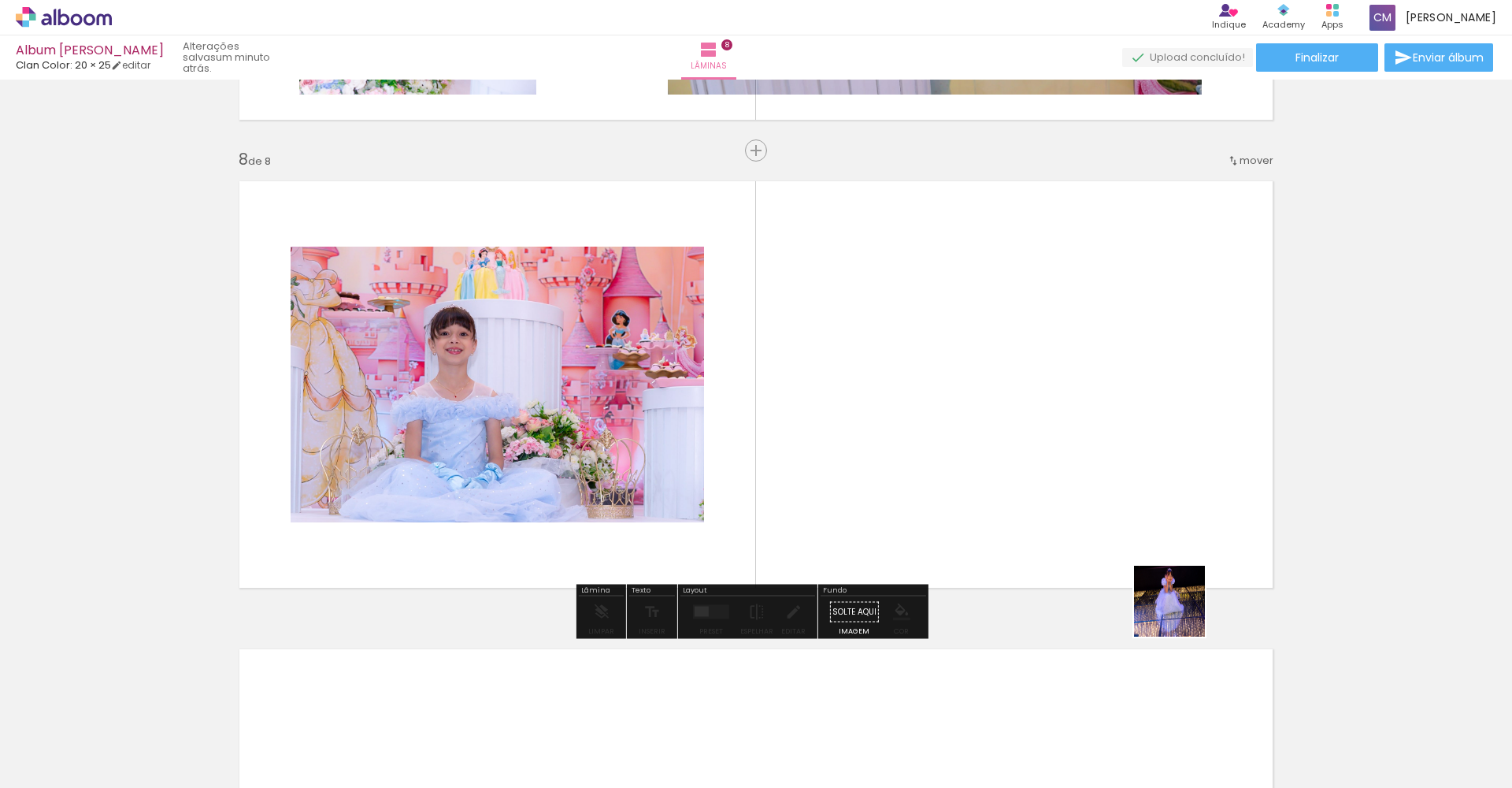
drag, startPoint x: 1304, startPoint y: 747, endPoint x: 1043, endPoint y: 481, distance: 372.7
click at [1043, 481] on quentale-workspace at bounding box center [756, 394] width 1512 height 788
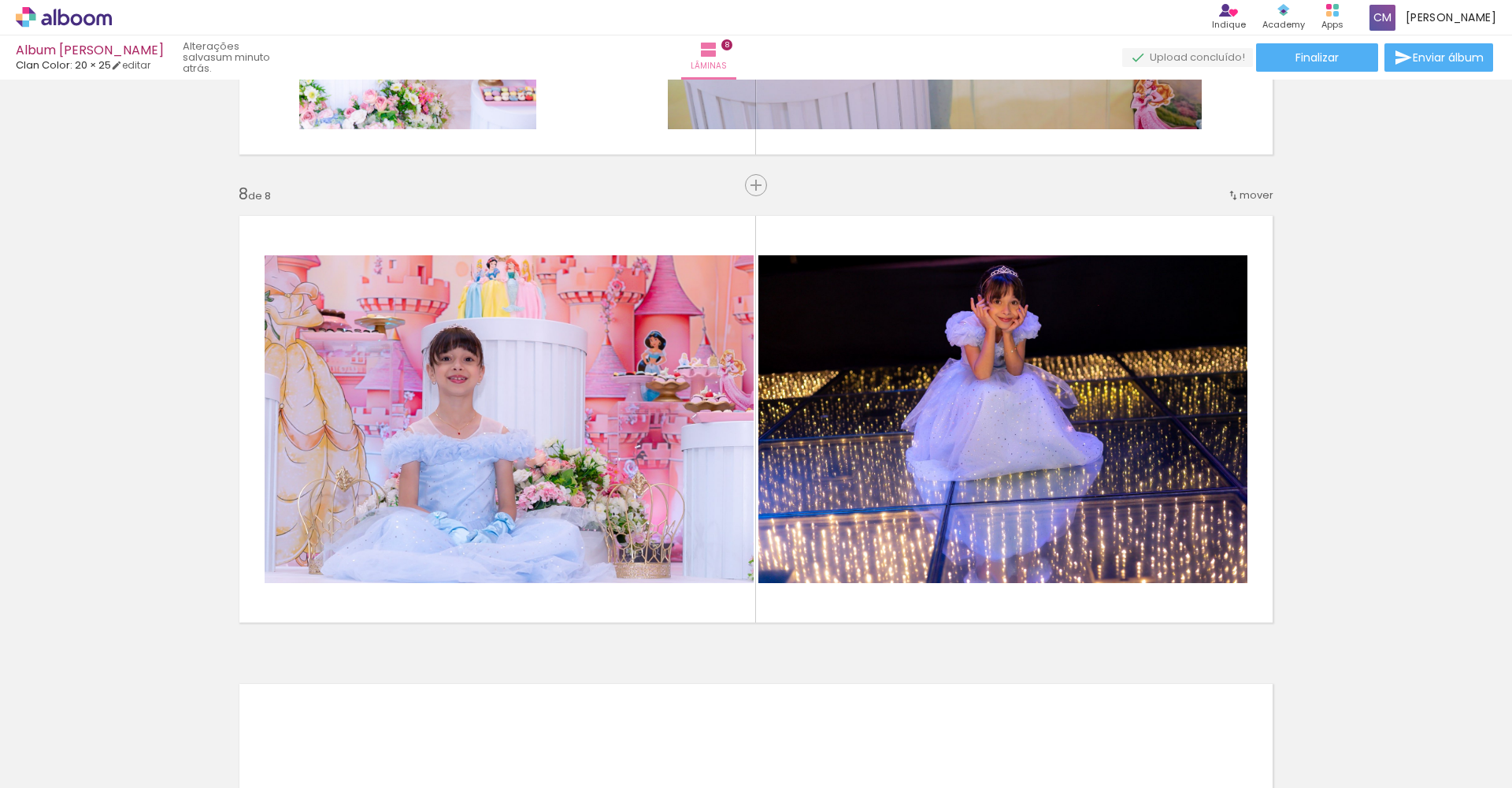
scroll to position [0, 1734]
drag, startPoint x: 885, startPoint y: 784, endPoint x: 1043, endPoint y: 787, distance: 158.0
click at [129, 787] on iron-horizontal-list at bounding box center [113, 738] width 31 height 98
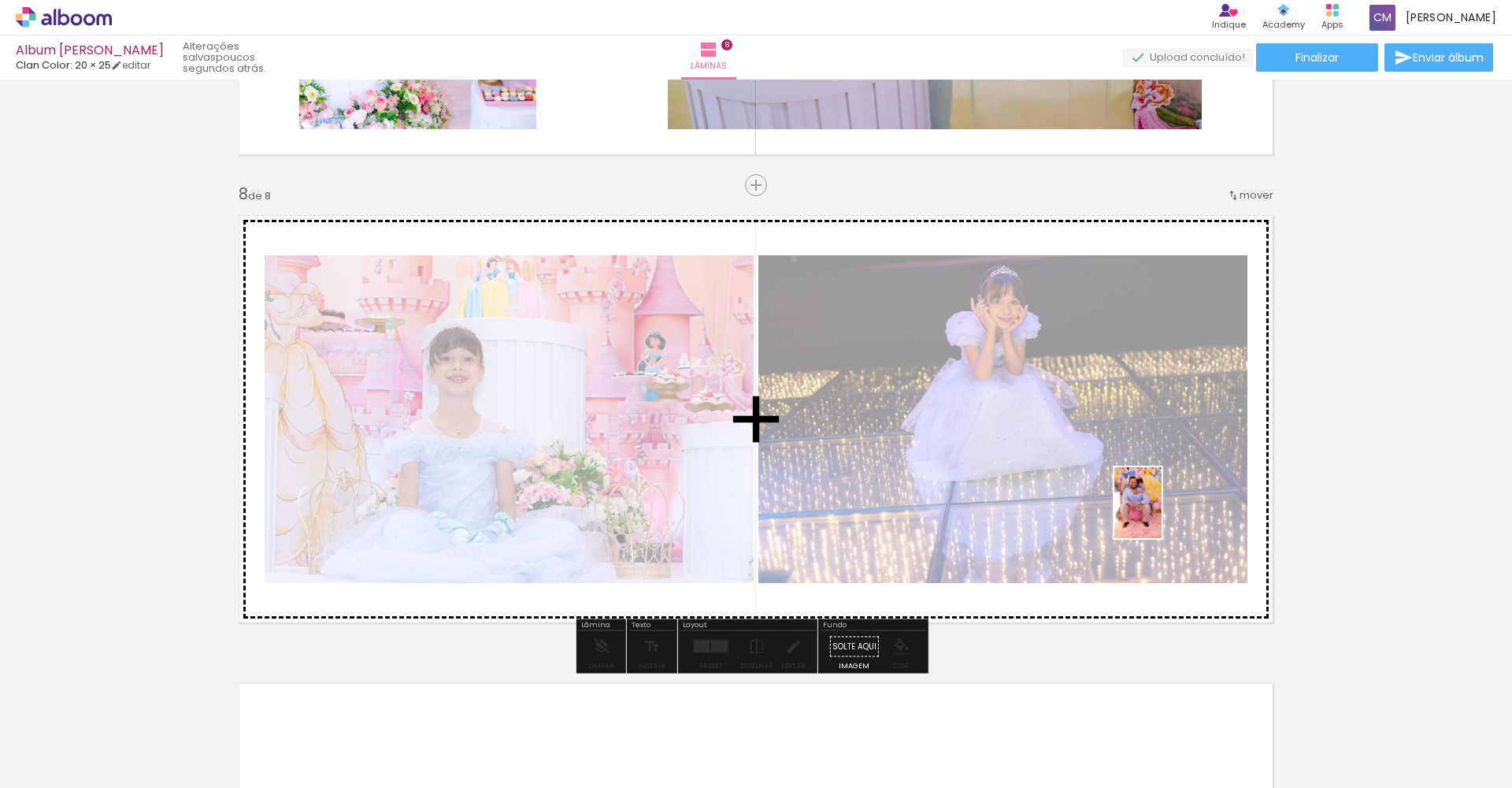
drag, startPoint x: 1255, startPoint y: 738, endPoint x: 1162, endPoint y: 515, distance: 241.6
click at [1162, 515] on quentale-workspace at bounding box center [756, 394] width 1512 height 788
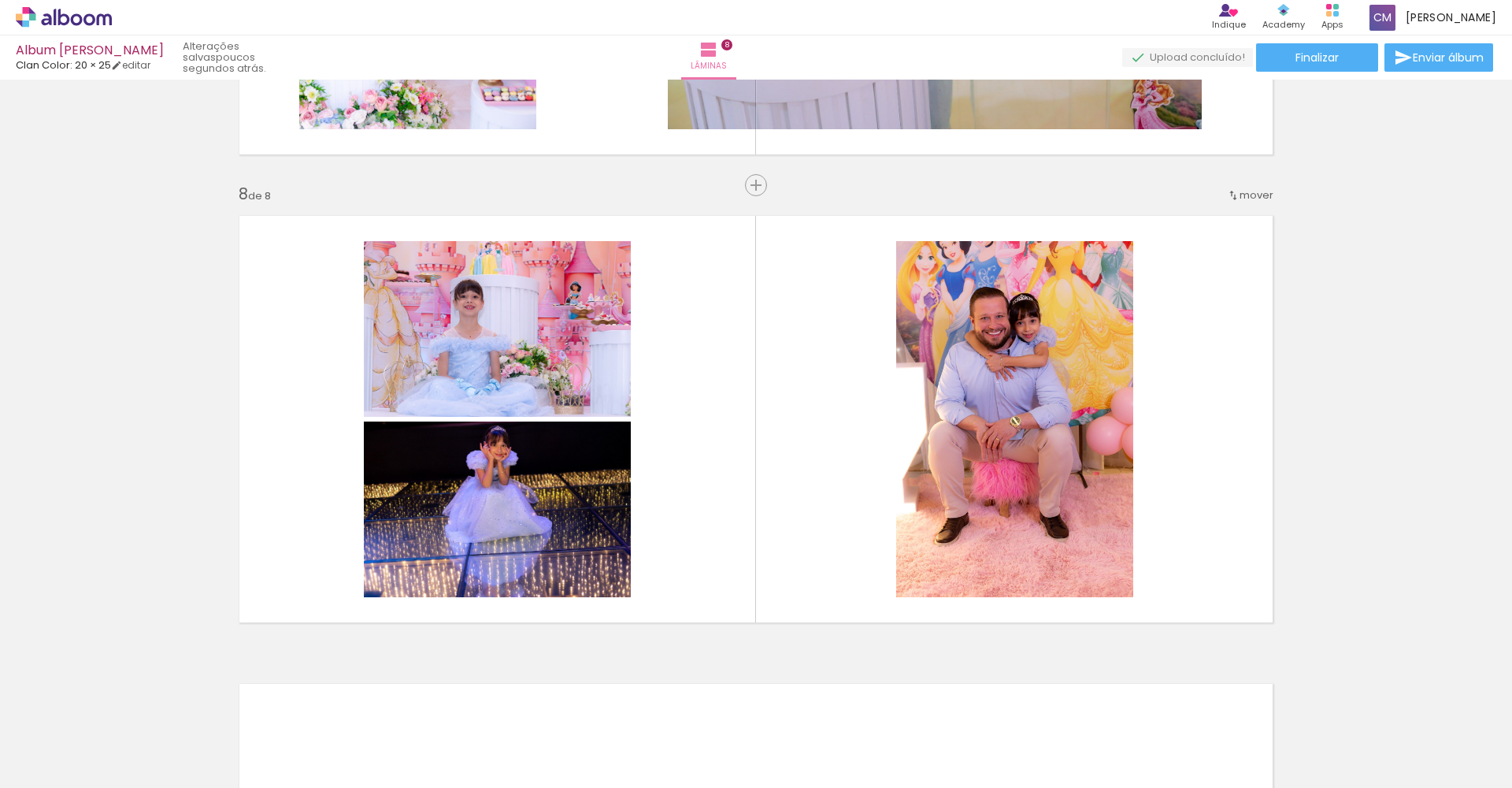
scroll to position [0, 2081]
drag, startPoint x: 979, startPoint y: 782, endPoint x: 1125, endPoint y: 787, distance: 146.1
click at [129, 787] on iron-horizontal-list at bounding box center [113, 738] width 31 height 98
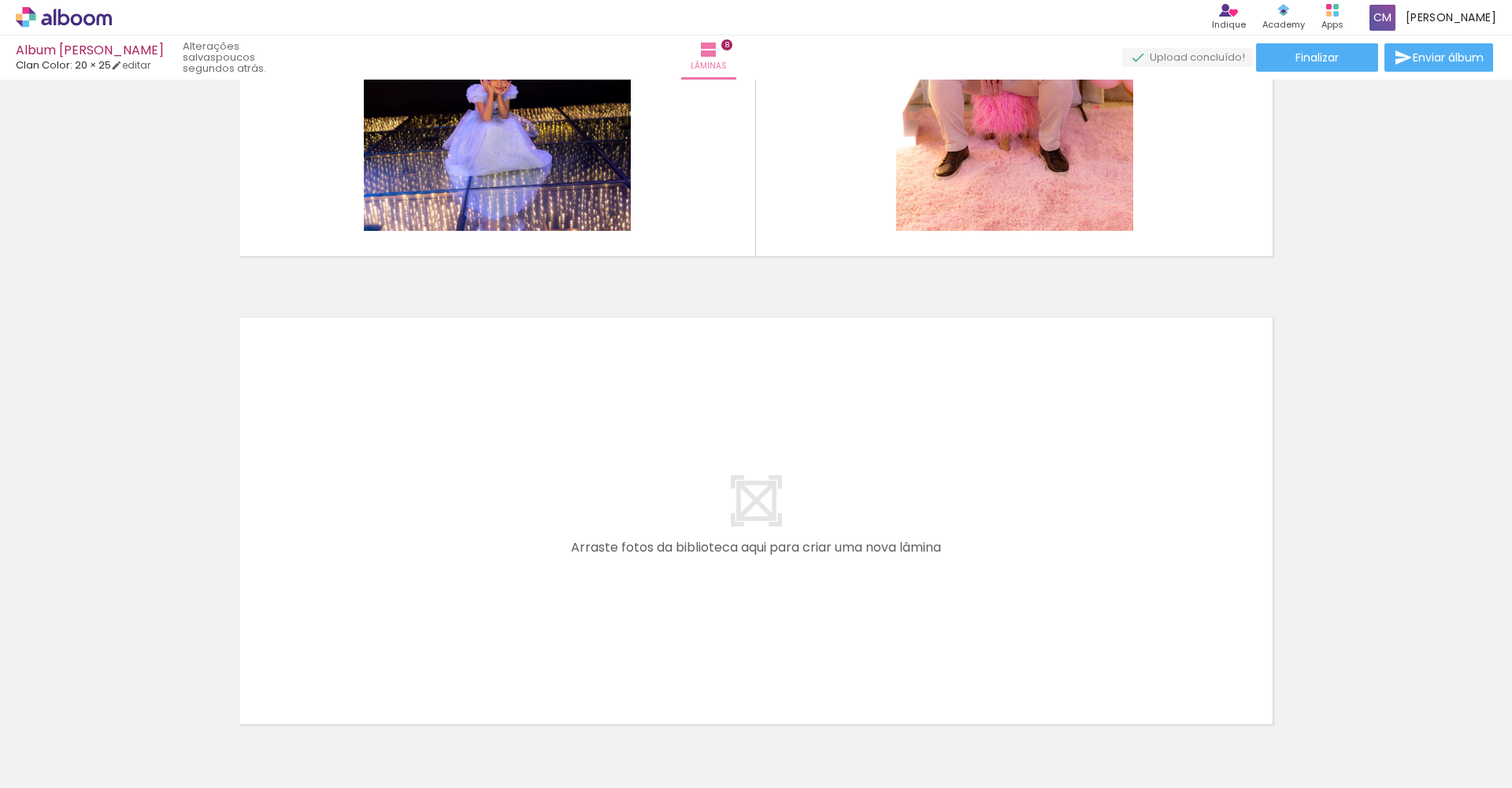
scroll to position [3663, 0]
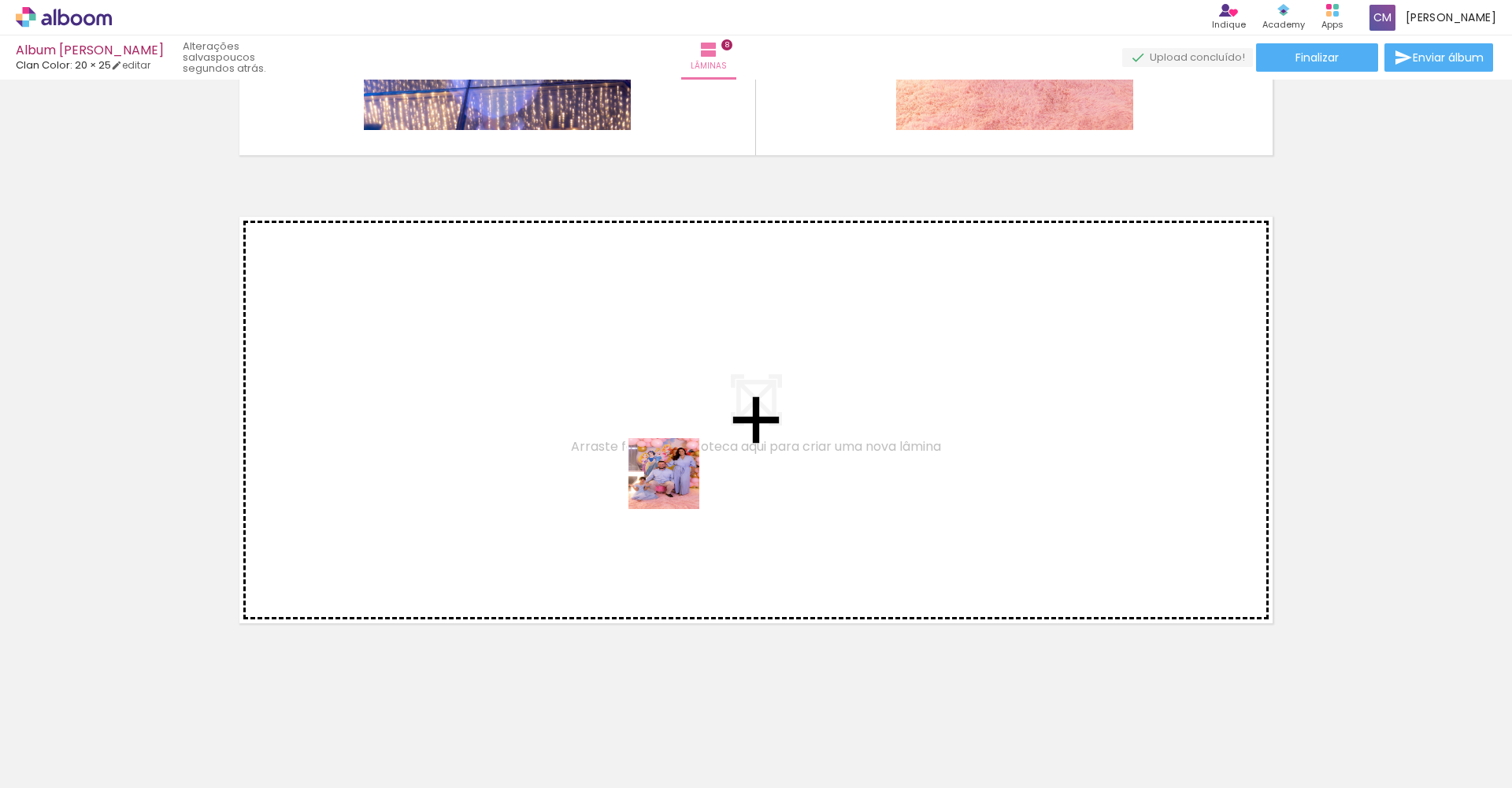
drag, startPoint x: 824, startPoint y: 748, endPoint x: 674, endPoint y: 483, distance: 304.5
click at [674, 483] on quentale-workspace at bounding box center [756, 394] width 1512 height 788
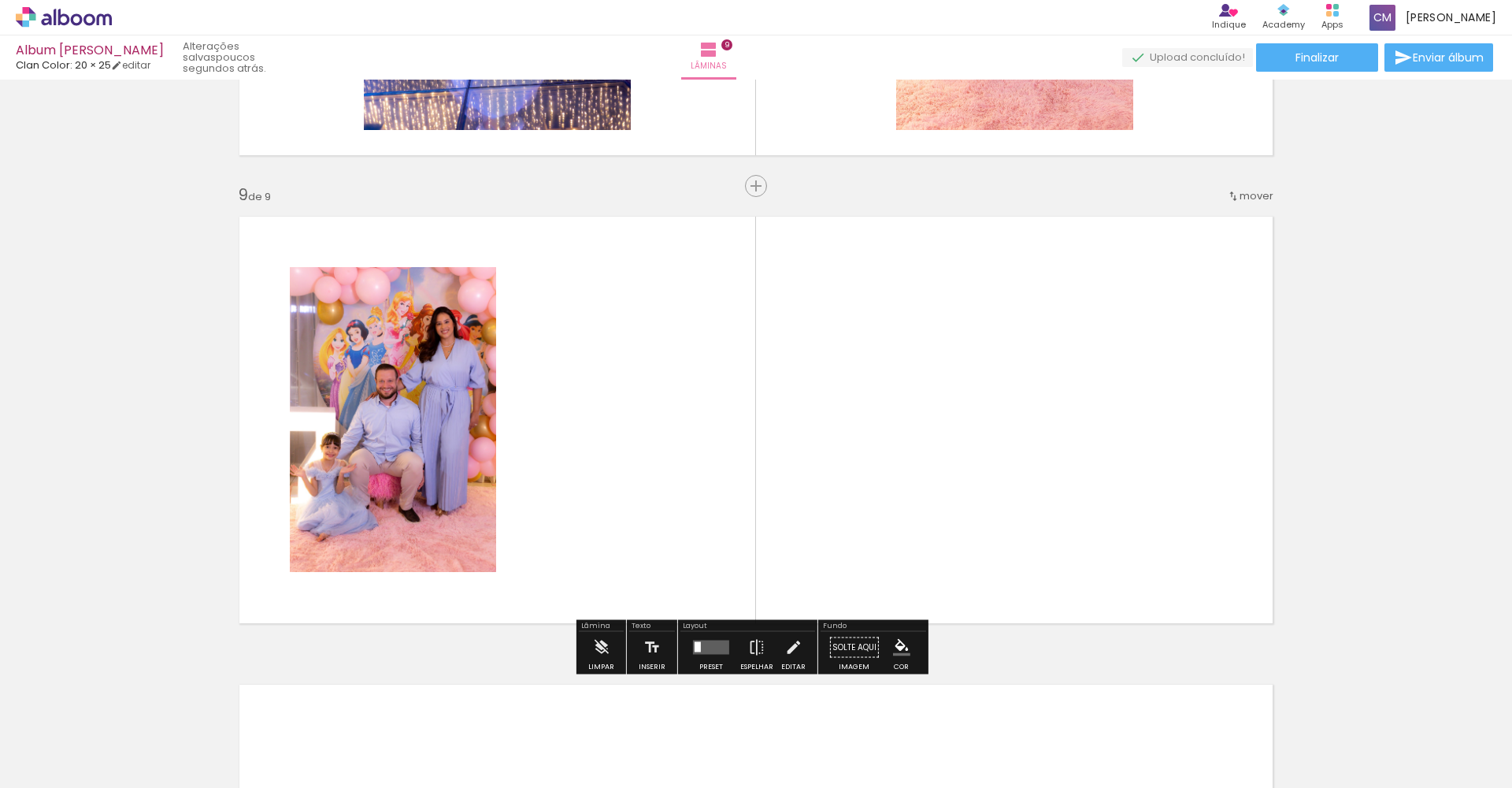
scroll to position [3699, 0]
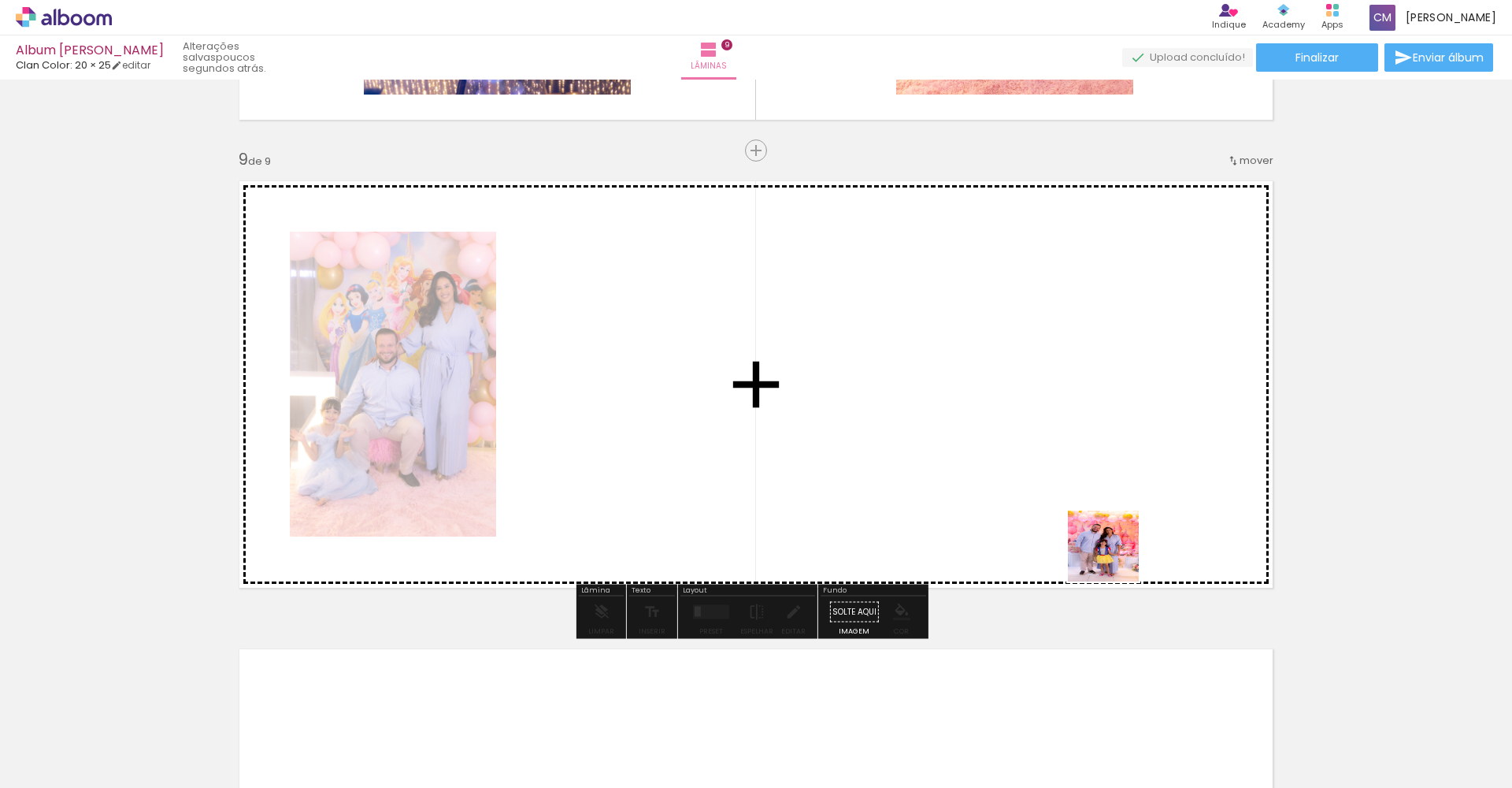
drag, startPoint x: 1157, startPoint y: 760, endPoint x: 1150, endPoint y: 611, distance: 149.2
click at [1083, 500] on quentale-workspace at bounding box center [756, 394] width 1512 height 788
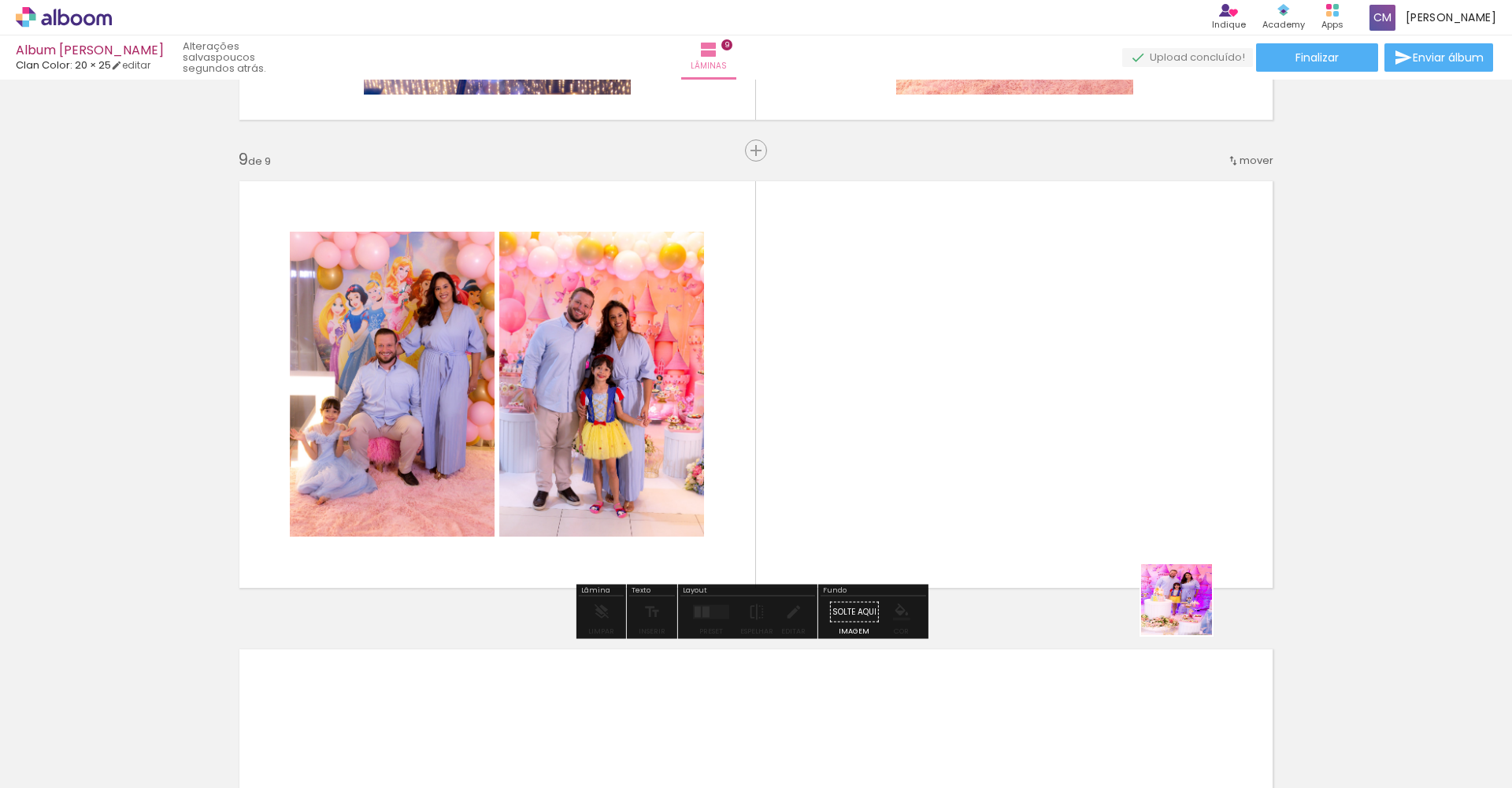
drag, startPoint x: 1255, startPoint y: 724, endPoint x: 1095, endPoint y: 484, distance: 288.4
click at [1095, 484] on quentale-workspace at bounding box center [756, 394] width 1512 height 788
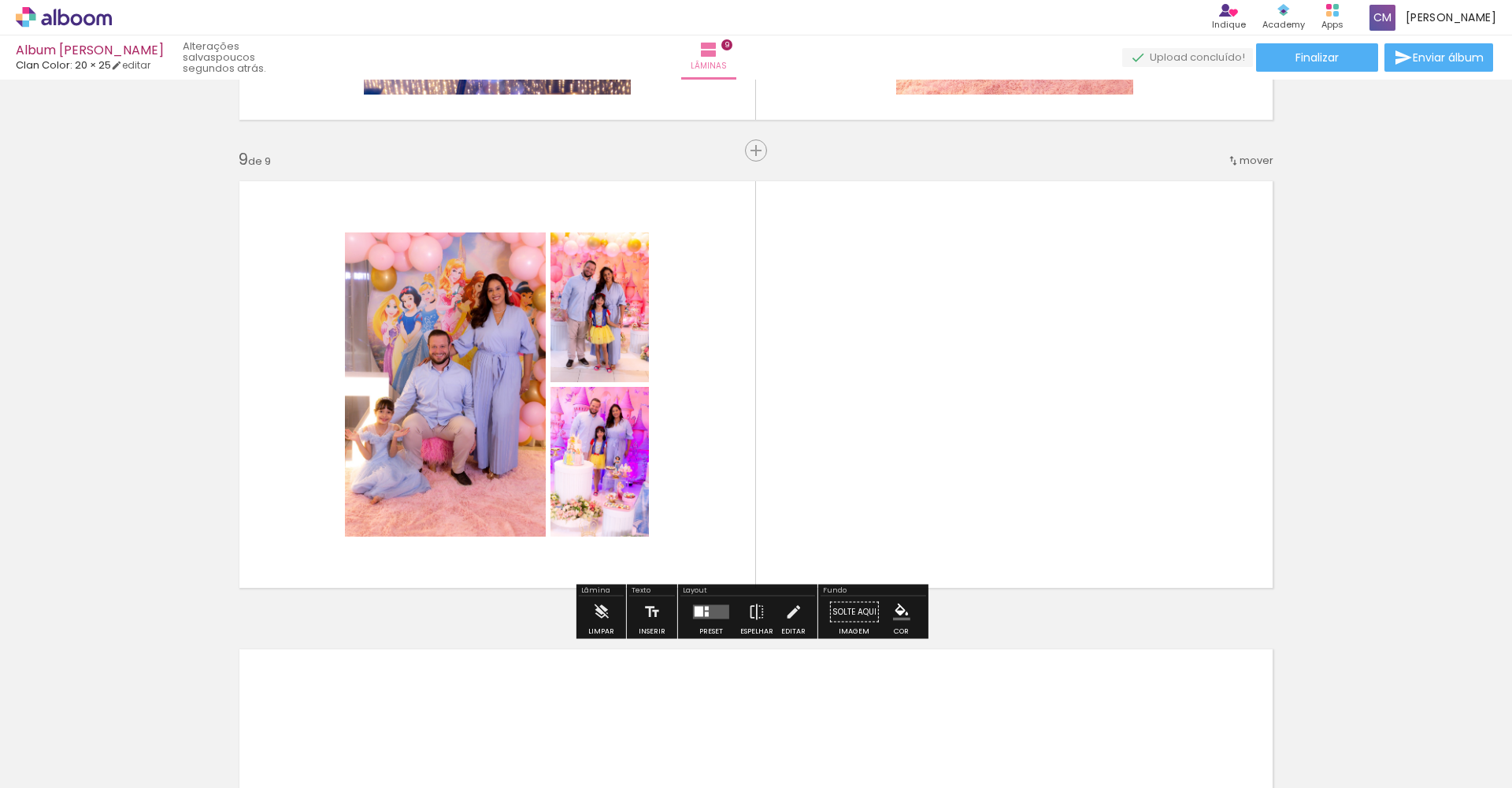
click at [724, 611] on quentale-layouter at bounding box center [710, 611] width 36 height 14
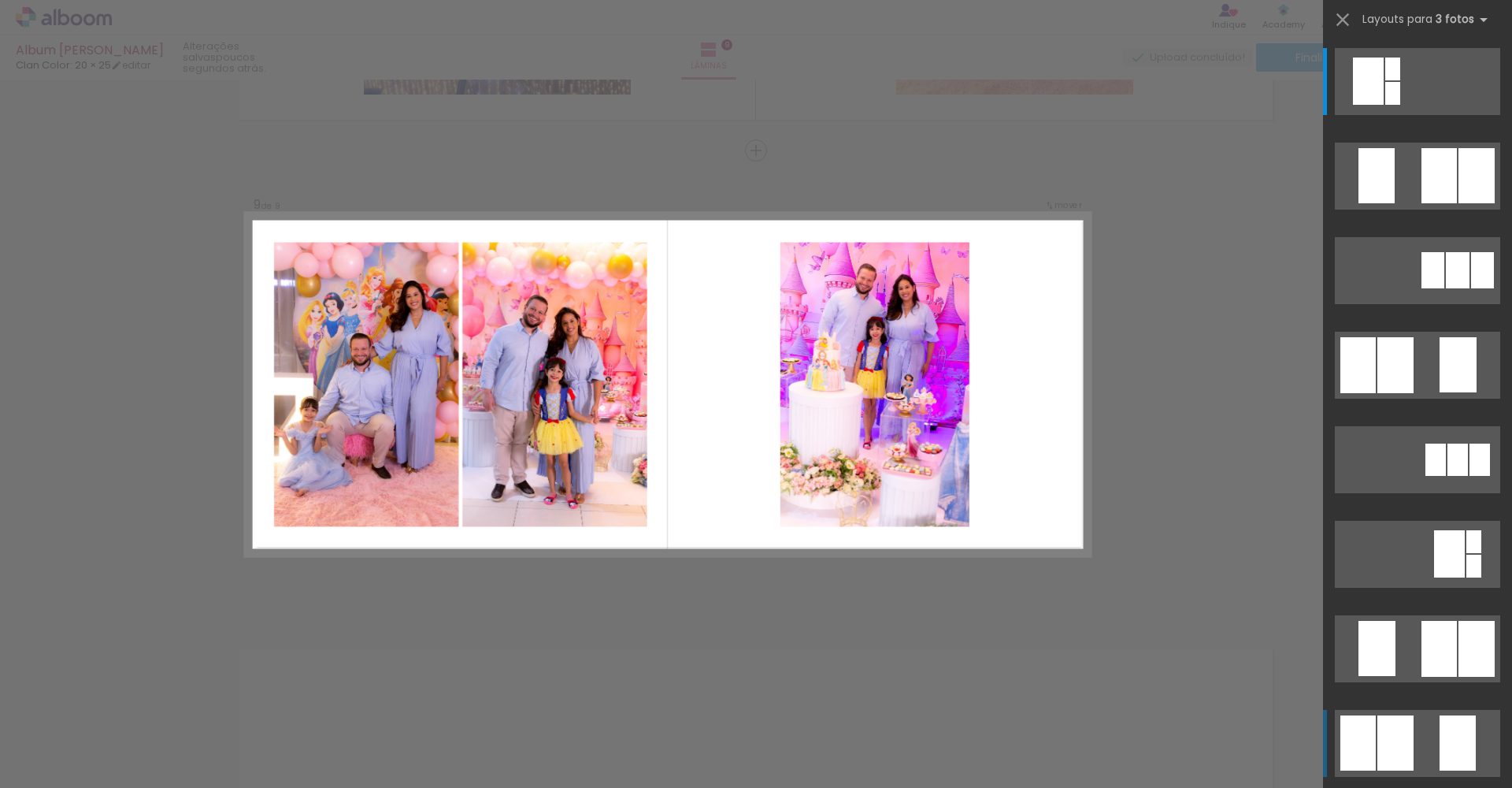
click at [1377, 733] on div at bounding box center [1394, 743] width 36 height 56
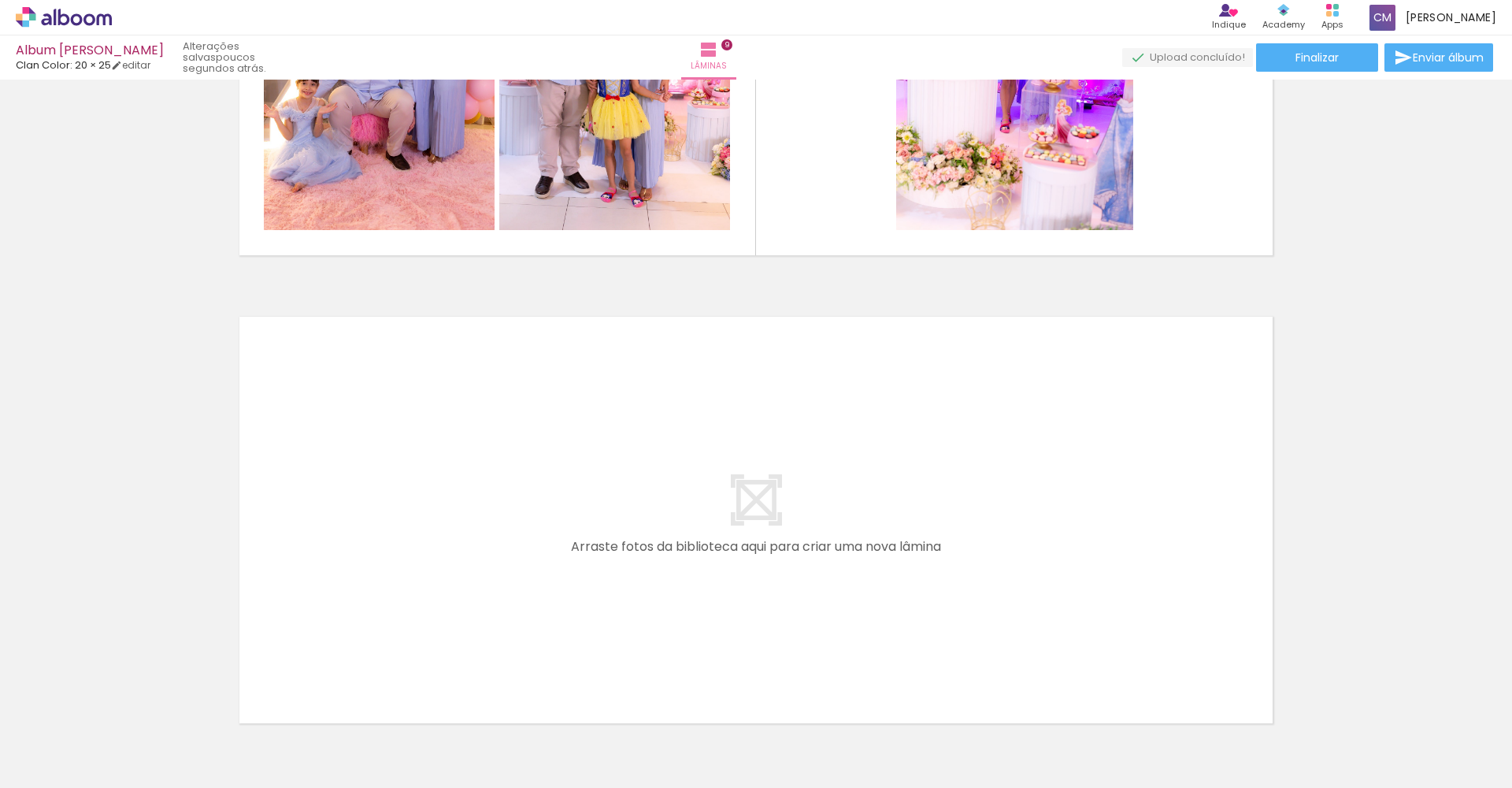
scroll to position [4129, 0]
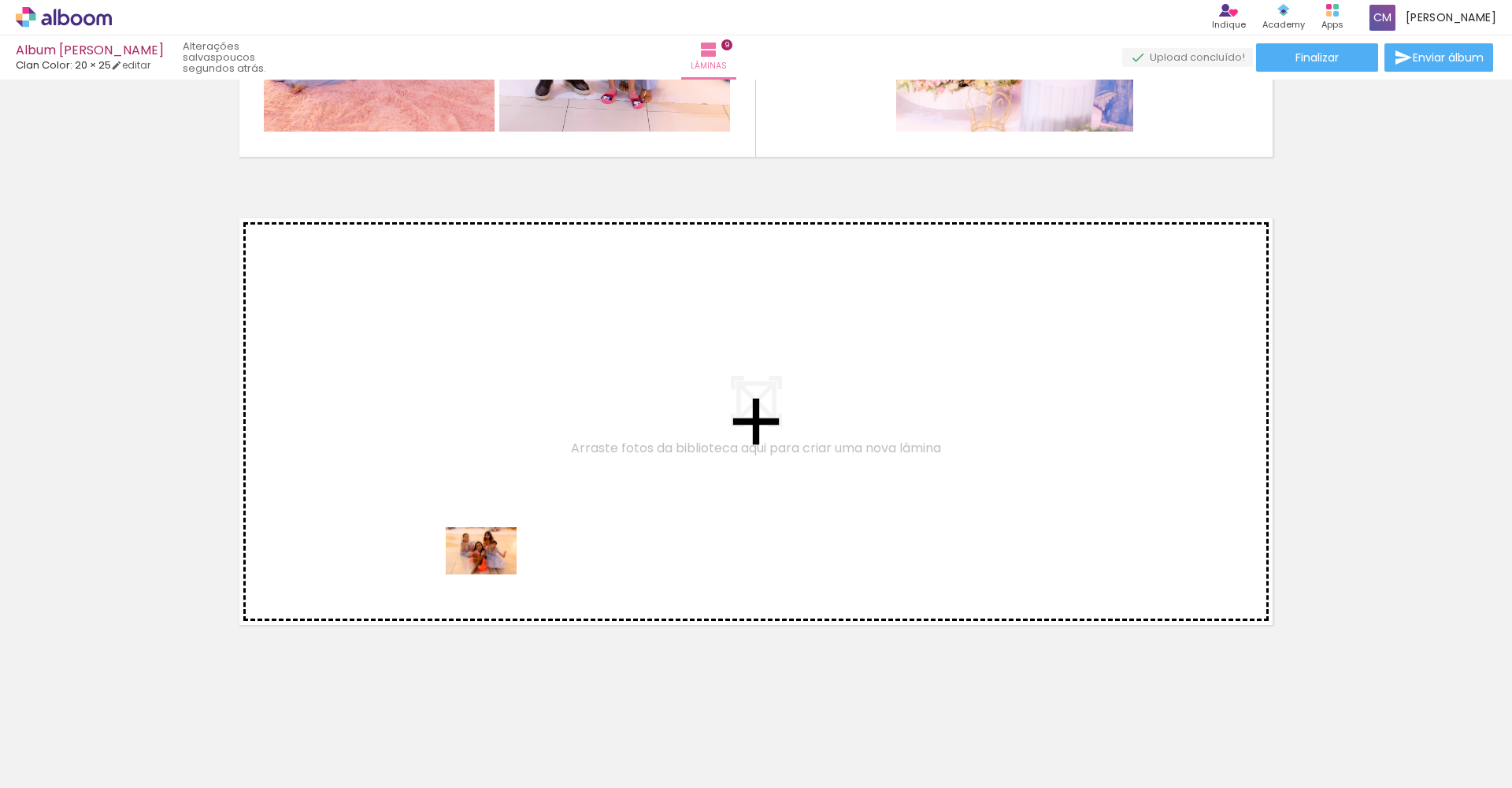
drag, startPoint x: 545, startPoint y: 741, endPoint x: 493, endPoint y: 574, distance: 174.9
click at [493, 574] on quentale-workspace at bounding box center [756, 394] width 1512 height 788
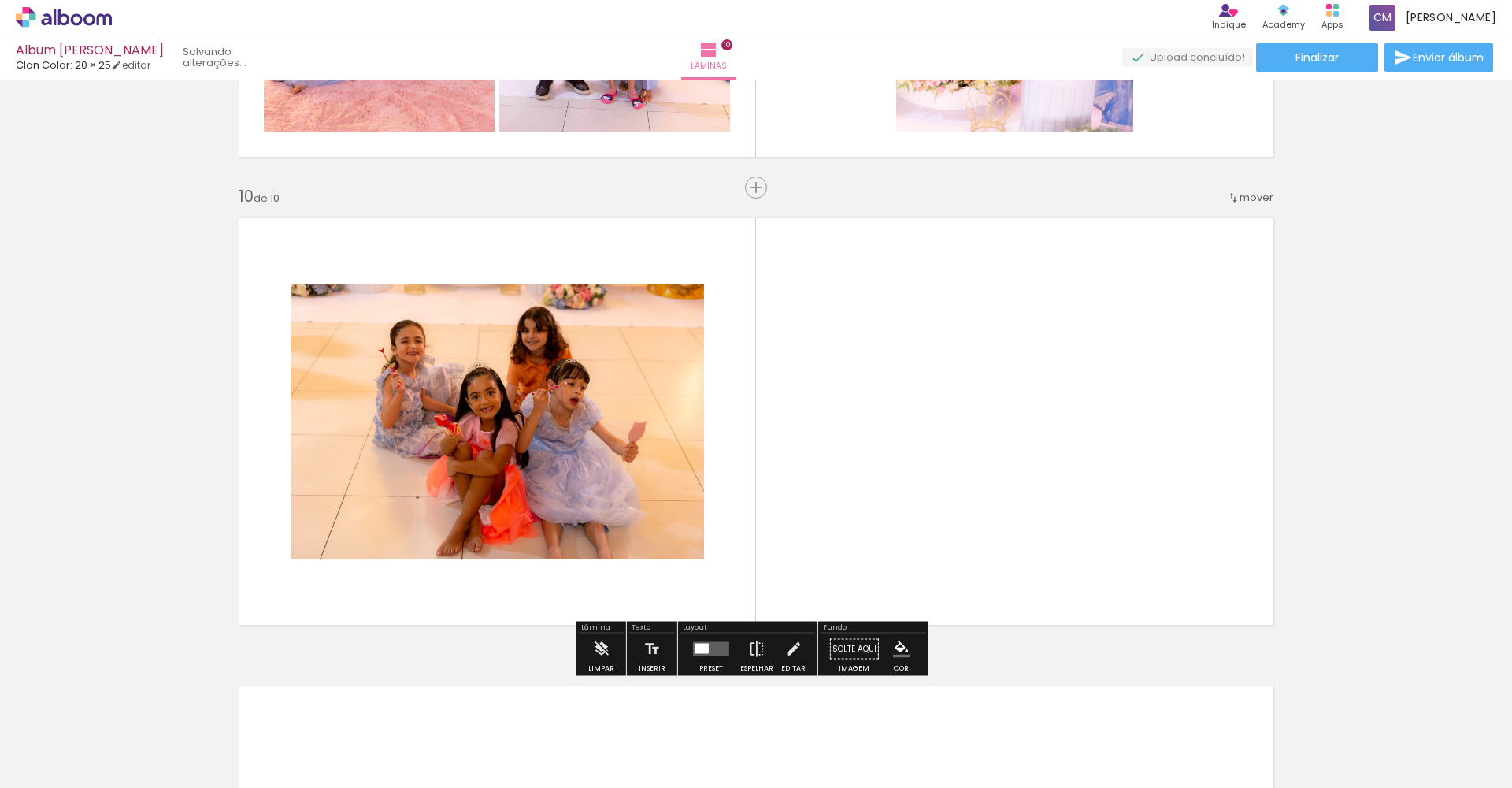
scroll to position [4166, 0]
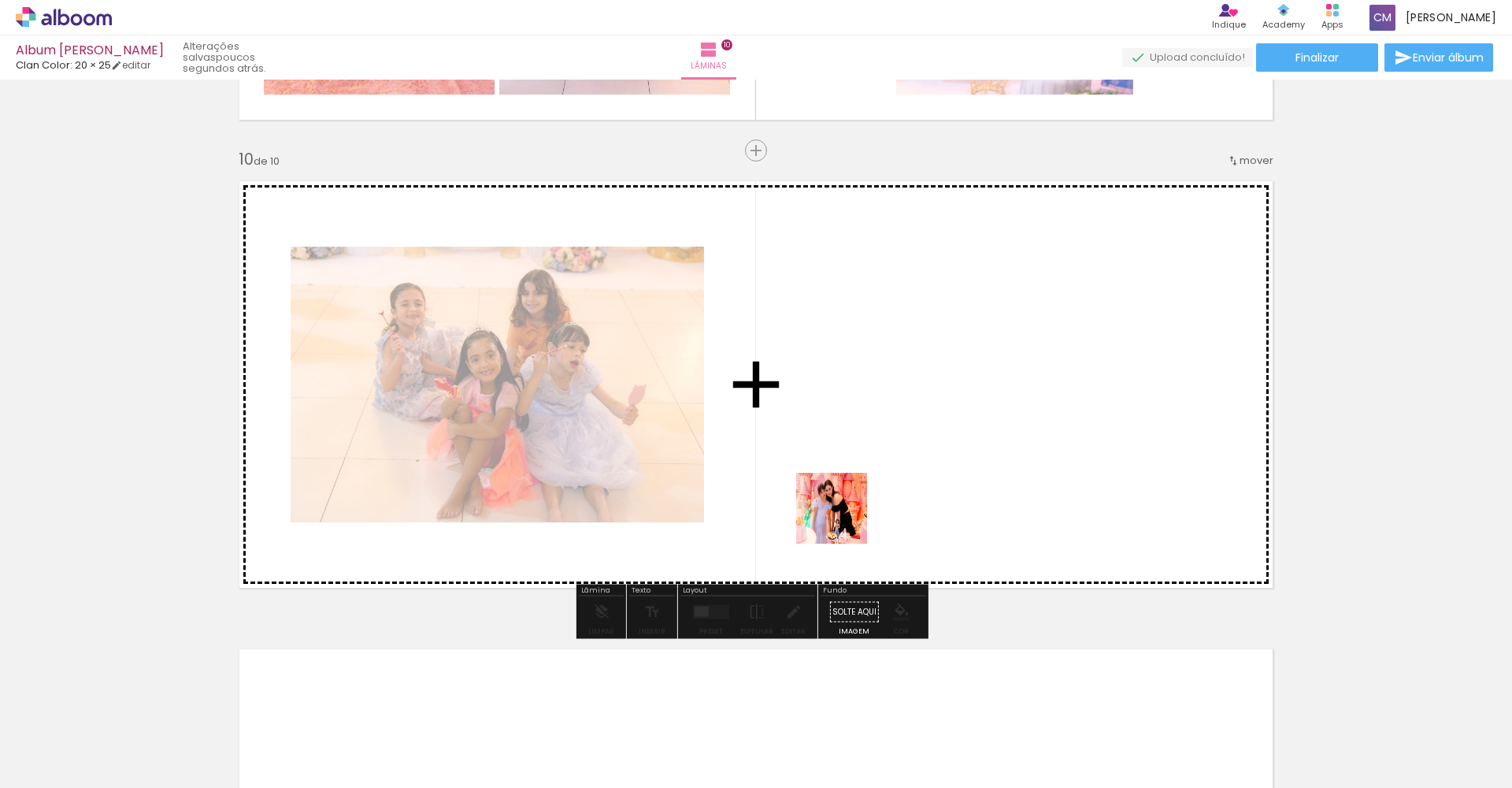
drag, startPoint x: 655, startPoint y: 734, endPoint x: 879, endPoint y: 473, distance: 343.9
click at [879, 473] on quentale-workspace at bounding box center [756, 394] width 1512 height 788
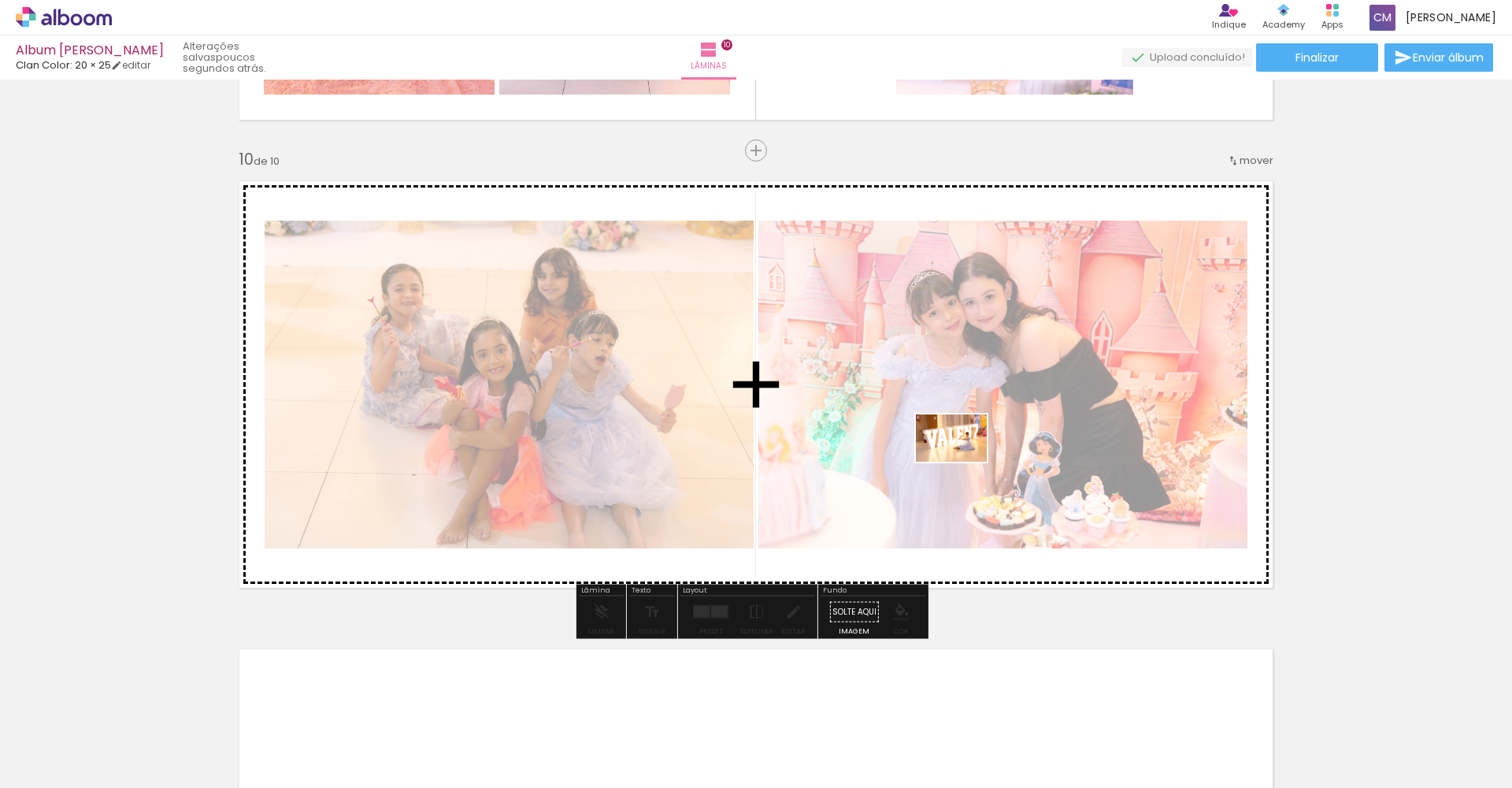
drag, startPoint x: 914, startPoint y: 728, endPoint x: 964, endPoint y: 459, distance: 273.6
click at [964, 459] on quentale-workspace at bounding box center [756, 394] width 1512 height 788
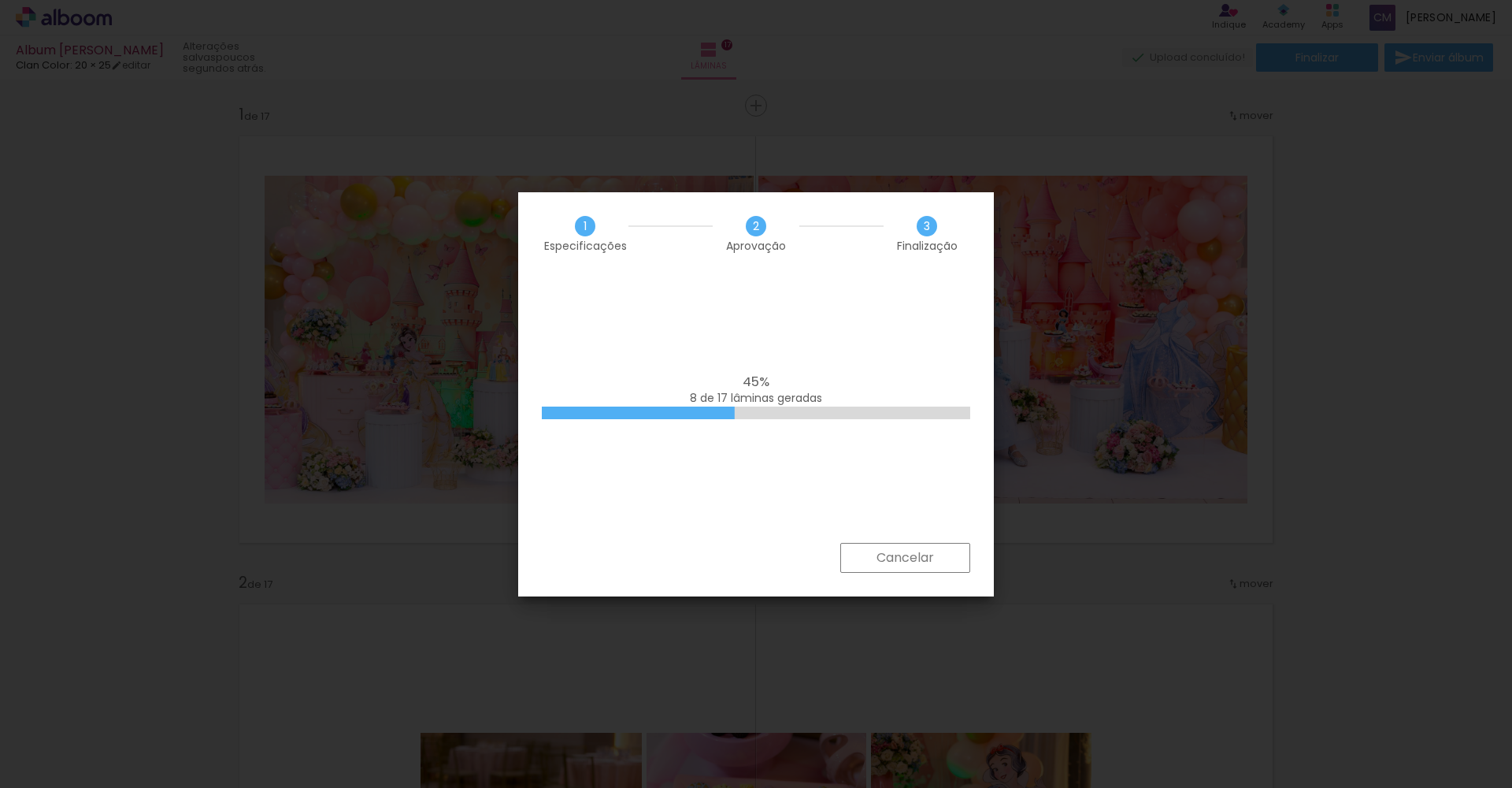
scroll to position [0, 1120]
